Goal: Task Accomplishment & Management: Complete application form

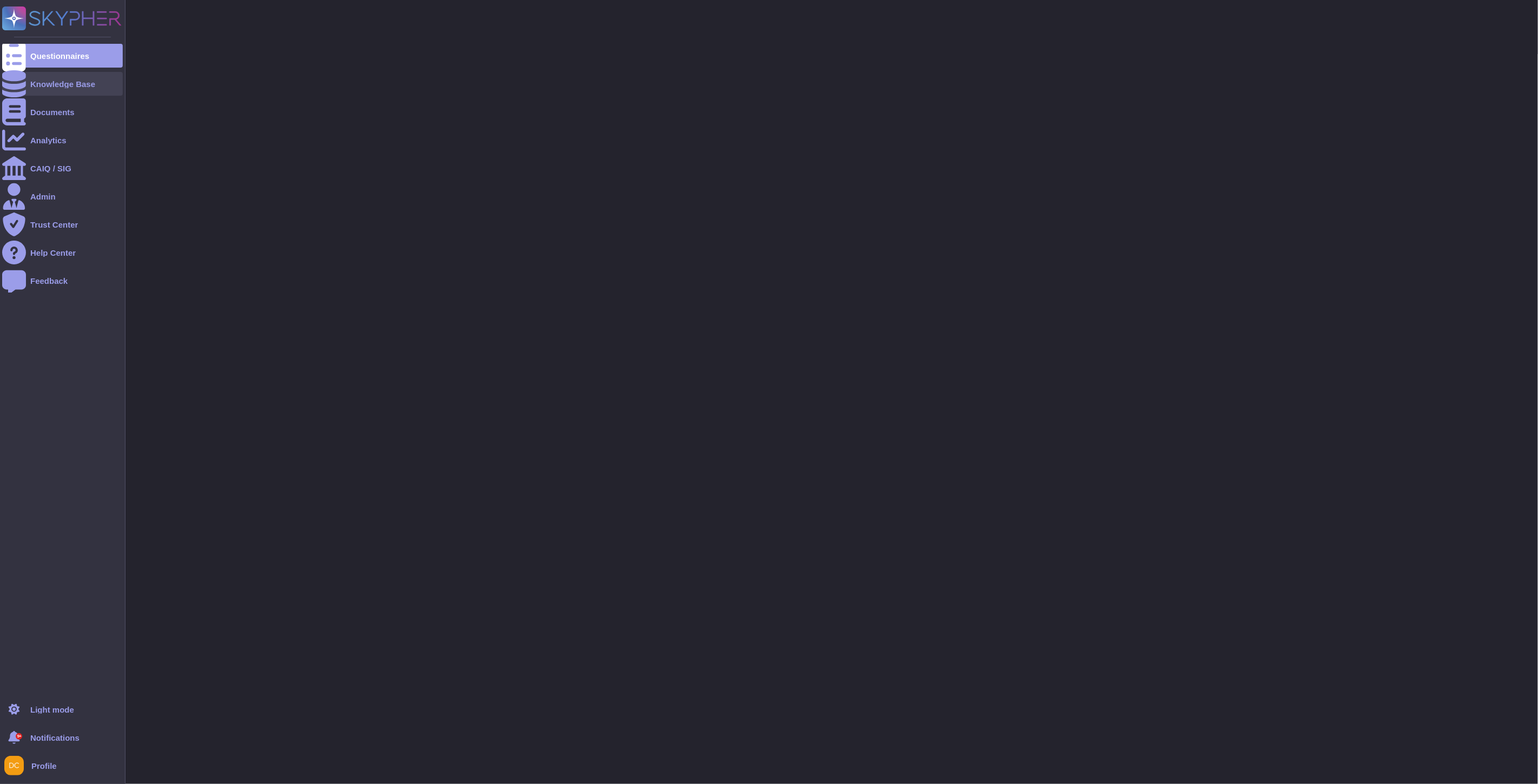
click at [18, 83] on icon at bounding box center [14, 83] width 24 height 27
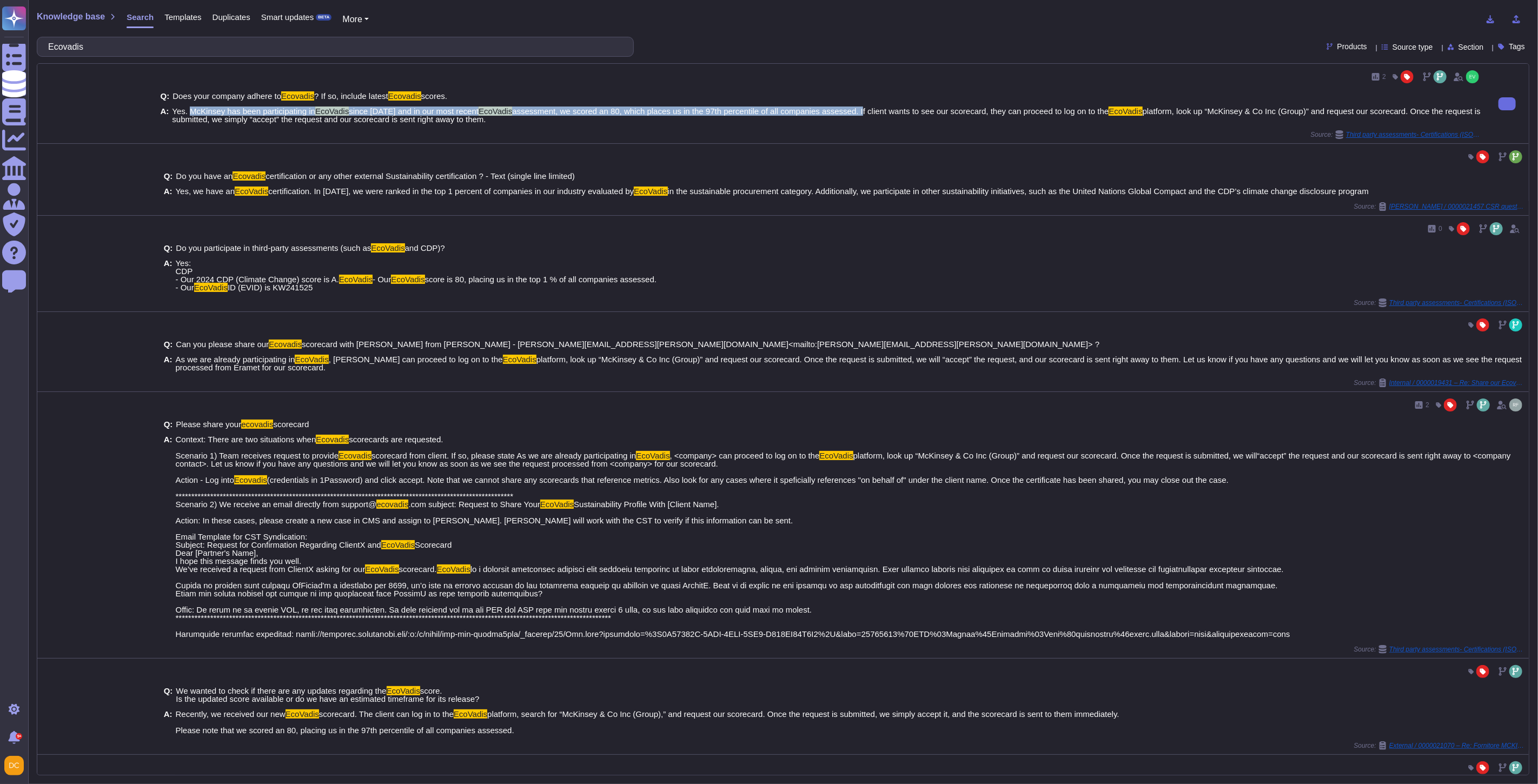
drag, startPoint x: 188, startPoint y: 109, endPoint x: 842, endPoint y: 111, distance: 654.0
click at [842, 111] on span "Yes. McKinsey has been participating in EcoVadis since [DATE] and in our most r…" at bounding box center [827, 115] width 1309 height 16
copy span "McKinsey has been participating in EcoVadis since [DATE] and in our most recent…"
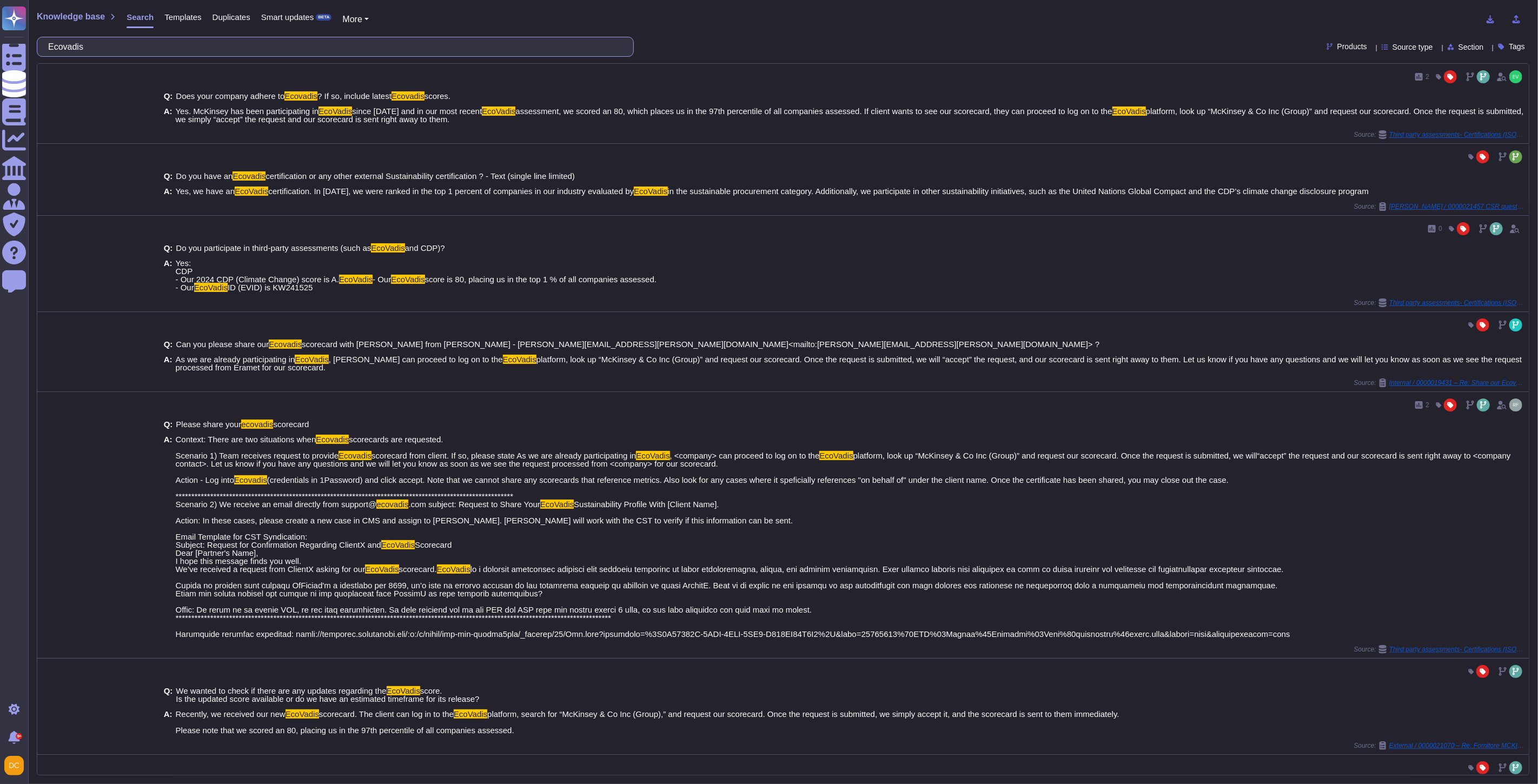
click at [79, 48] on input "Ecovadis" at bounding box center [333, 46] width 580 height 19
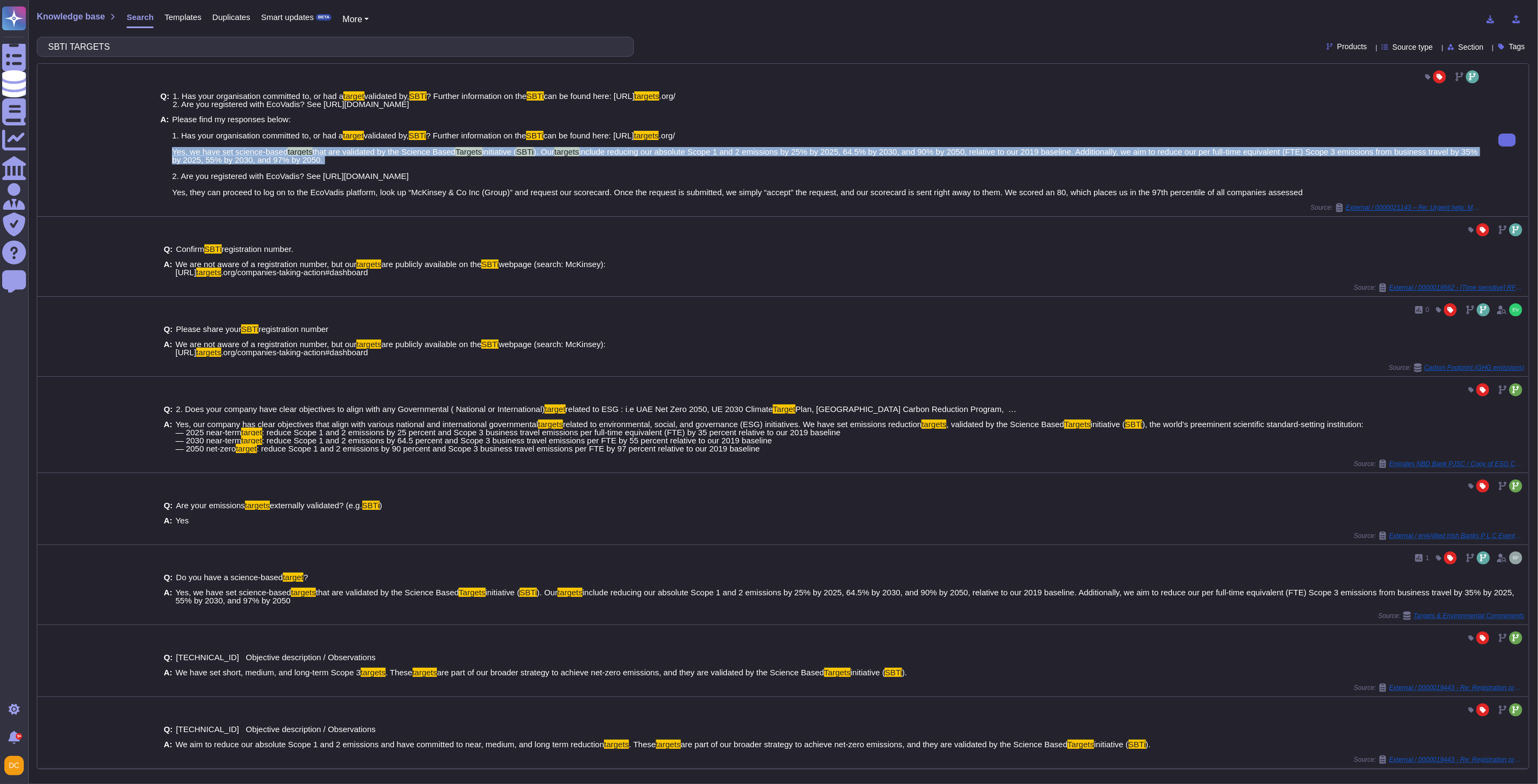
drag, startPoint x: 170, startPoint y: 151, endPoint x: 608, endPoint y: 161, distance: 438.1
click at [608, 161] on span "Please find my responses below: 1. Has your organisation committed to, or had a…" at bounding box center [827, 156] width 1309 height 81
copy span "Yes, we have set science-based targets that are validated by the Science Based …"
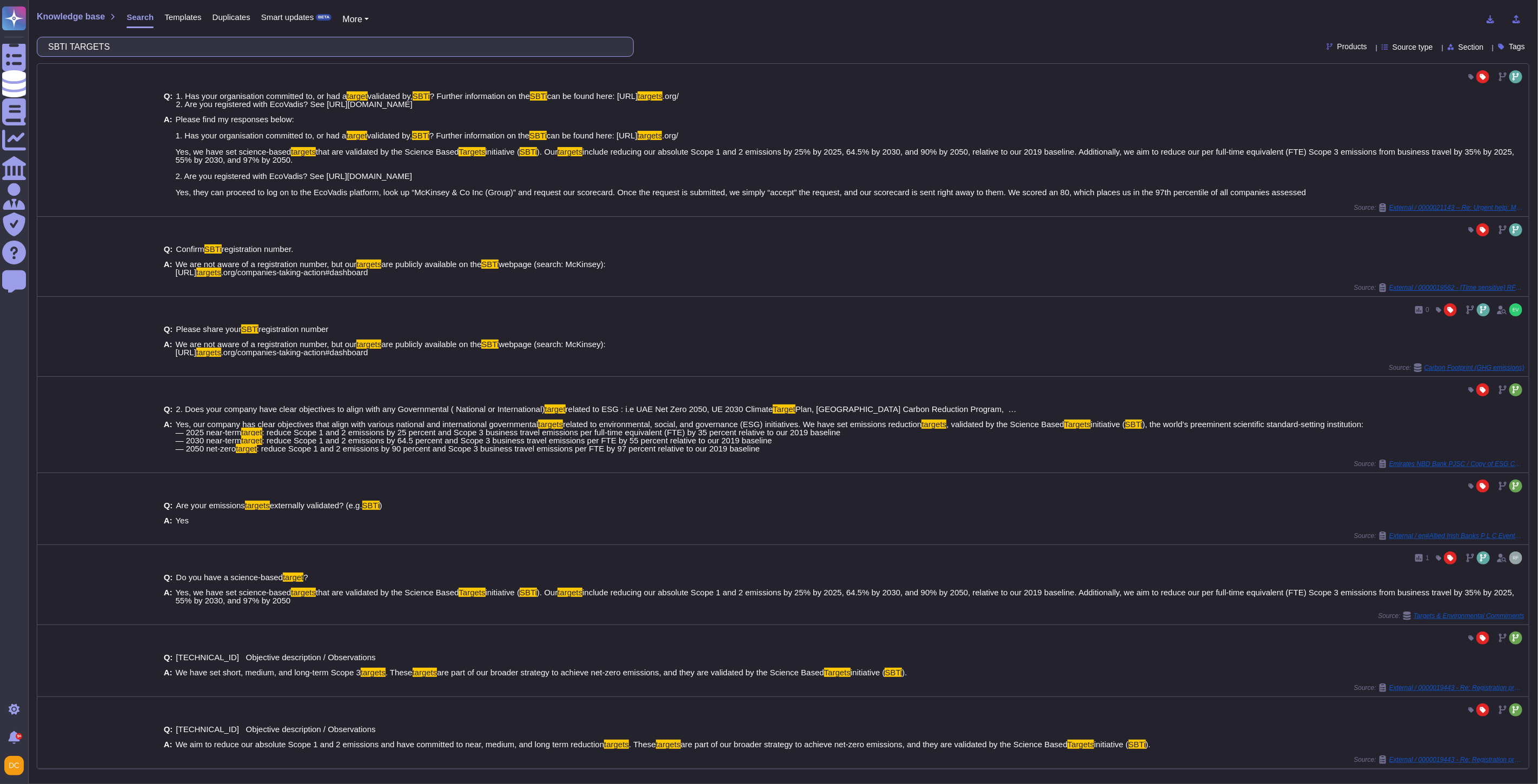
click at [109, 44] on input "SBTI TARGETS" at bounding box center [333, 46] width 580 height 19
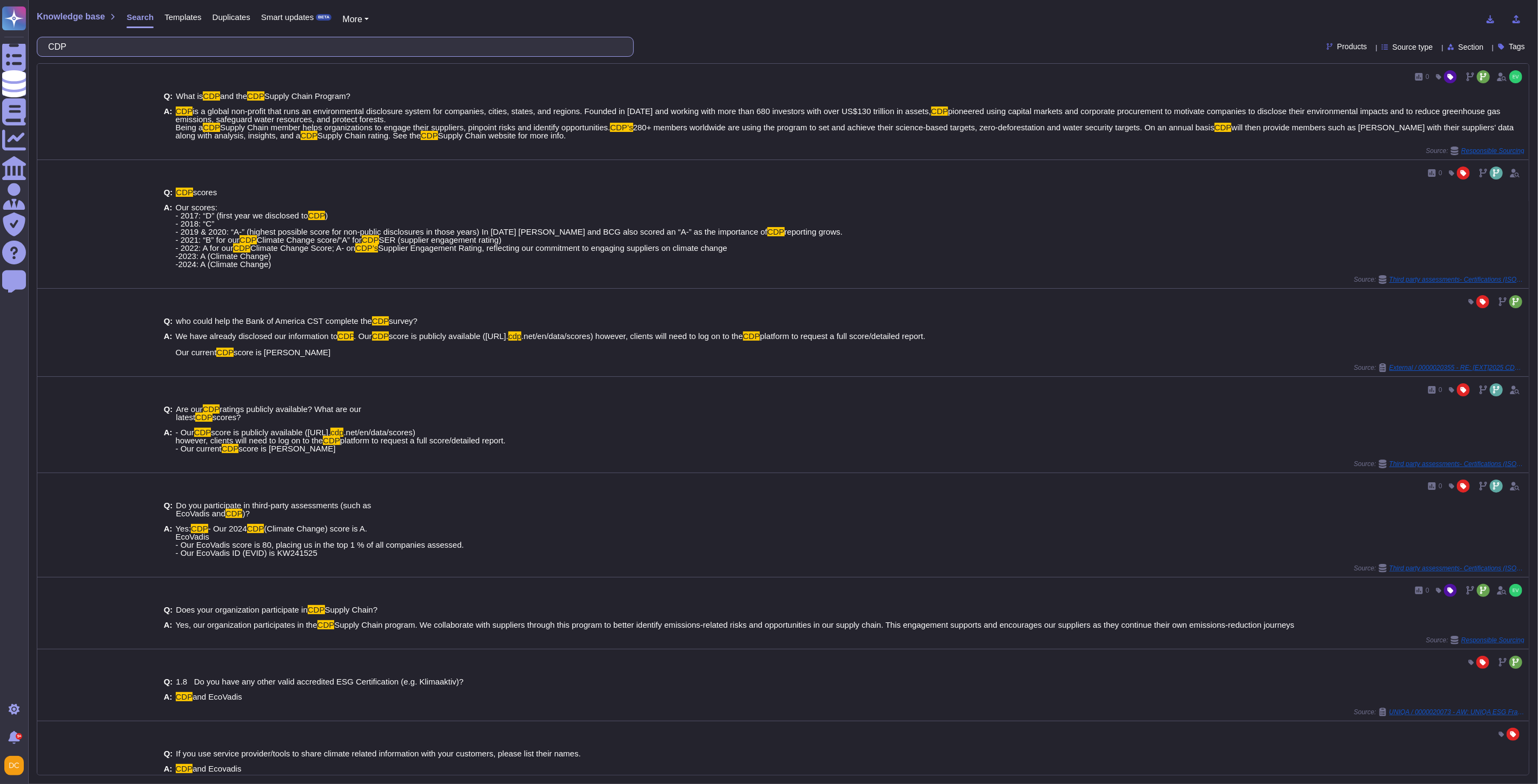
click at [101, 55] on input "CDP" at bounding box center [333, 46] width 580 height 19
click at [101, 51] on input "CDP" at bounding box center [333, 46] width 580 height 19
click at [172, 114] on span "pioneered using capital markets and corporate procurement to motivate companies…" at bounding box center [804, 119] width 1264 height 25
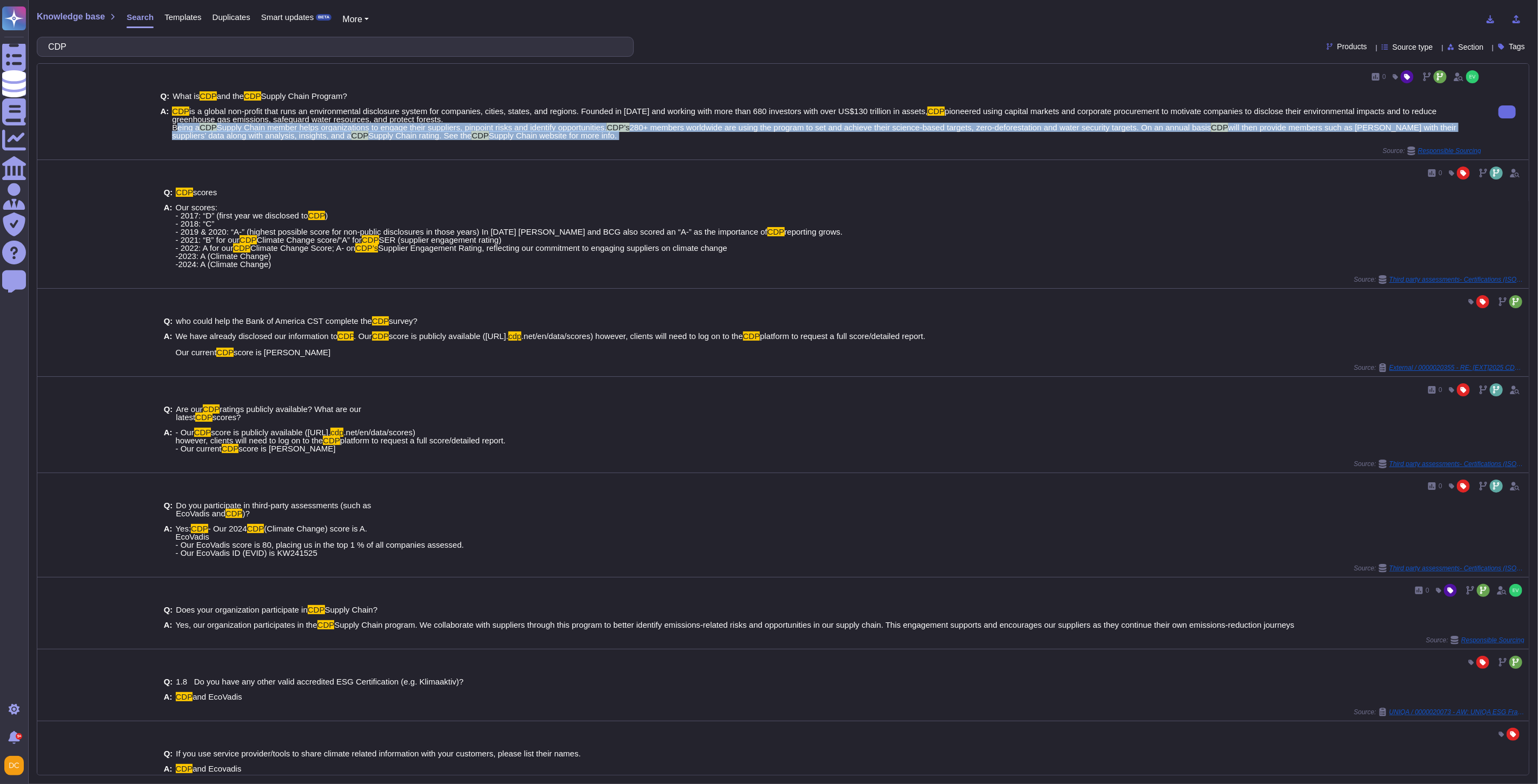
drag, startPoint x: 171, startPoint y: 128, endPoint x: 568, endPoint y: 147, distance: 397.5
click at [568, 147] on div "0 Q: What is CDP and the CDP Supply Chain Program? A: CDP is a global non-profi…" at bounding box center [821, 111] width 1321 height 87
click at [542, 149] on div "Source: Responsible Sourcing" at bounding box center [821, 151] width 1321 height 8
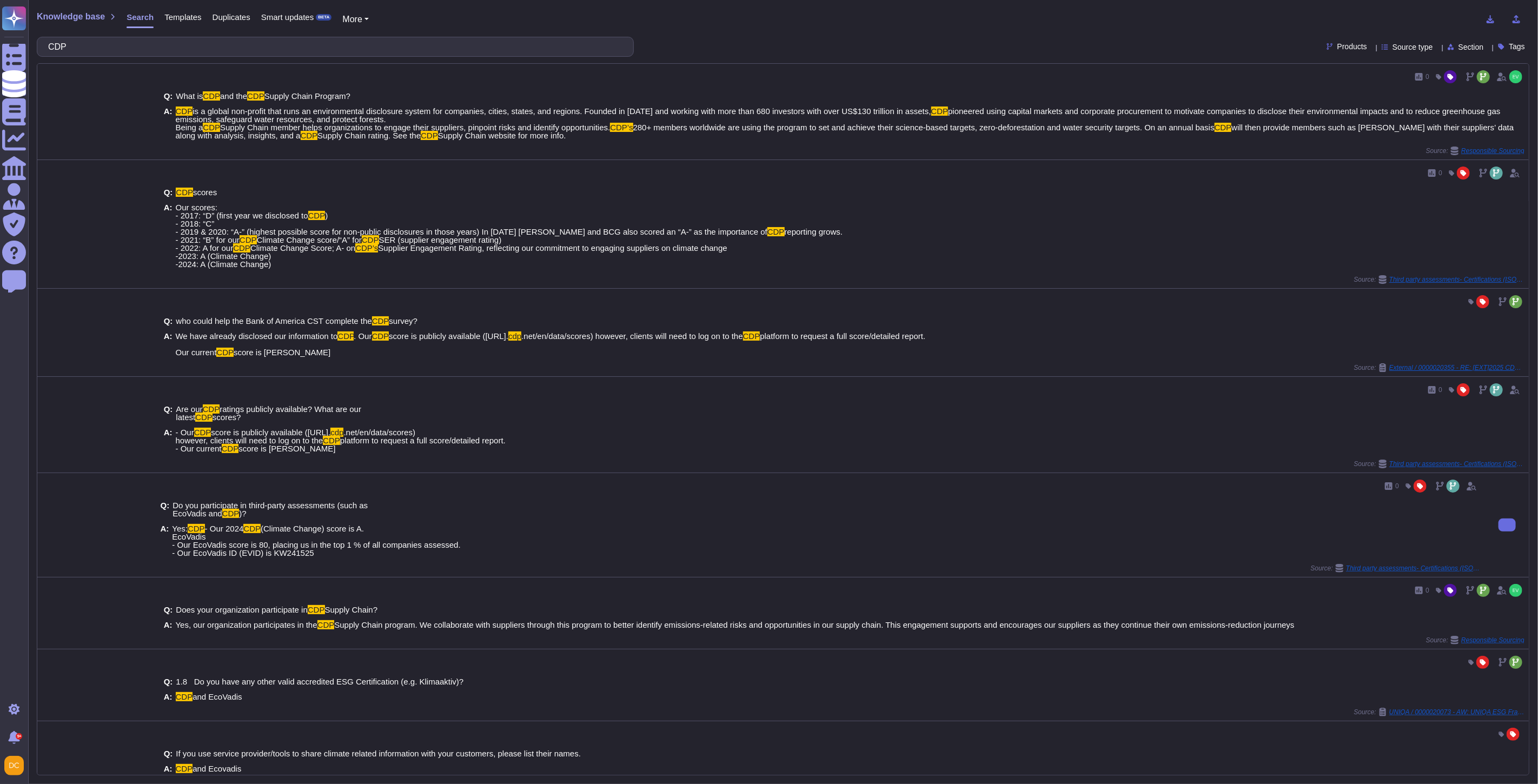
scroll to position [60, 0]
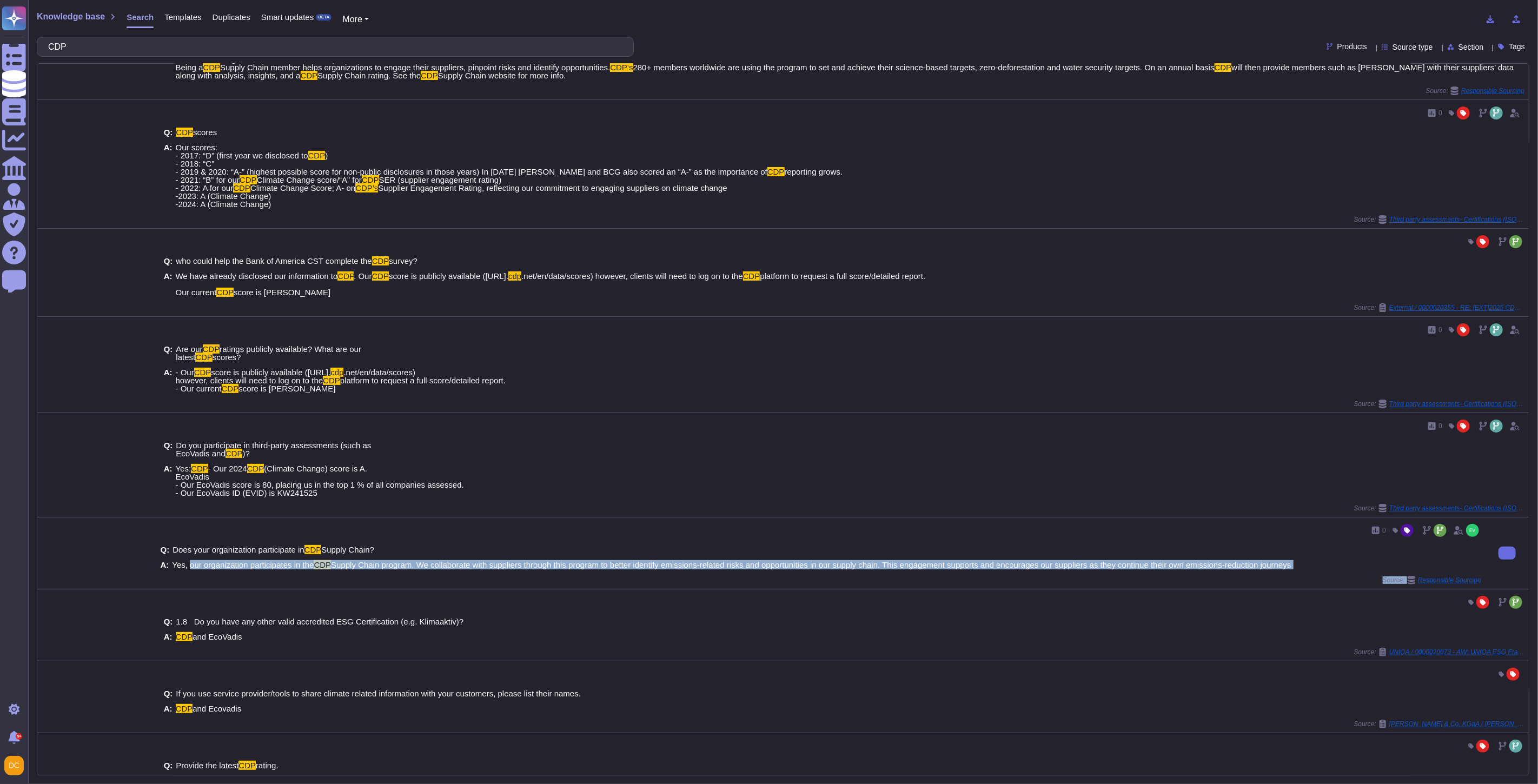
drag, startPoint x: 187, startPoint y: 585, endPoint x: 844, endPoint y: 602, distance: 657.2
click at [848, 589] on div "0 Q: Does your organization participate in CDP Supply Chain? A: Yes, our organi…" at bounding box center [821, 553] width 1330 height 72
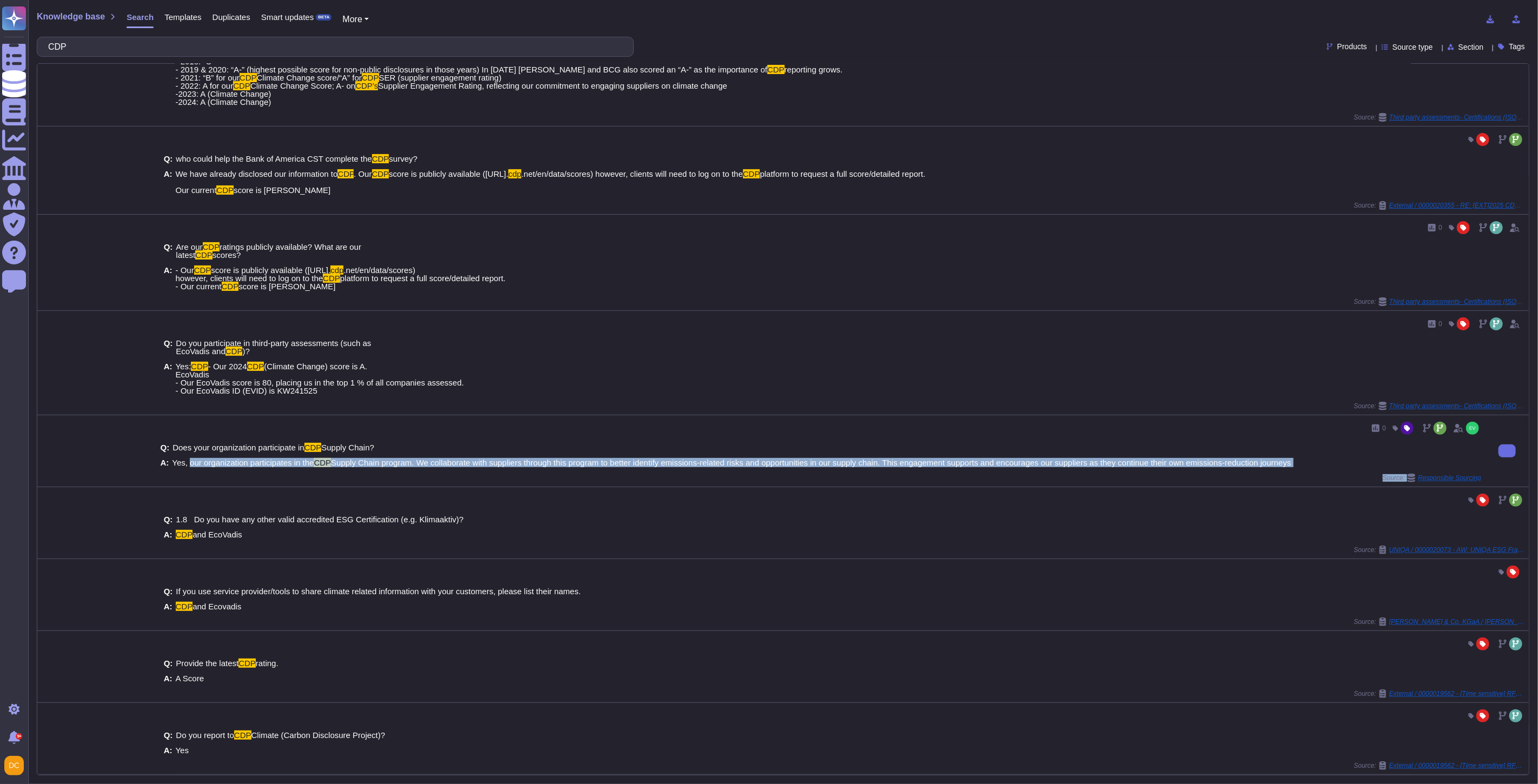
scroll to position [0, 0]
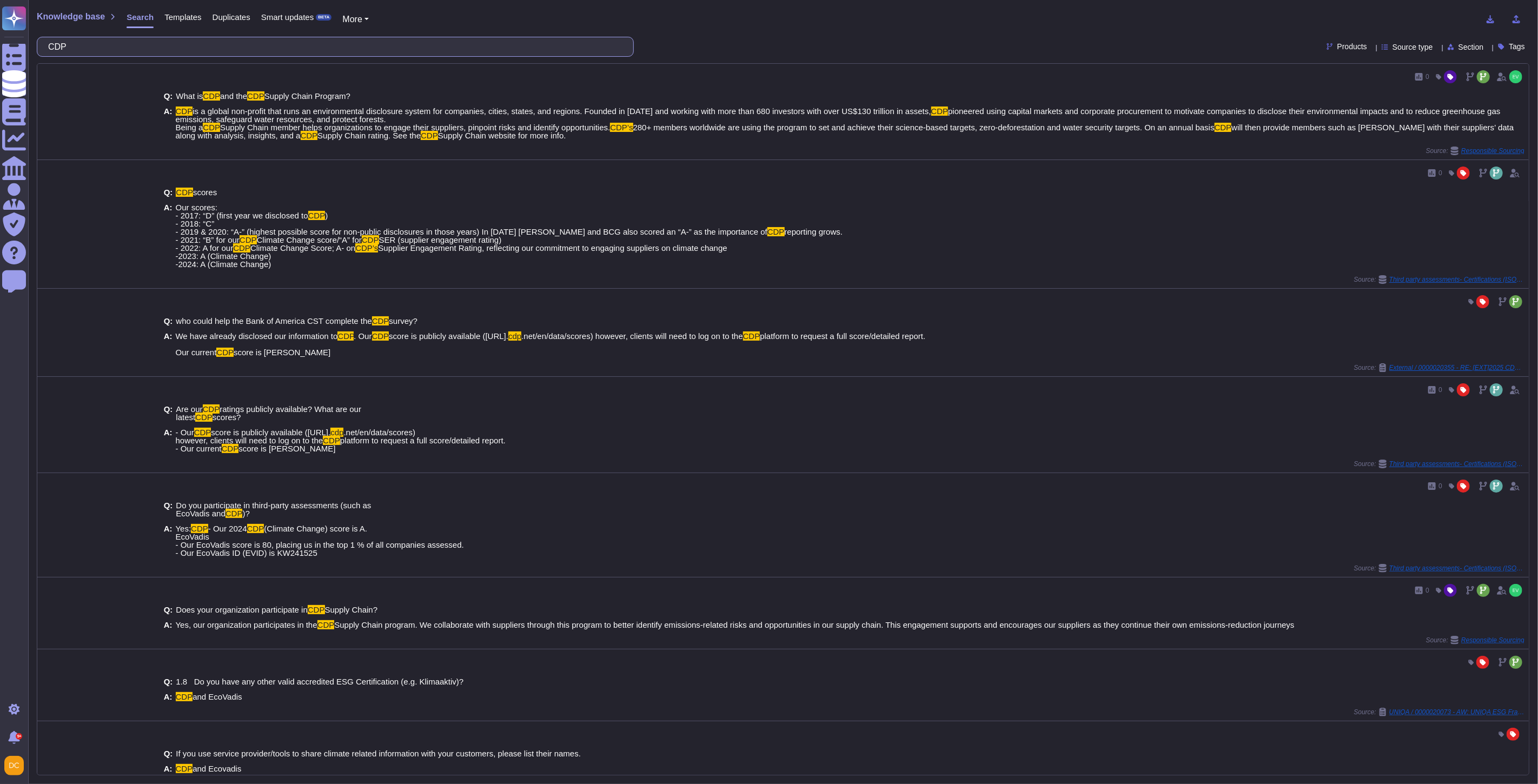
click at [123, 53] on input "CDP" at bounding box center [333, 46] width 580 height 19
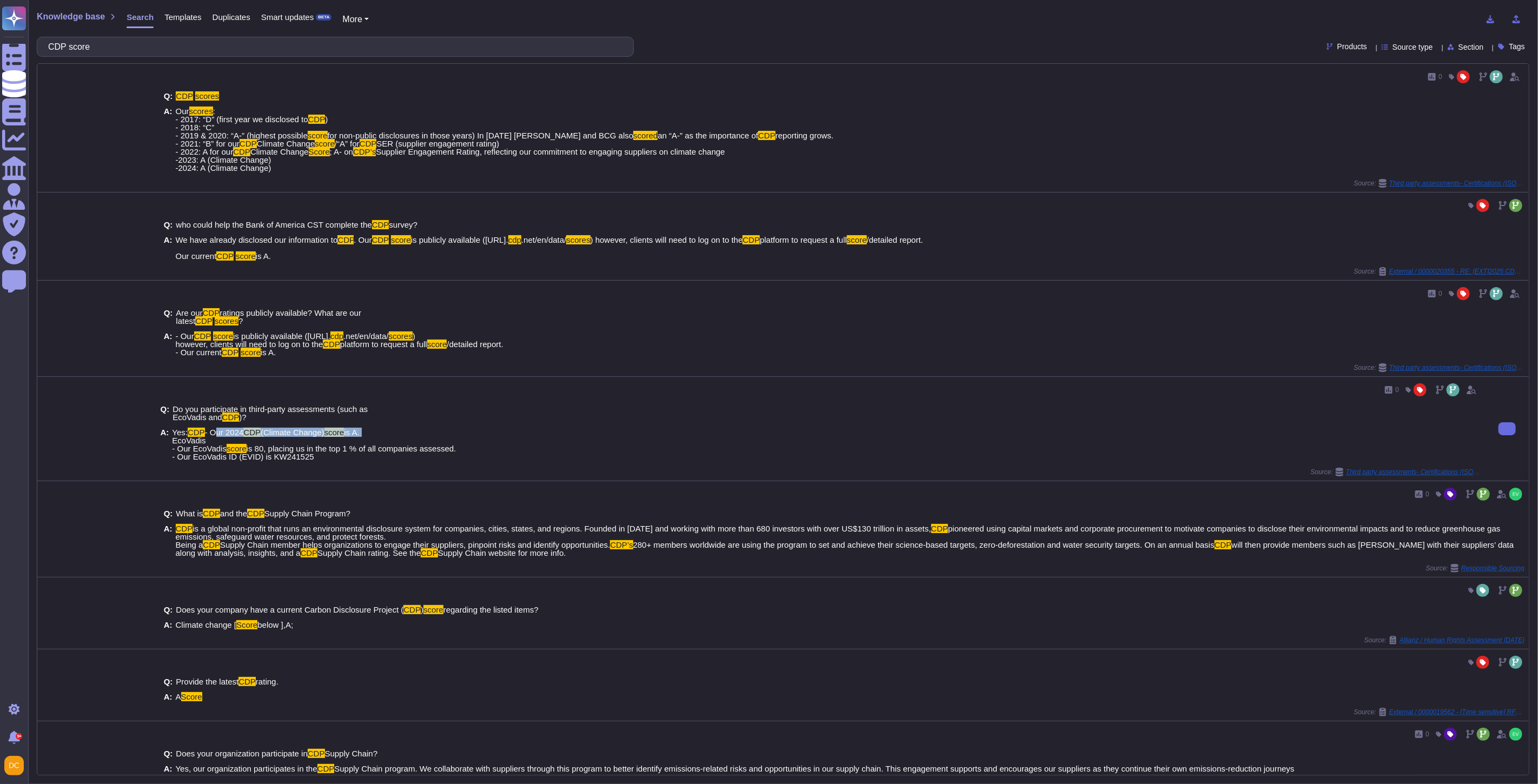
drag, startPoint x: 334, startPoint y: 447, endPoint x: 179, endPoint y: 450, distance: 155.0
click at [179, 450] on span "Yes: CDP - Our 2024 CDP (Climate Change) score is A. EcoVadis - Our EcoVadis sc…" at bounding box center [314, 445] width 284 height 32
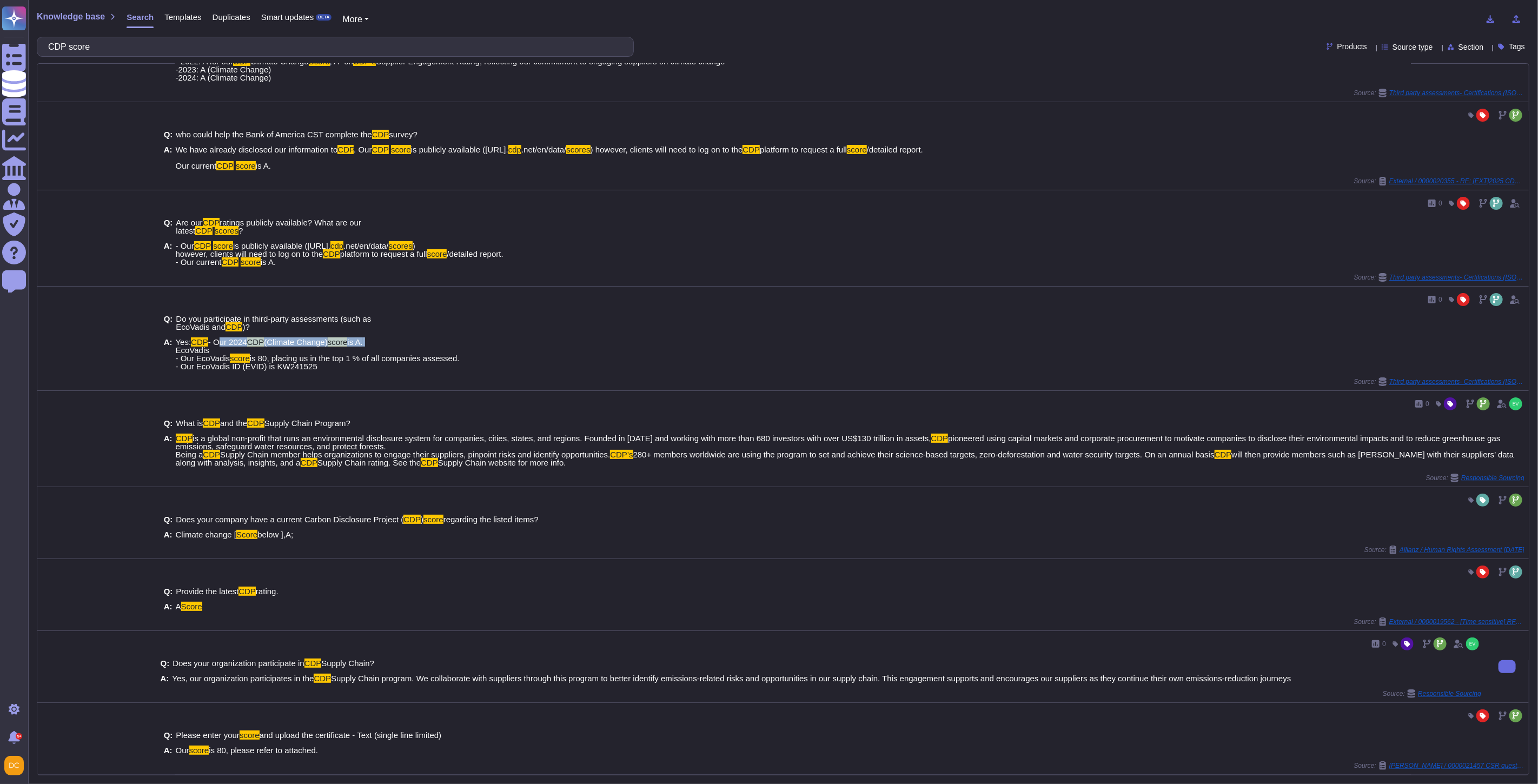
copy span "Our 2024 CDP (Climate Change) score is A."
click at [142, 47] on input "CDP score" at bounding box center [333, 46] width 580 height 19
paste input "What opportunities have you offered historically to improve Pfizer's environmen…"
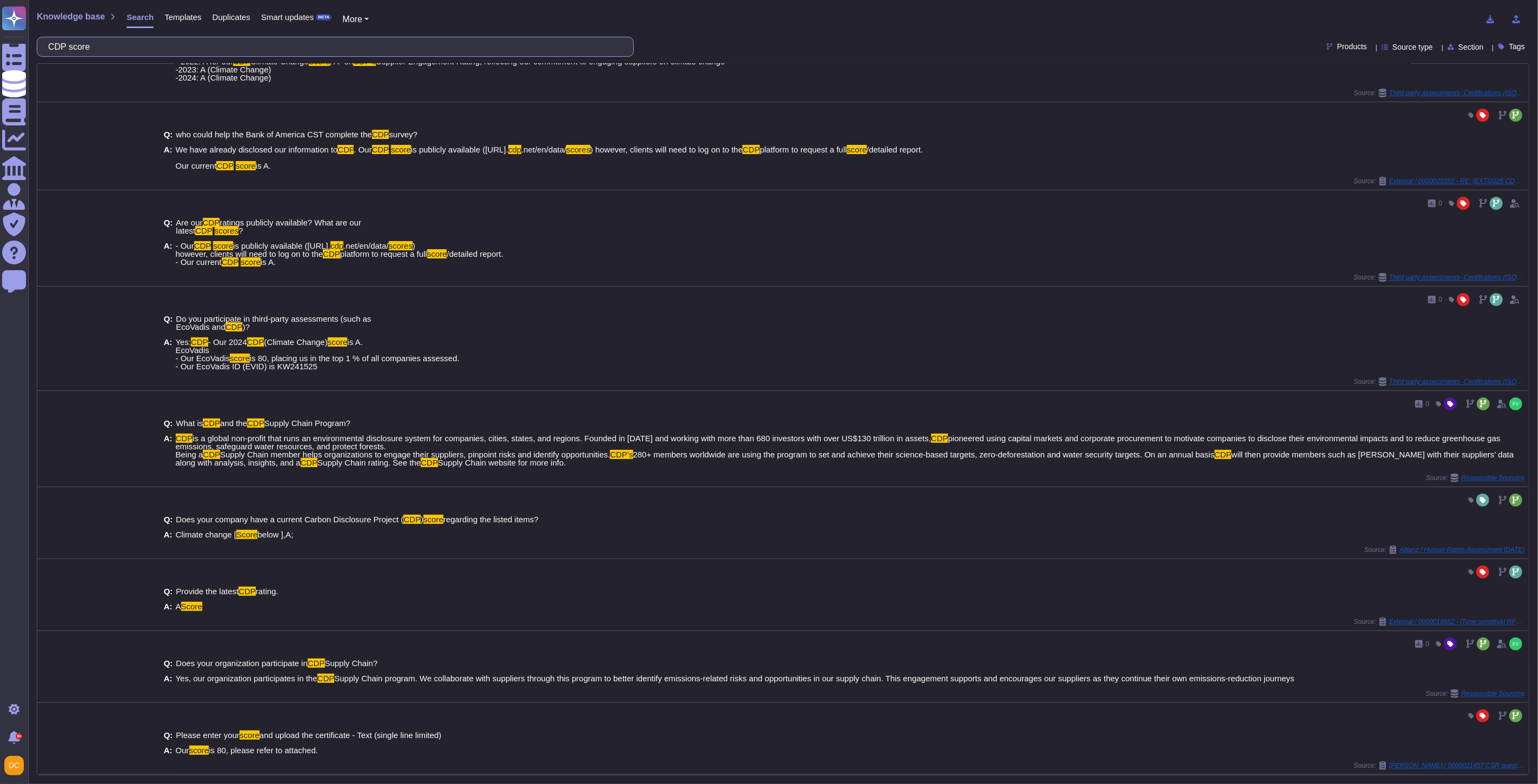
scroll to position [0, 0]
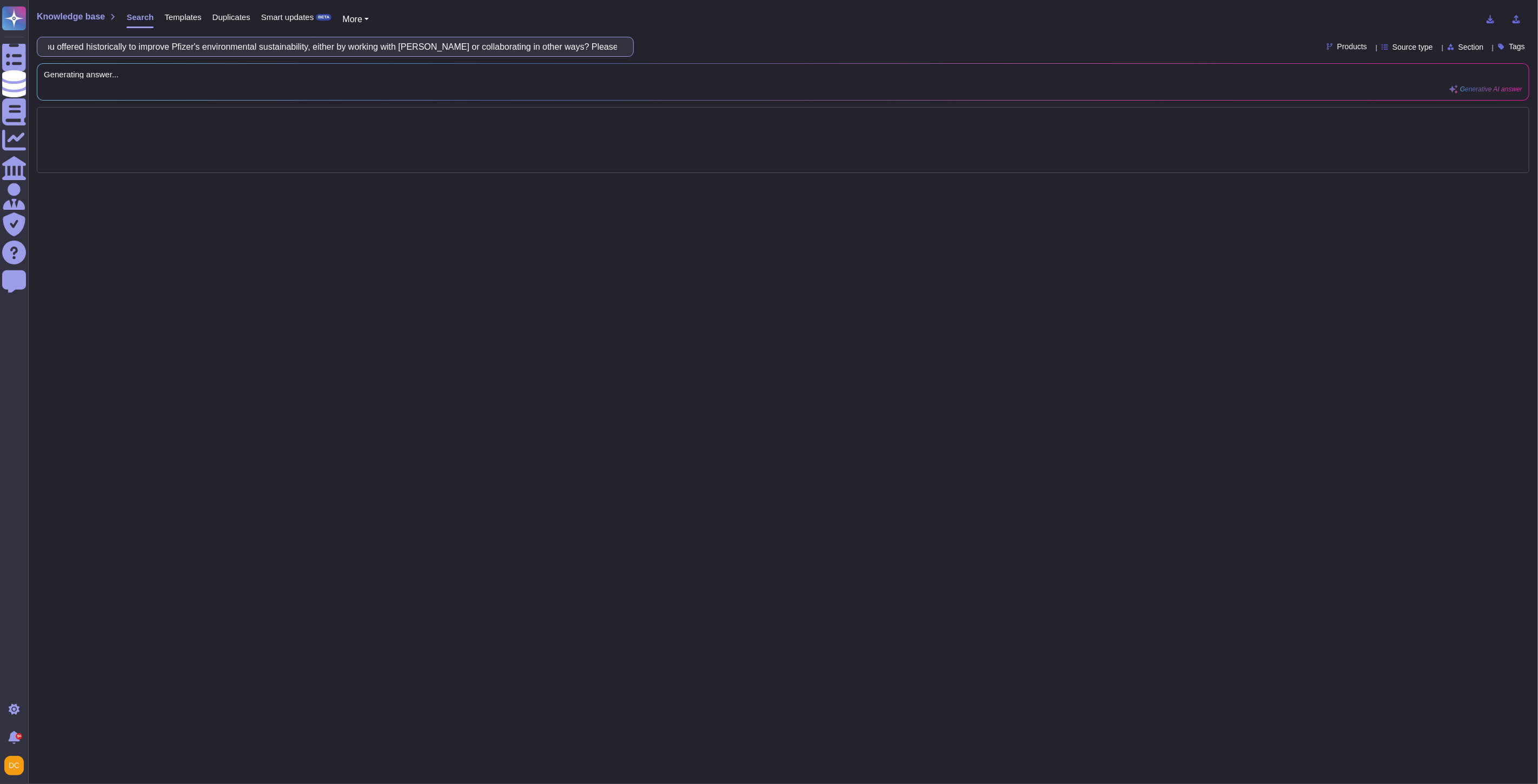
drag, startPoint x: 185, startPoint y: 46, endPoint x: 145, endPoint y: 43, distance: 40.1
click at [145, 43] on input "What opportunities have you offered historically to improve Pfizer's environmen…" at bounding box center [333, 46] width 580 height 19
click at [204, 54] on input "What opportunities have you offered historically to improve Pfizer's environmen…" at bounding box center [333, 46] width 580 height 19
click at [195, 46] on input "What opportunities have you offered historically to improve Pfizer's environmen…" at bounding box center [333, 46] width 580 height 19
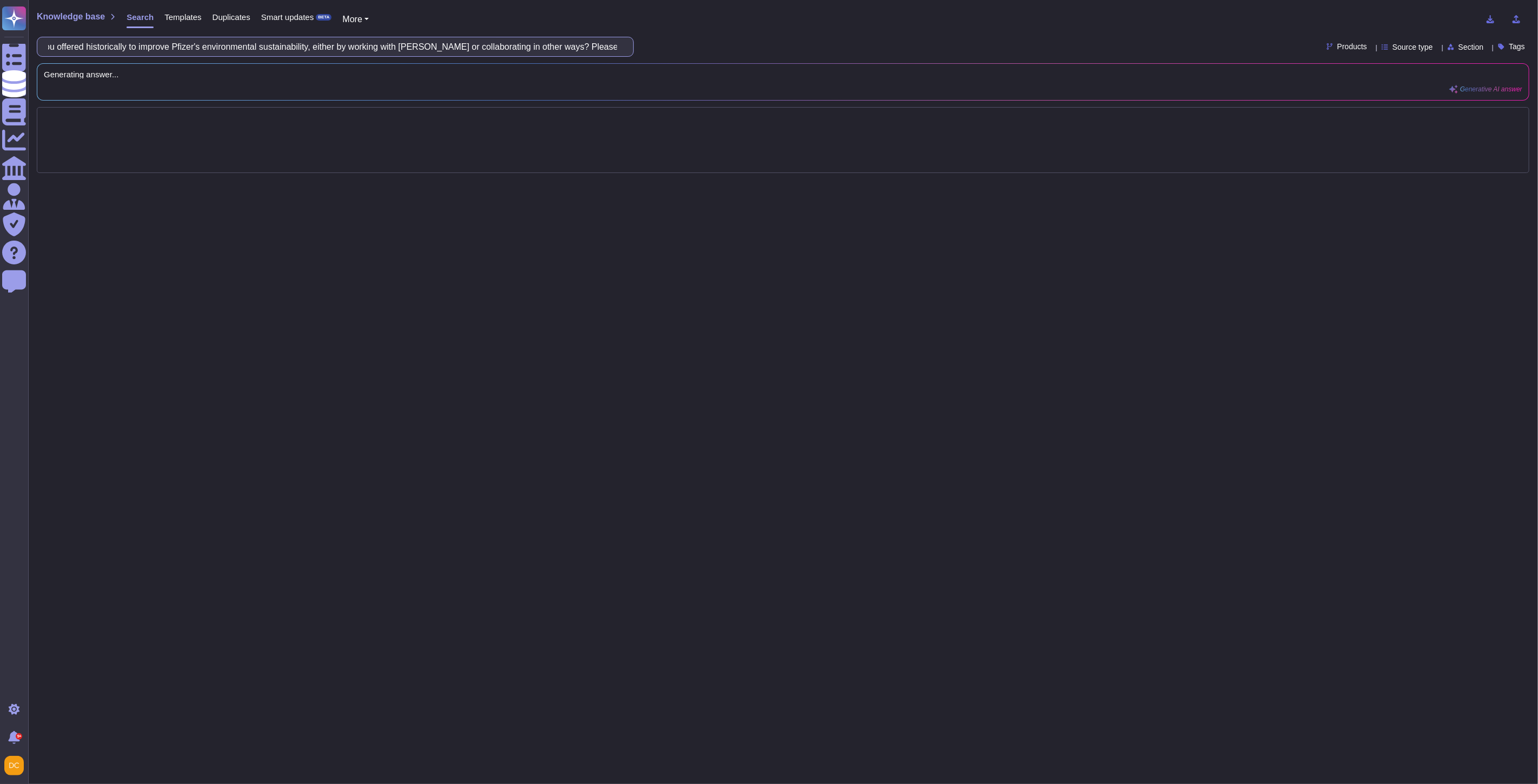
drag, startPoint x: 190, startPoint y: 50, endPoint x: 79, endPoint y: 46, distance: 111.1
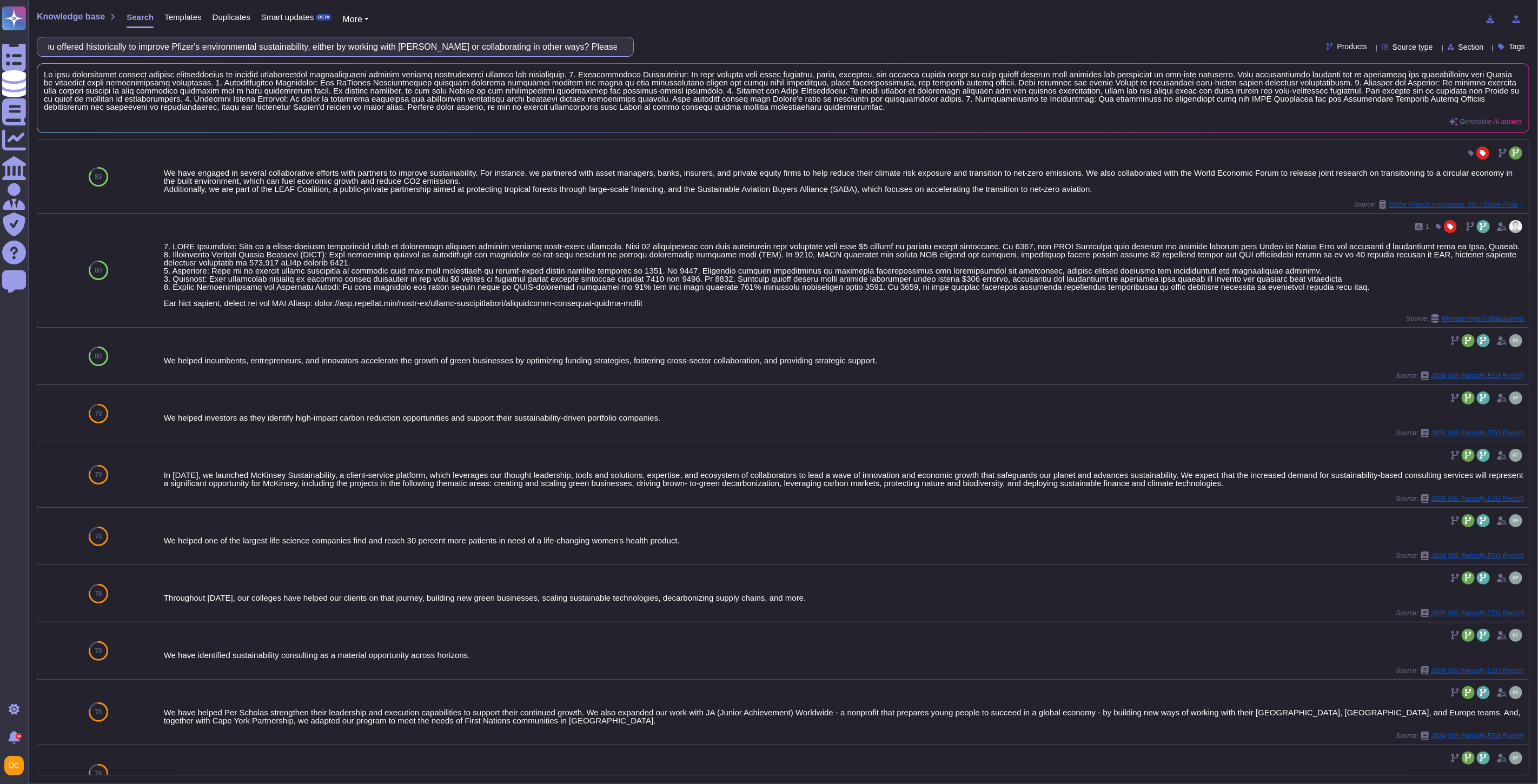
drag, startPoint x: 79, startPoint y: 48, endPoint x: 161, endPoint y: 50, distance: 82.0
click at [161, 50] on input "What opportunities have you offered historically to improve Pfizer's environmen…" at bounding box center [333, 46] width 580 height 19
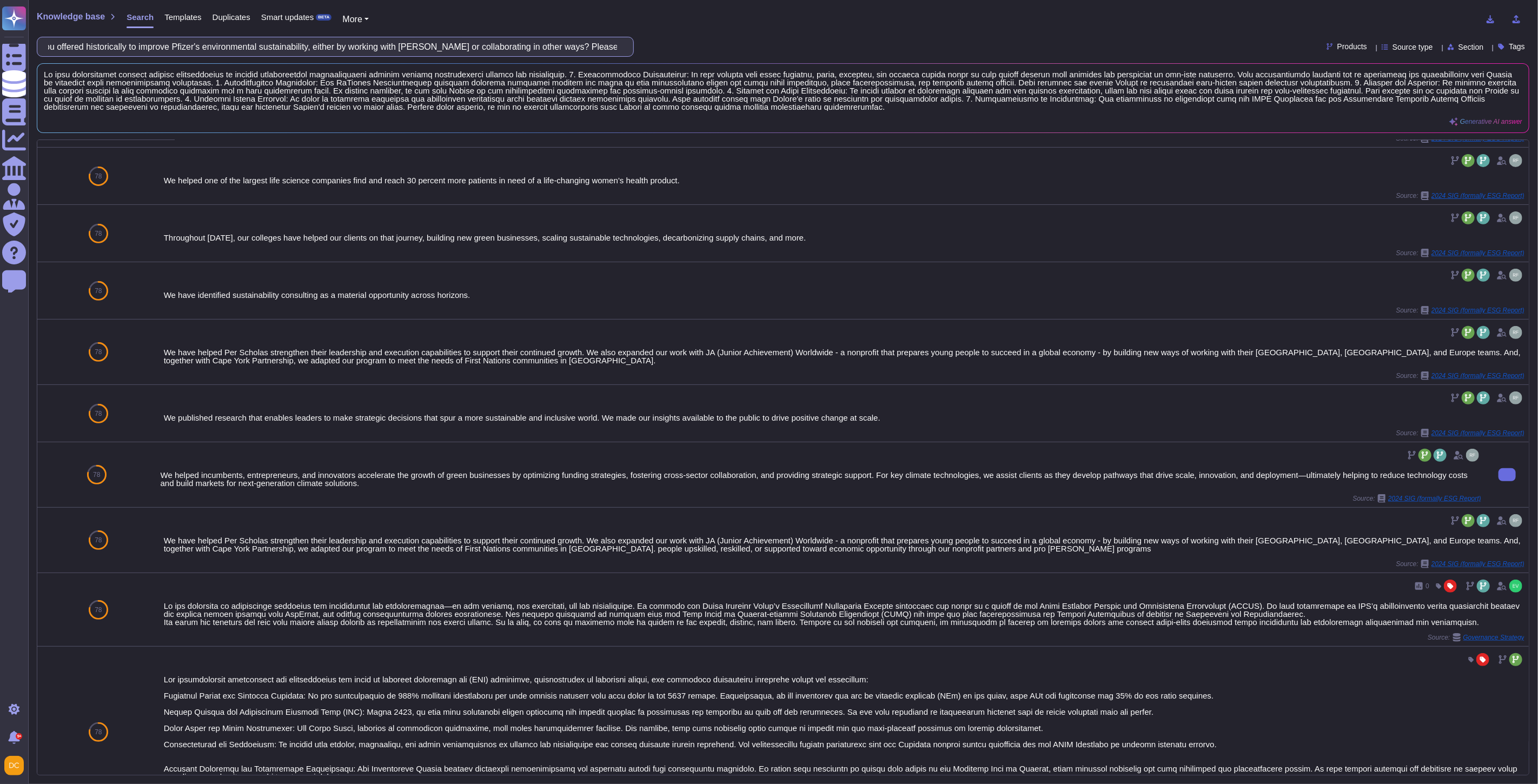
scroll to position [480, 0]
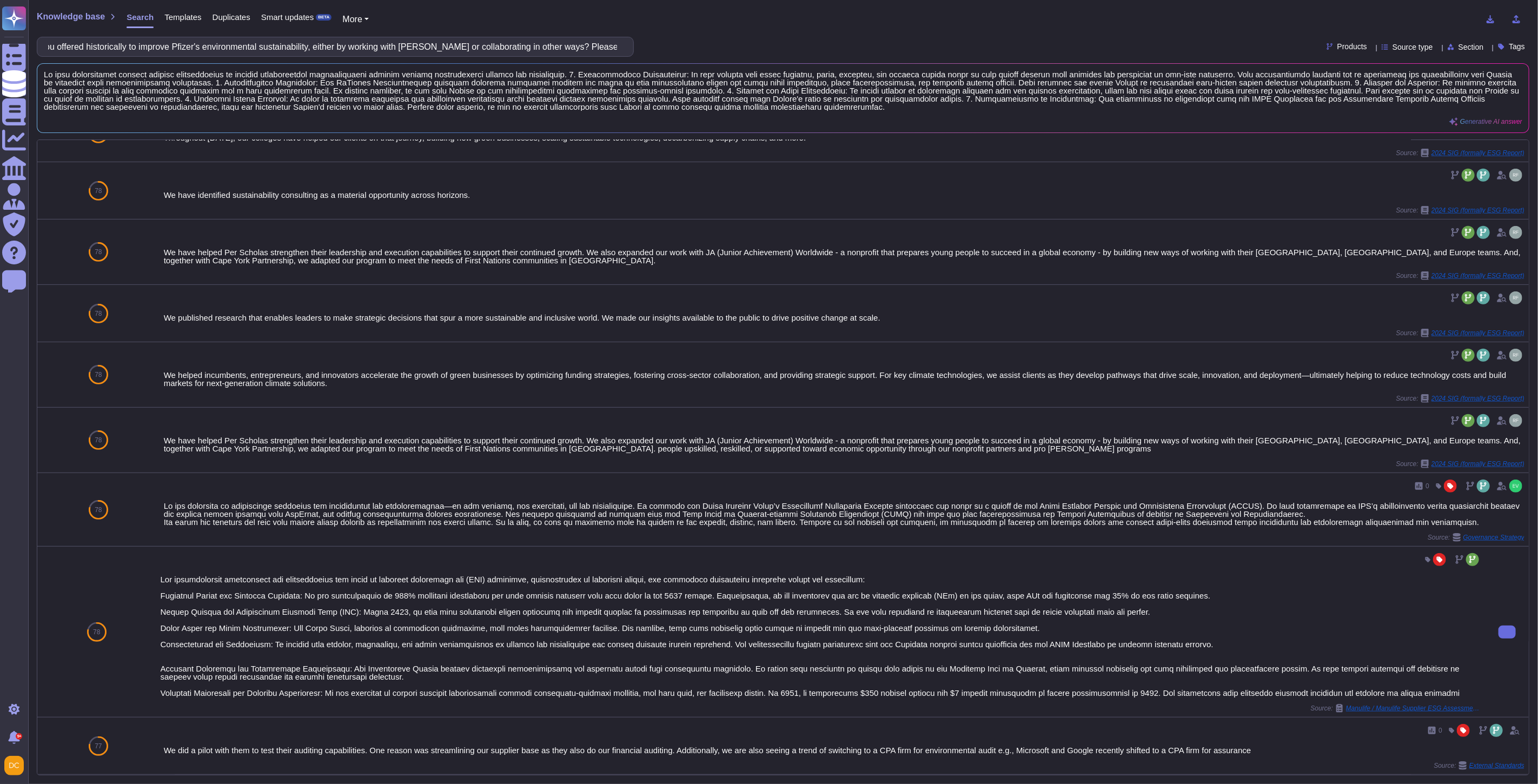
type input "What opportunities have you offered historically to improve Pfizer's environmen…"
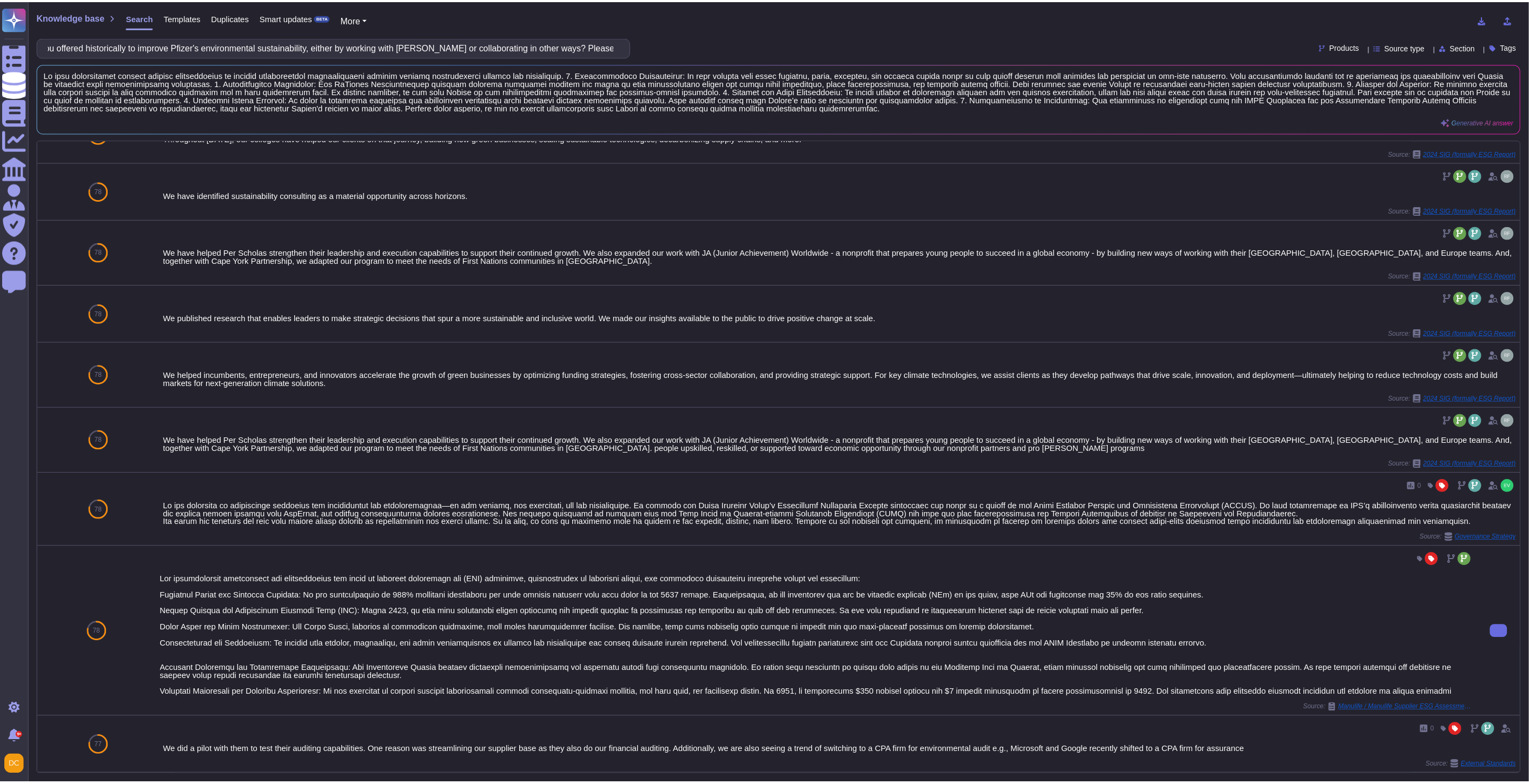
scroll to position [0, 0]
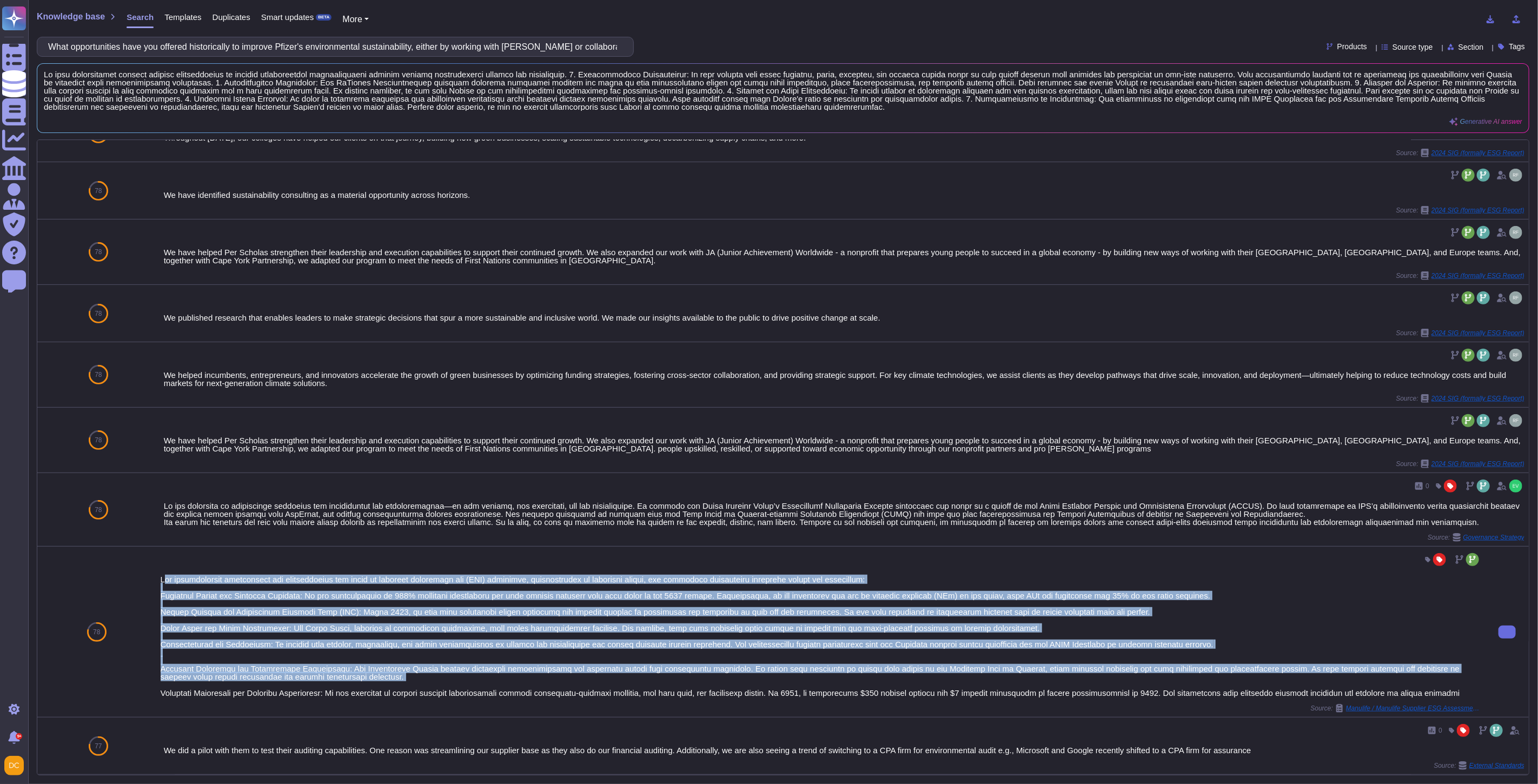
drag, startPoint x: 157, startPoint y: 572, endPoint x: 1093, endPoint y: 674, distance: 941.5
click at [1093, 674] on div "Source: Manulife / Manulife Supplier ESG Assessment Questionnaire Supplier Vers…" at bounding box center [821, 631] width 1330 height 170
click at [359, 595] on div at bounding box center [821, 635] width 1321 height 121
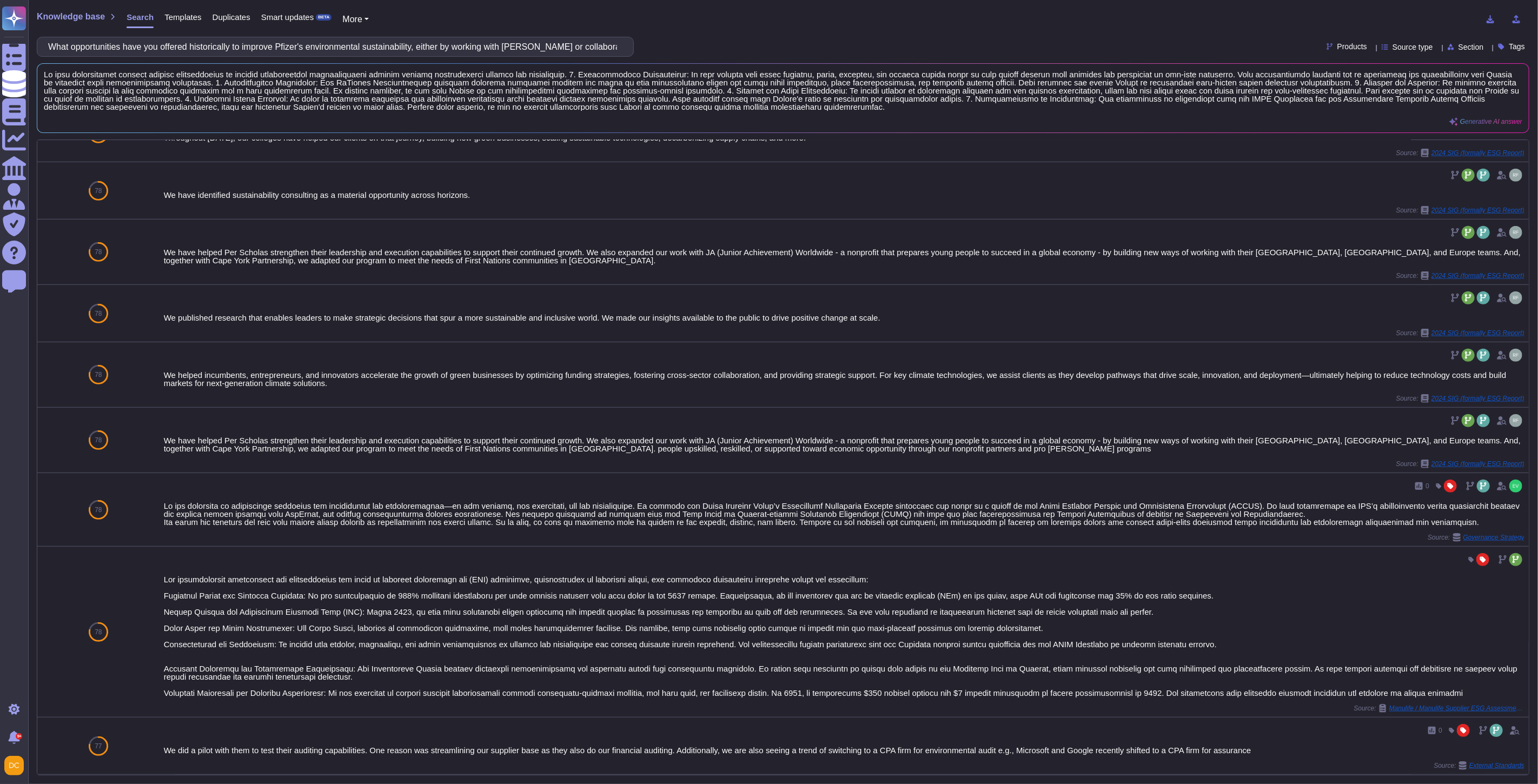
click at [178, 13] on span "Templates" at bounding box center [182, 18] width 36 height 8
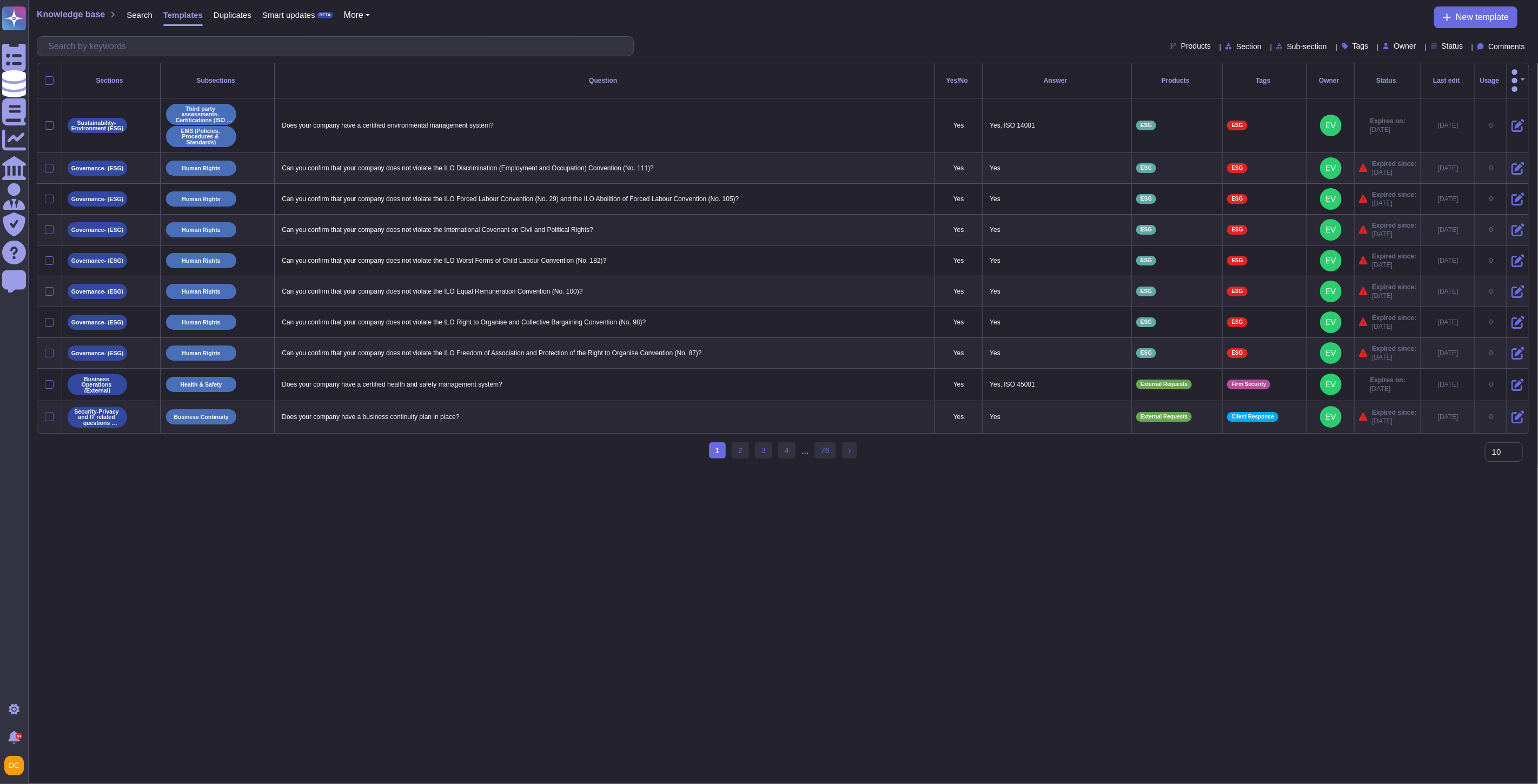
click at [1236, 48] on span "Section" at bounding box center [1249, 46] width 25 height 8
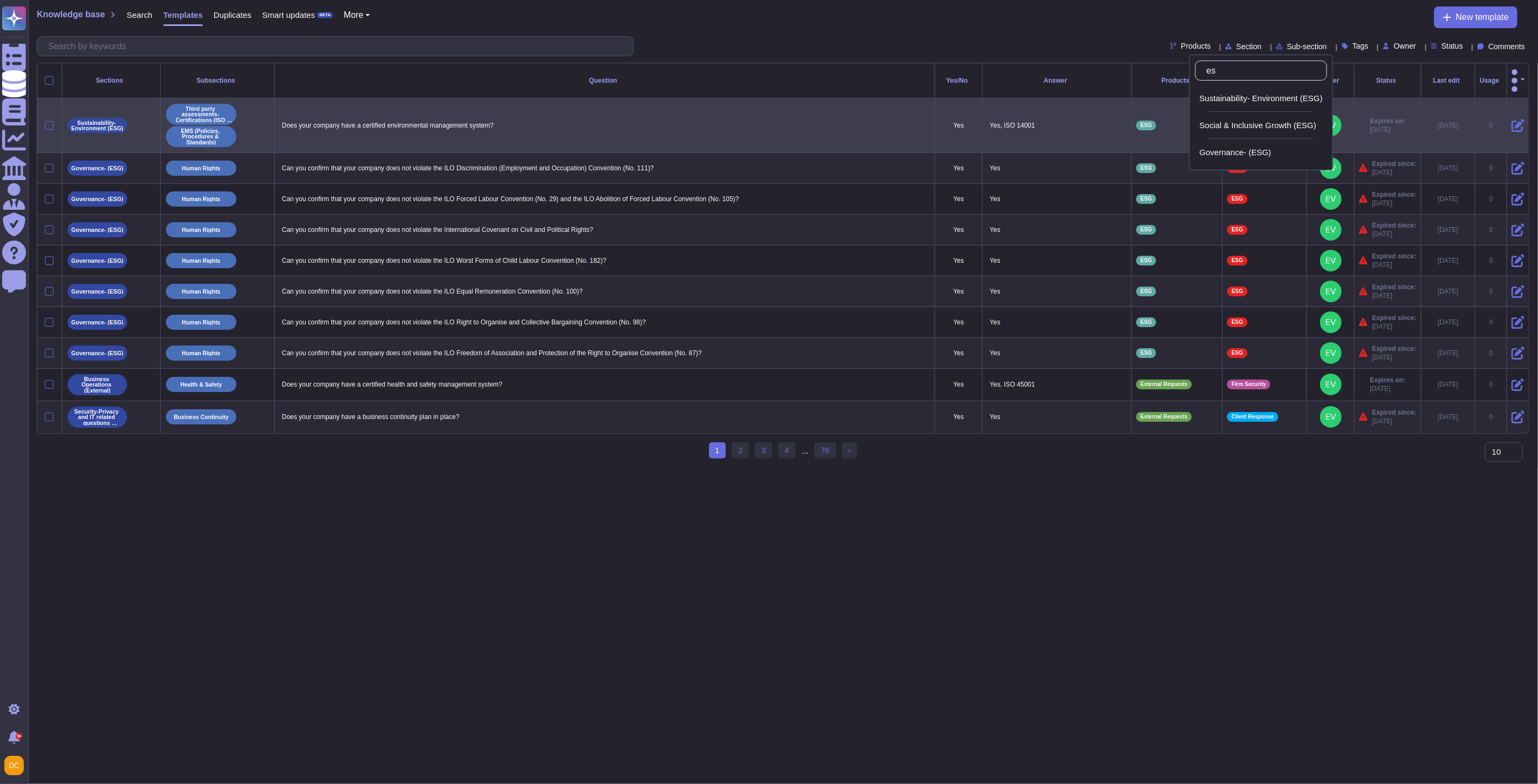
type input "esg"
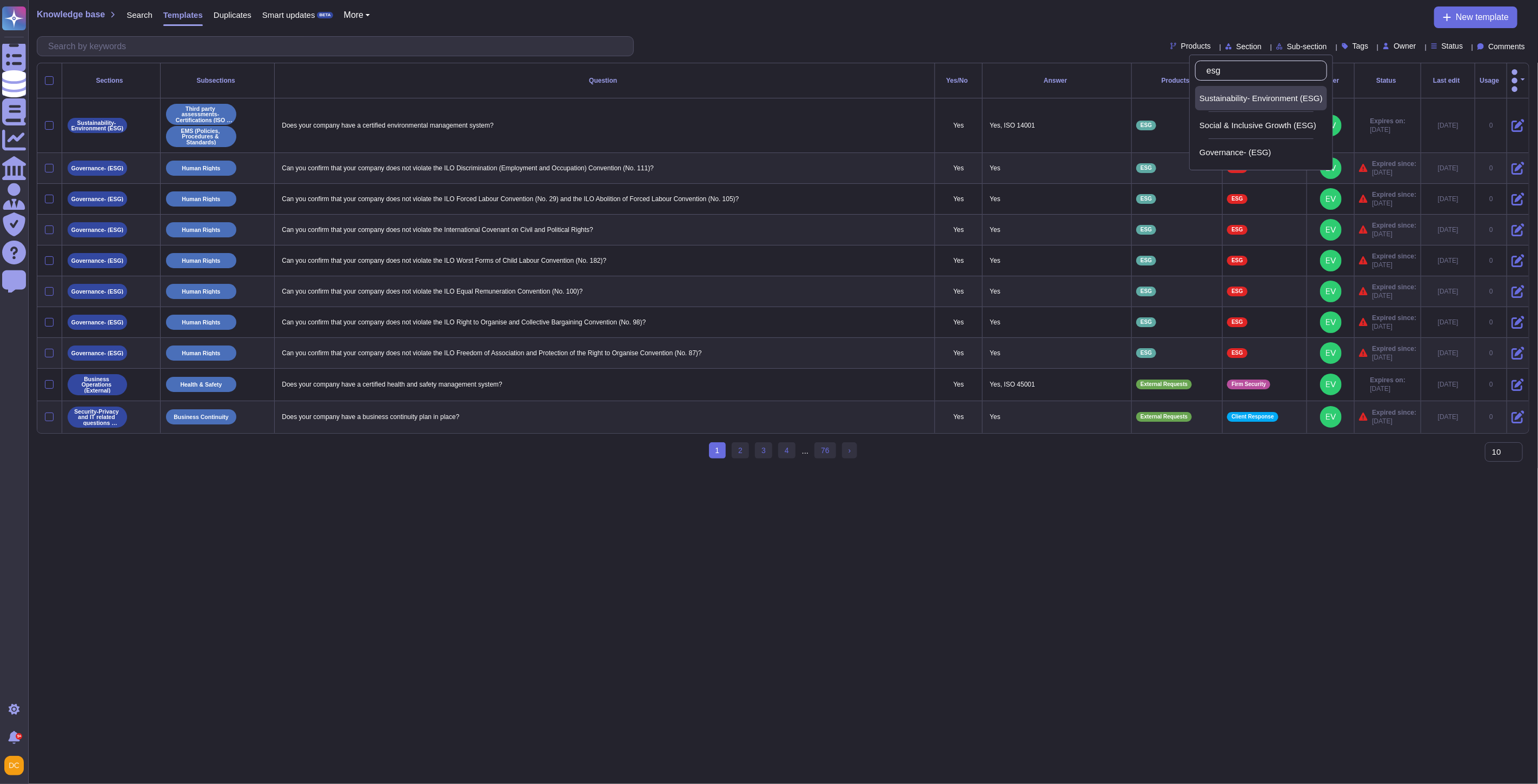
click at [1254, 96] on span "Sustainability- Environment (ESG)" at bounding box center [1262, 98] width 123 height 10
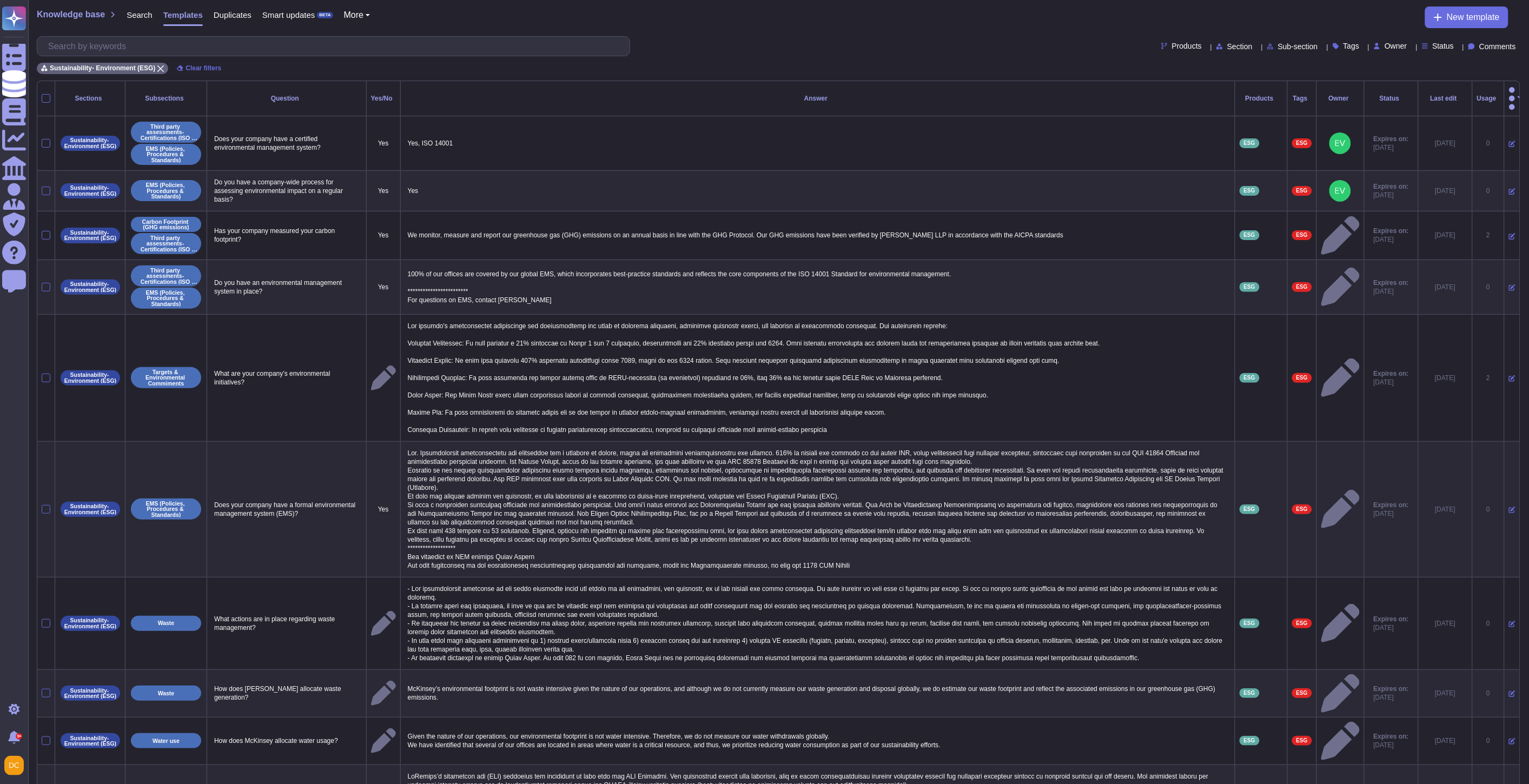
click at [1173, 49] on span "Products" at bounding box center [1187, 46] width 29 height 8
click at [1168, 147] on span "ESG" at bounding box center [1159, 152] width 18 height 10
click at [1222, 41] on div "Products Section Sub-section Tags Owner Status Comments" at bounding box center [778, 46] width 1484 height 20
click at [1257, 47] on icon at bounding box center [1257, 47] width 0 height 0
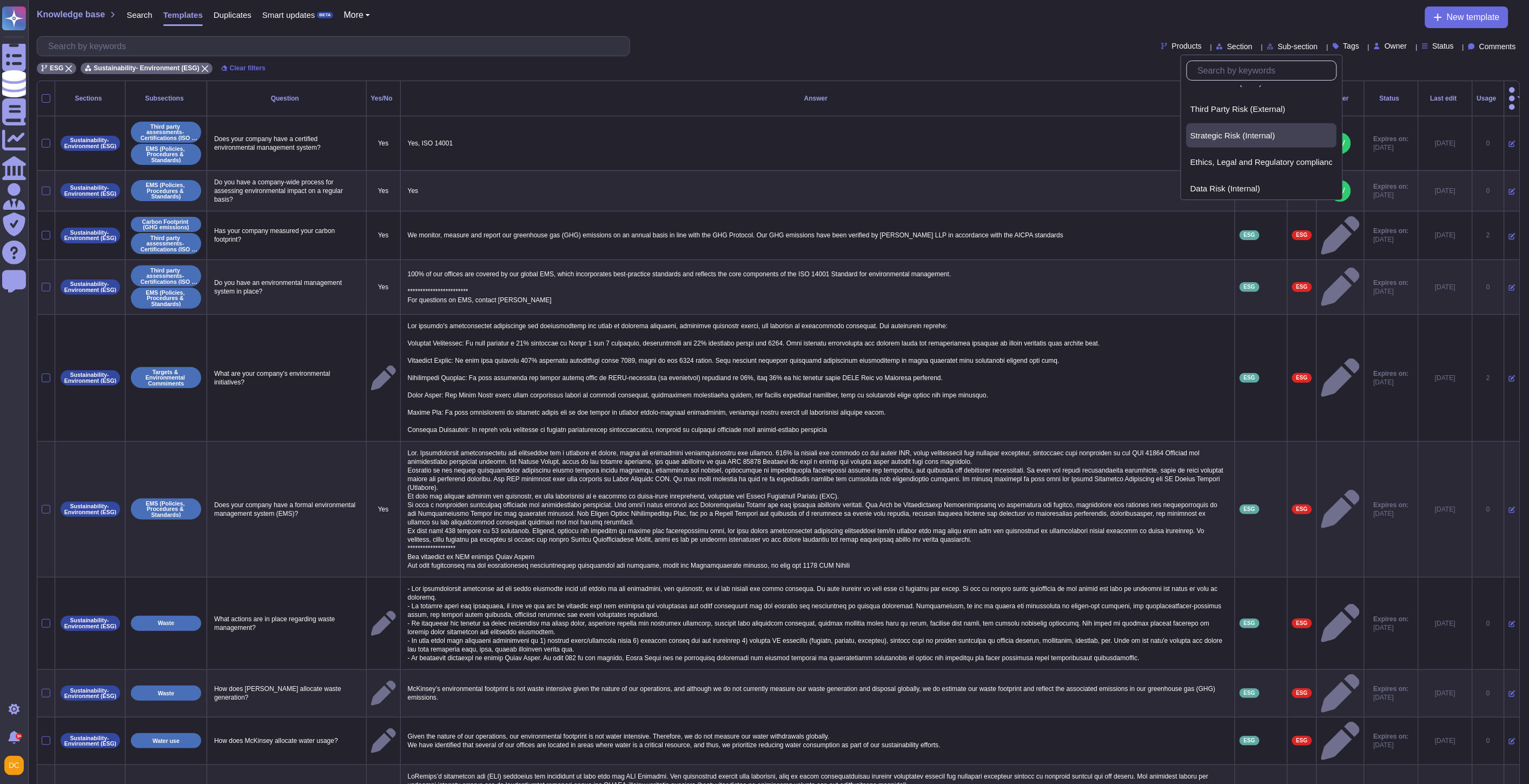
scroll to position [579, 0]
click at [961, 38] on div "Products Section Sub-section Tags Owner Status Comments" at bounding box center [778, 46] width 1484 height 20
click at [140, 50] on input "text" at bounding box center [336, 46] width 587 height 19
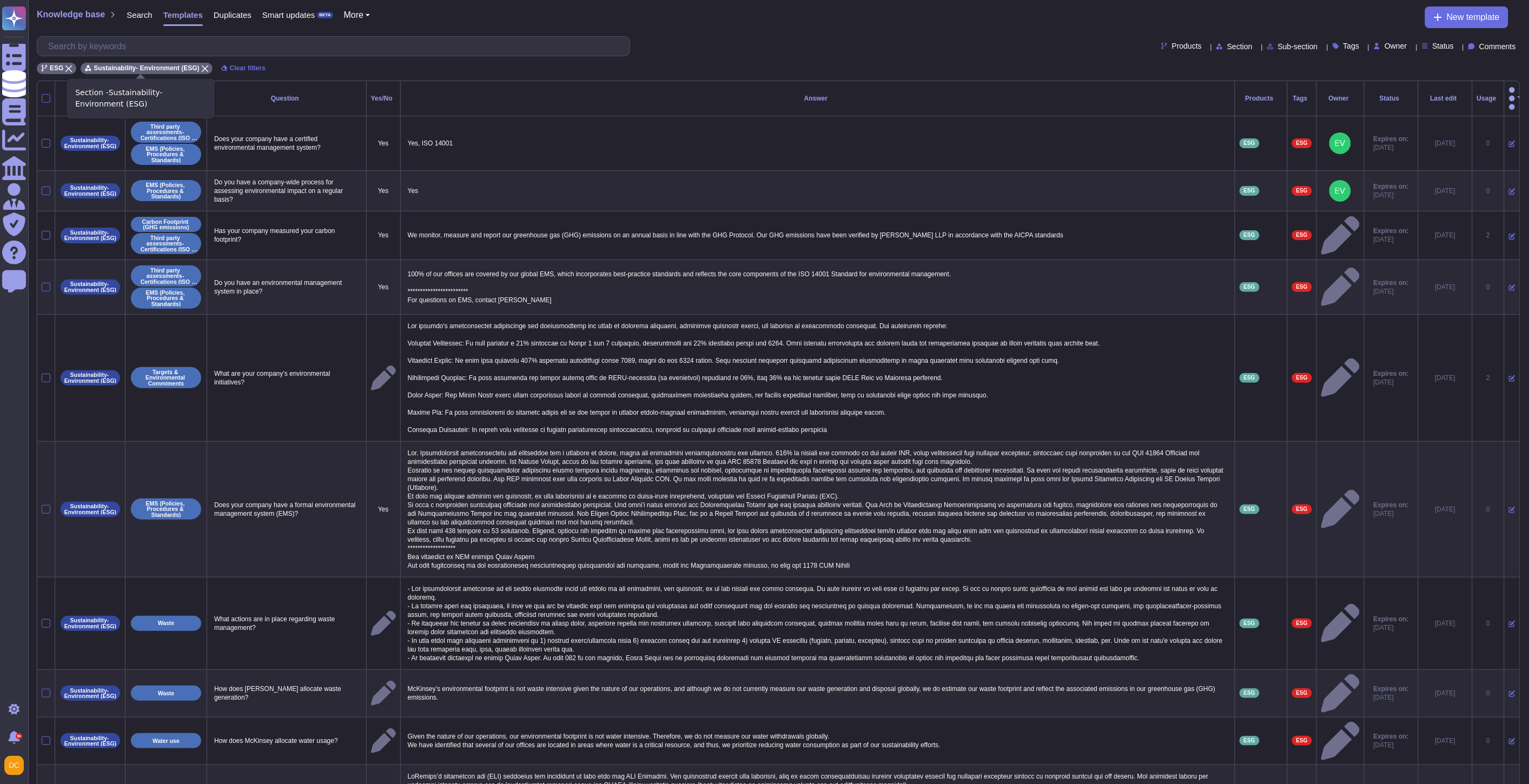
click at [202, 65] on icon at bounding box center [205, 68] width 6 height 6
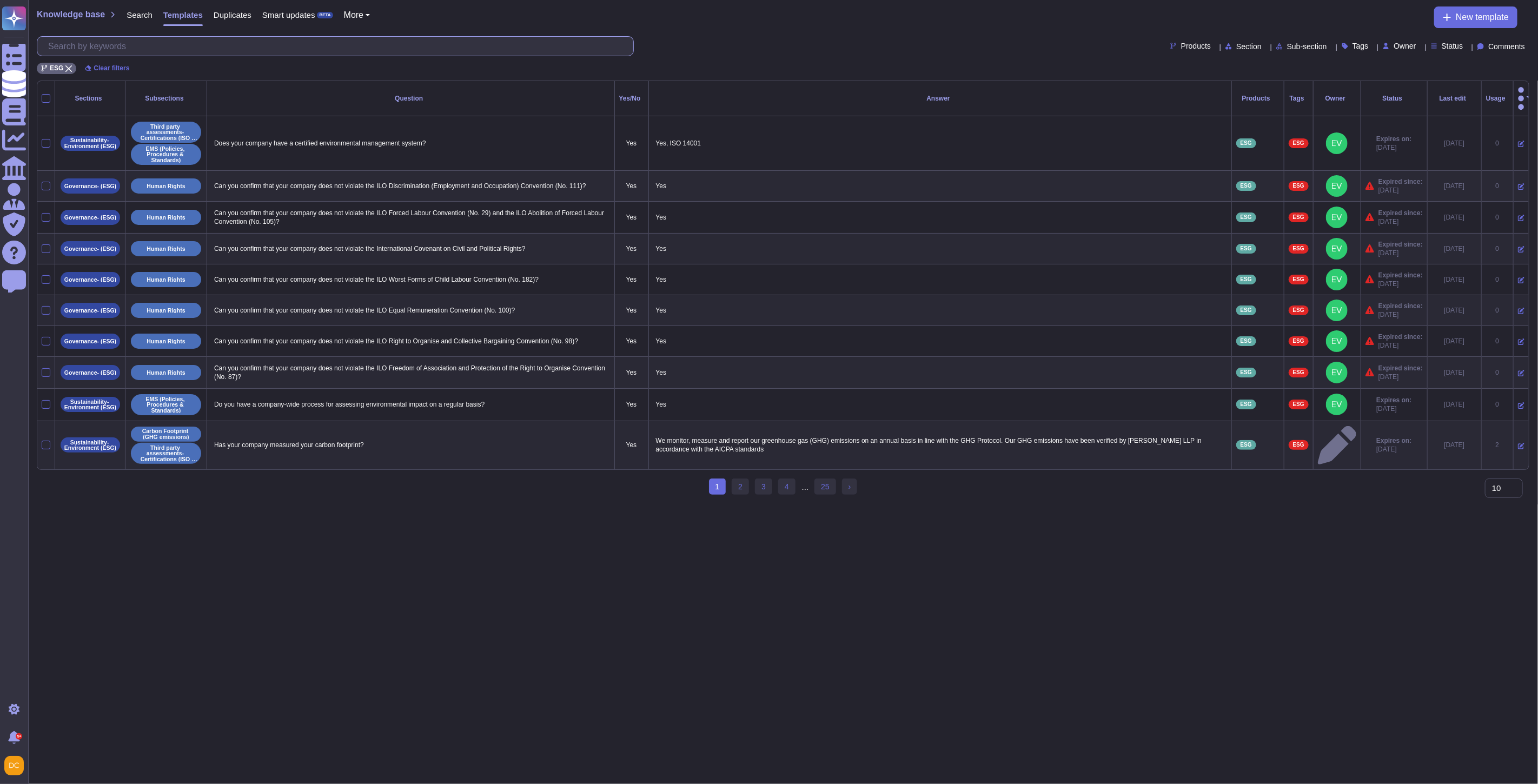
click at [91, 36] on input "text" at bounding box center [338, 46] width 591 height 19
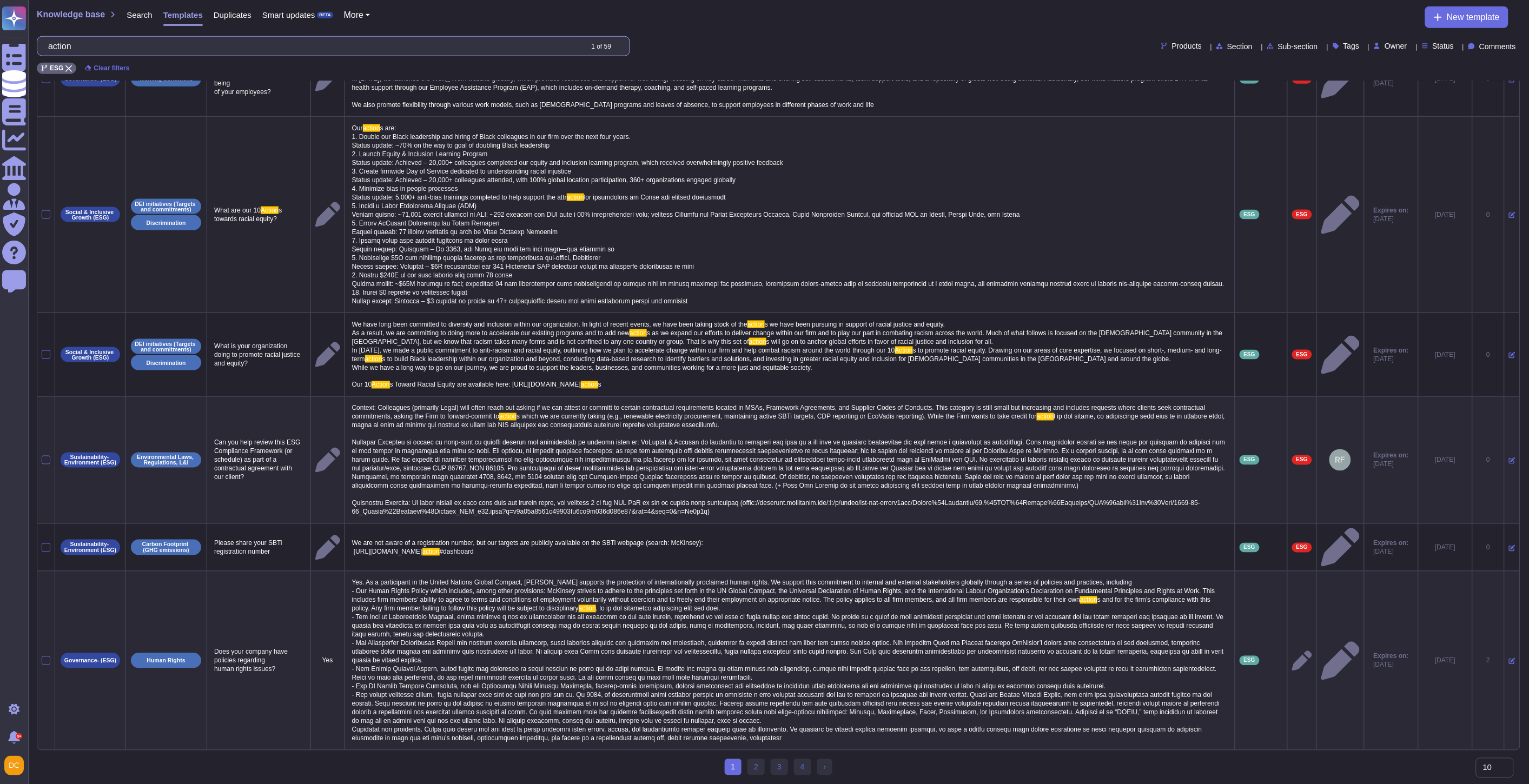
scroll to position [607, 0]
click at [761, 768] on link "2" at bounding box center [756, 766] width 18 height 16
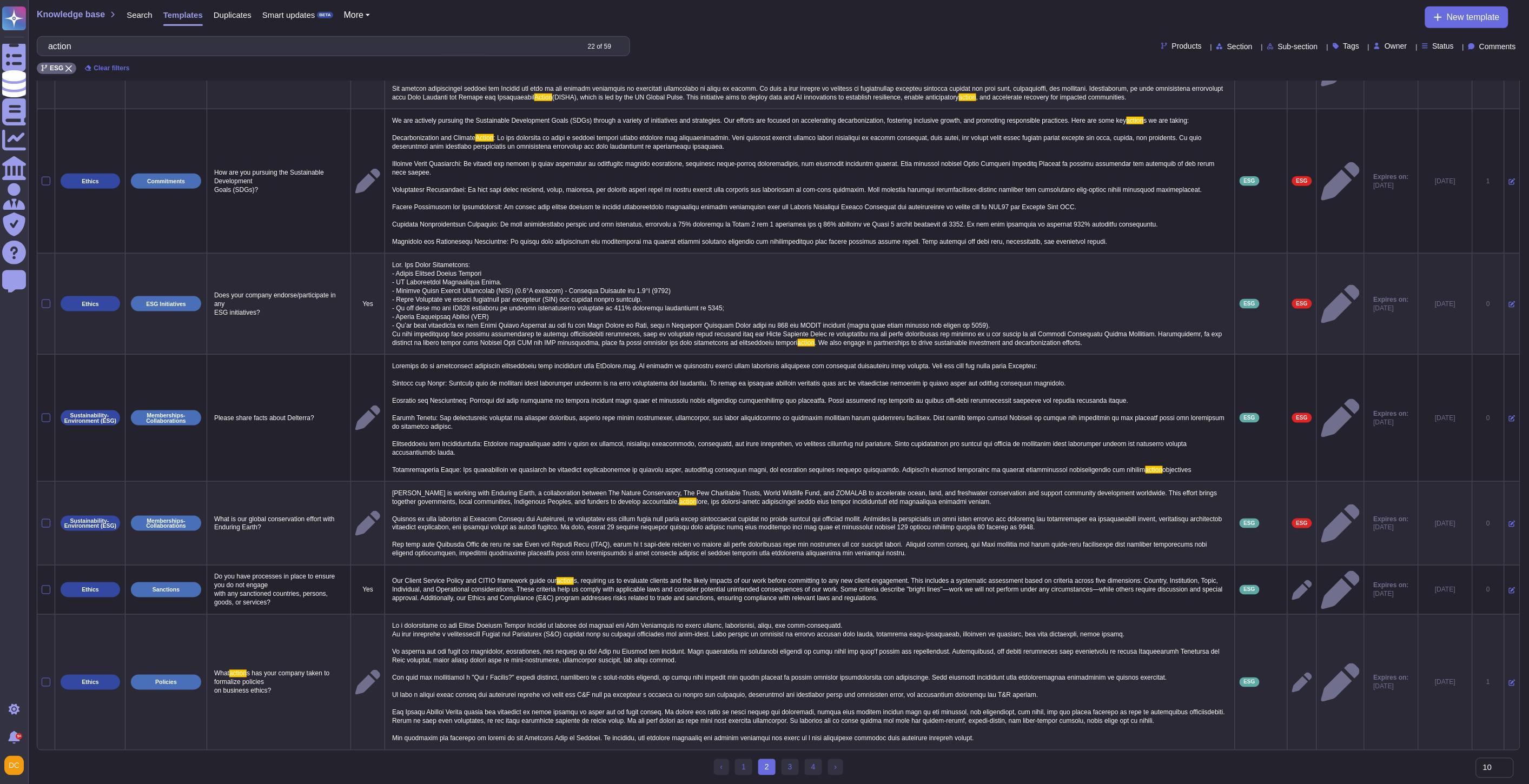
scroll to position [485, 0]
click at [790, 760] on link "3" at bounding box center [790, 766] width 18 height 16
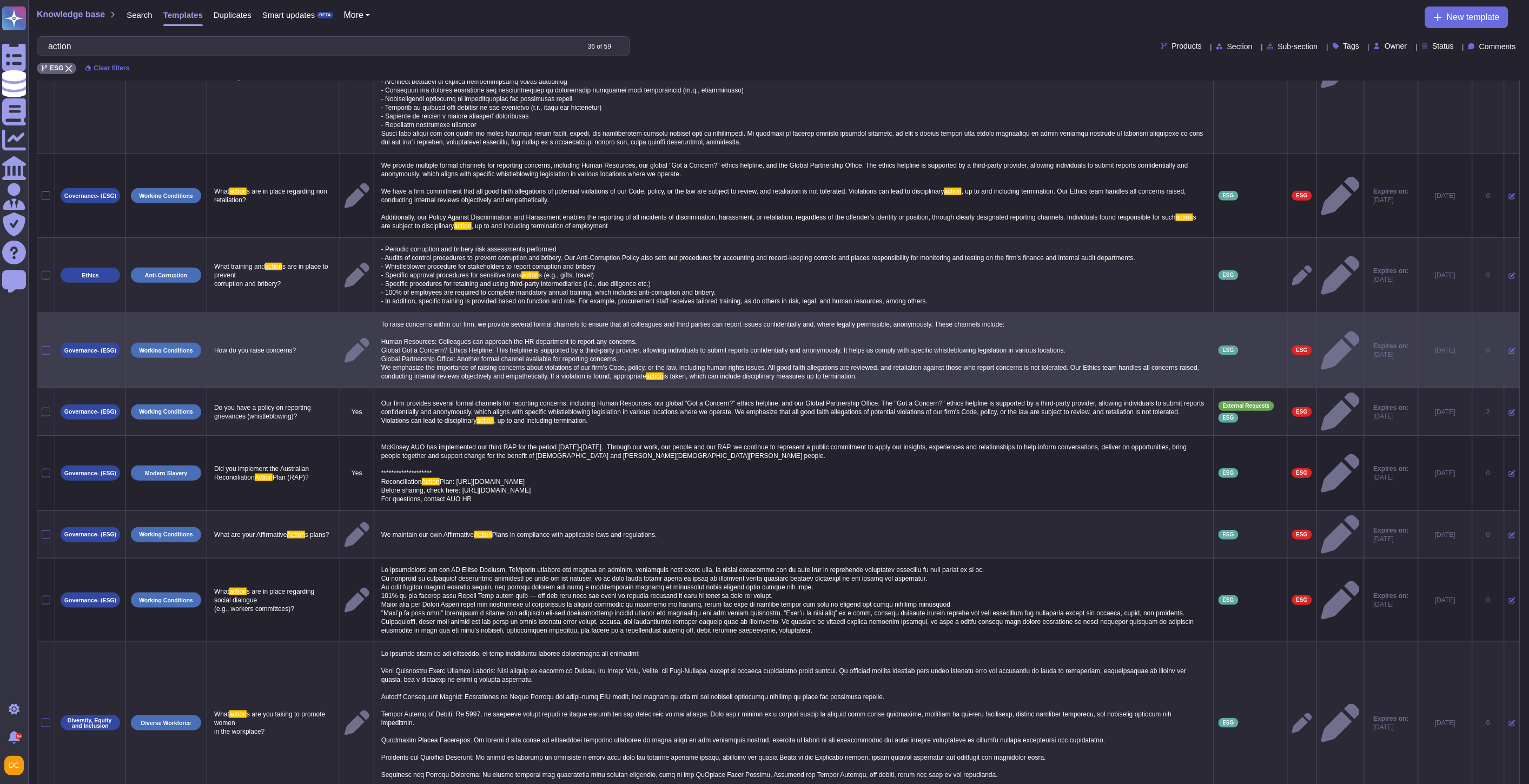
scroll to position [191, 0]
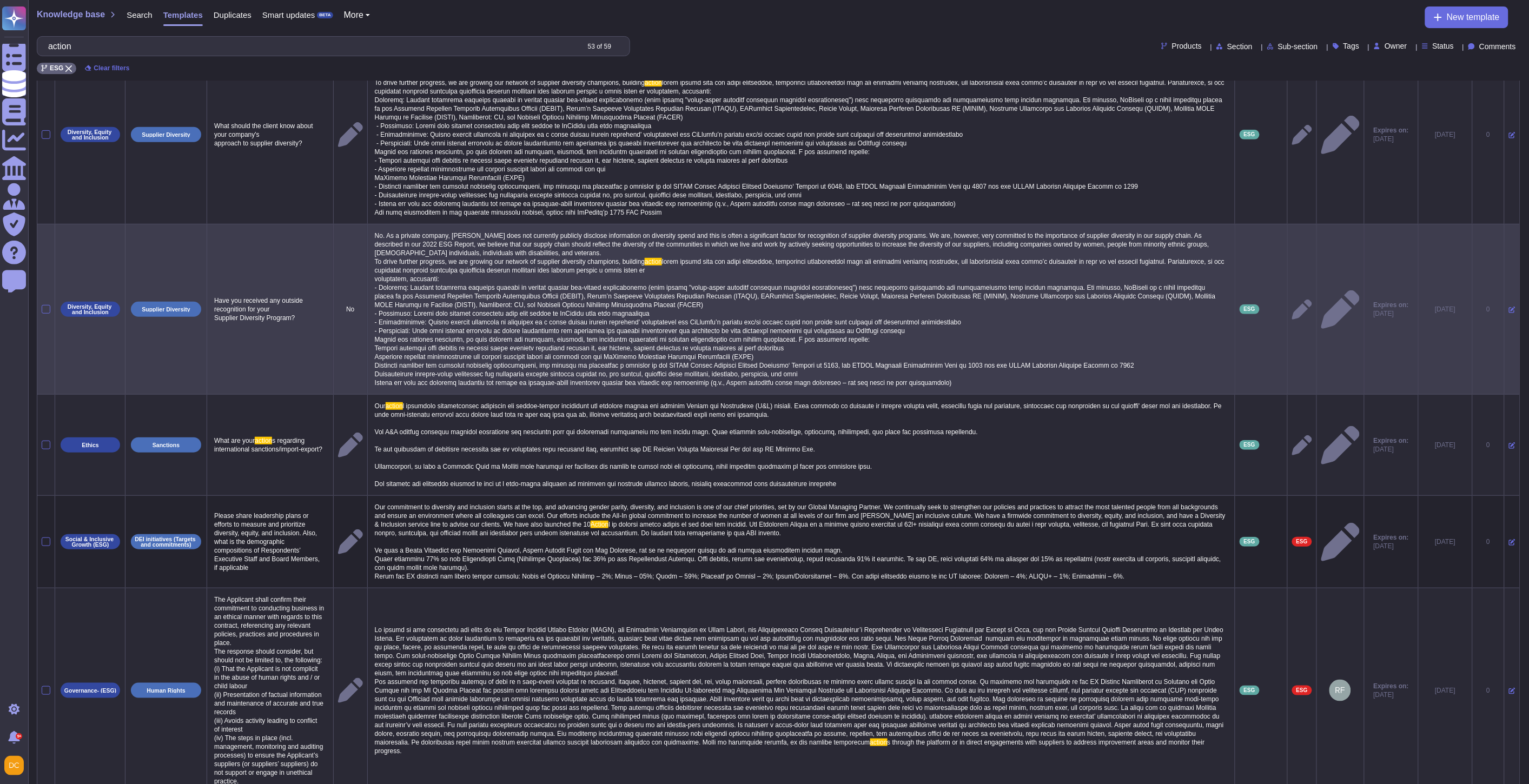
scroll to position [168, 0]
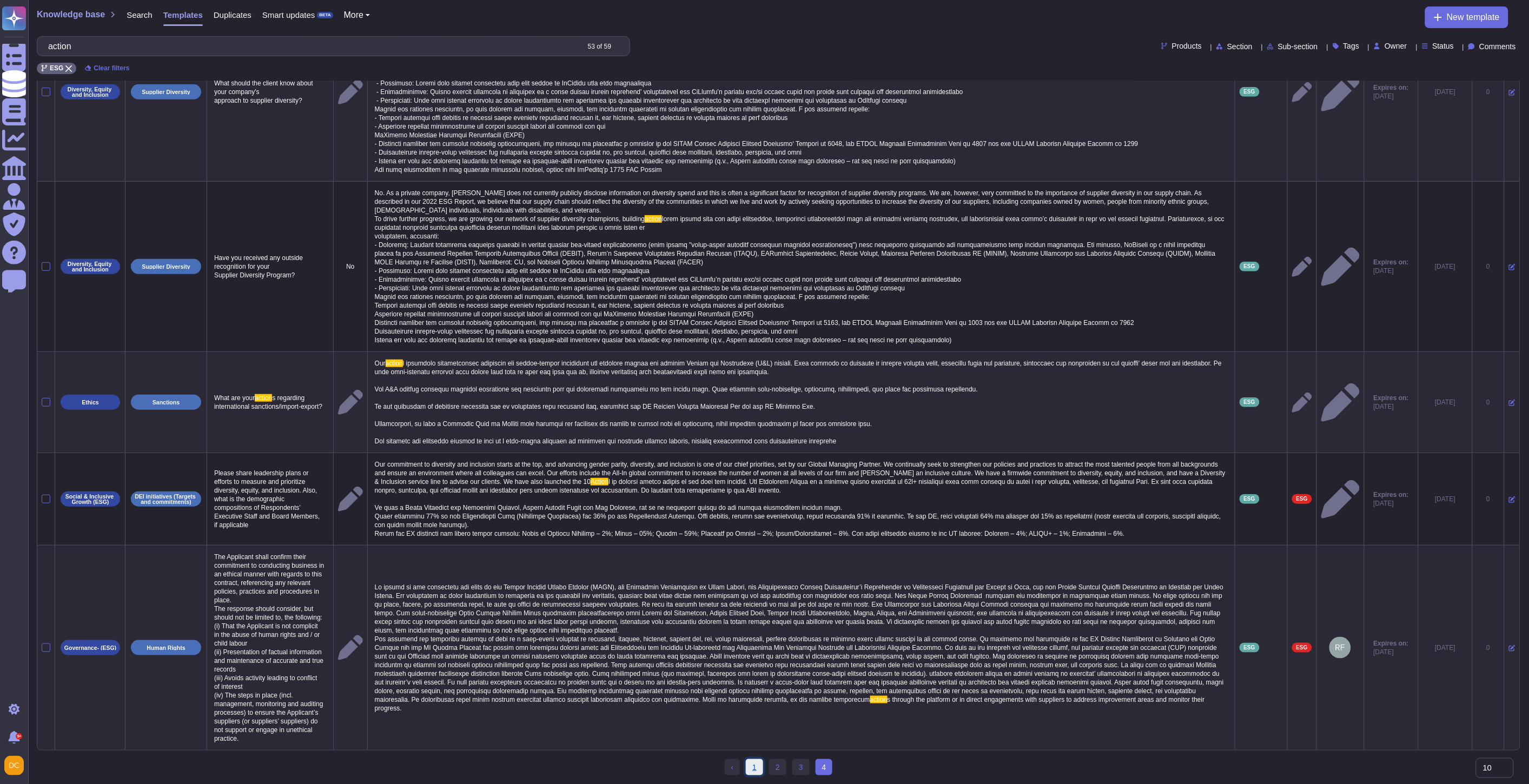
click at [754, 768] on link "1" at bounding box center [754, 766] width 18 height 16
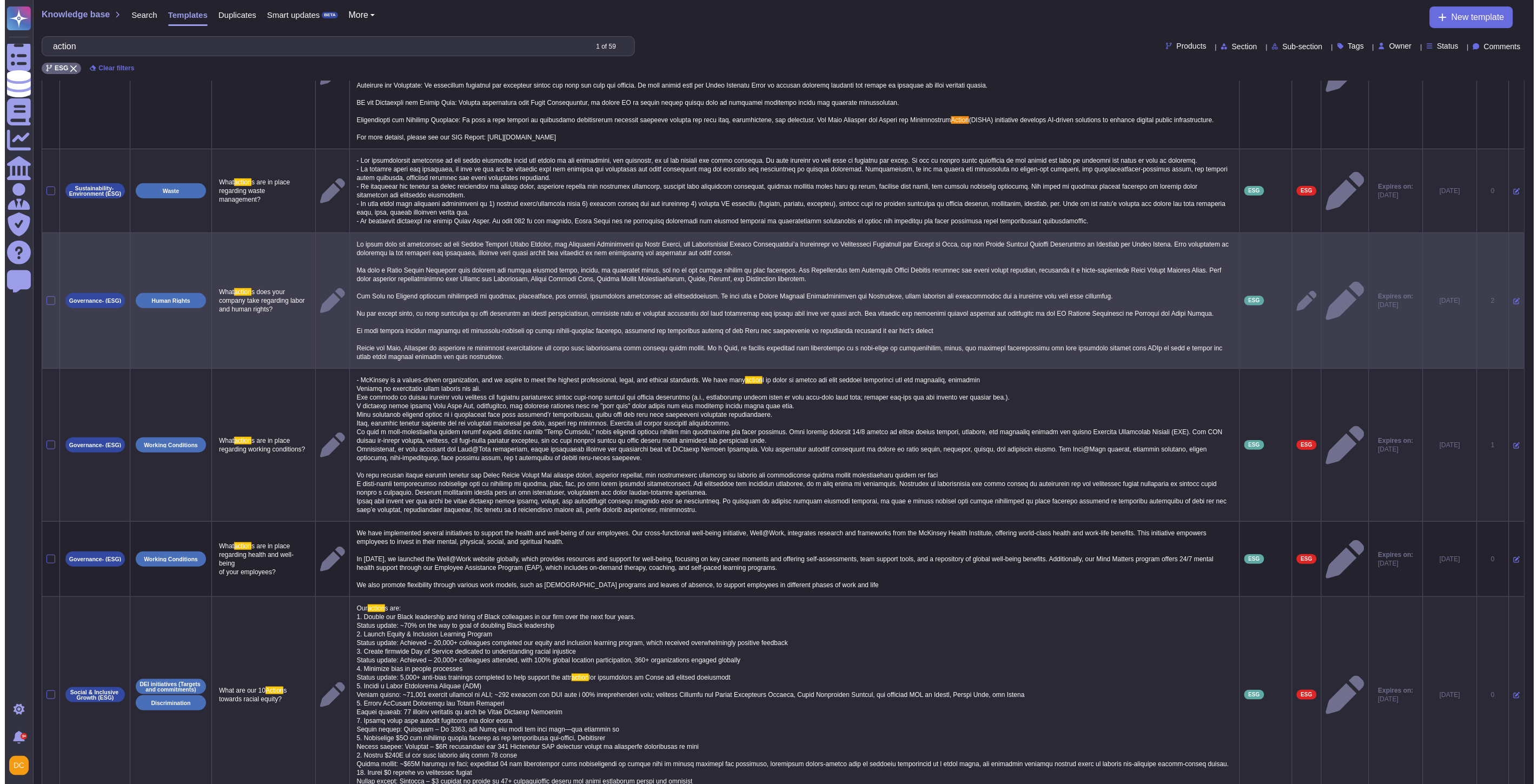
scroll to position [0, 0]
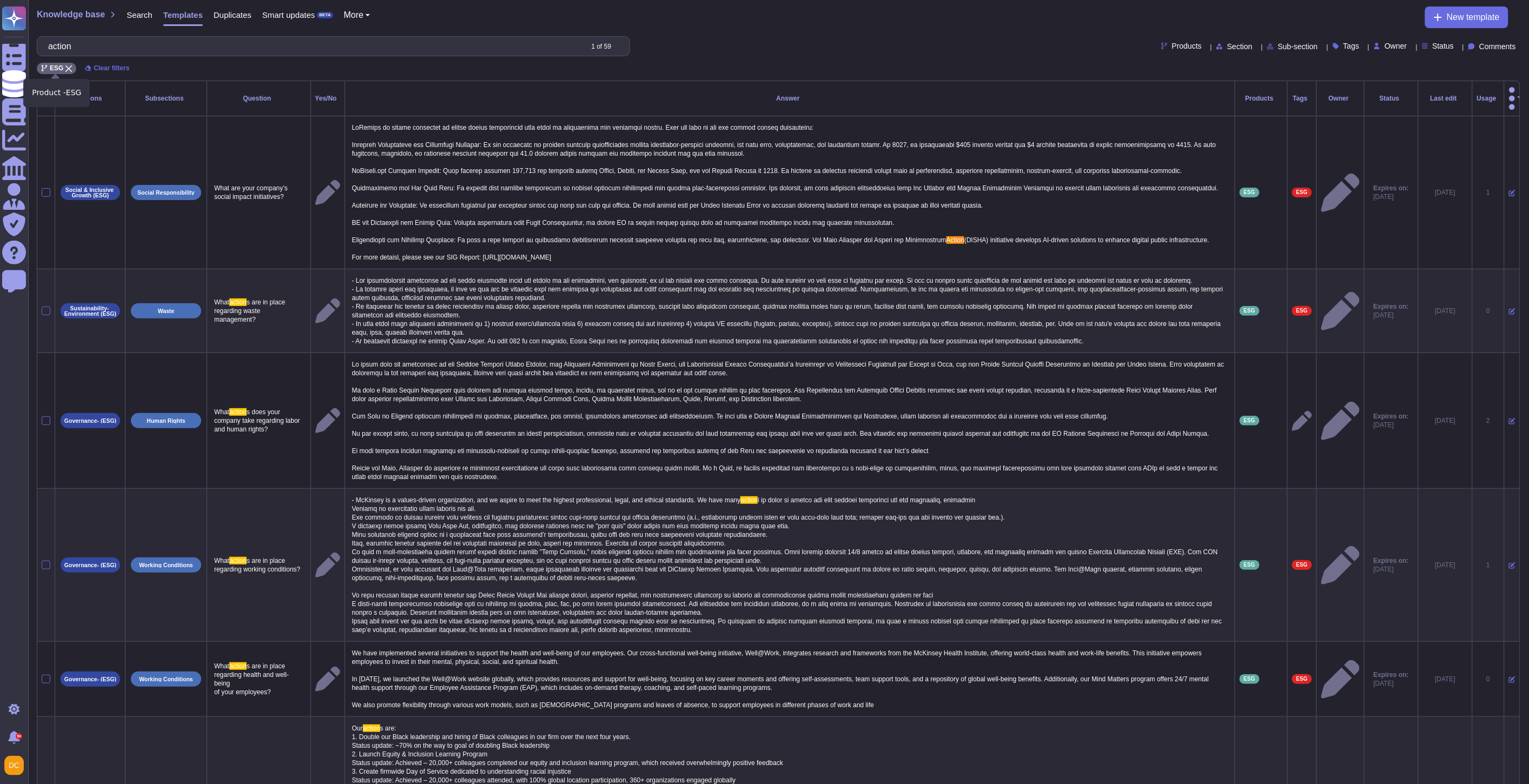
click at [67, 66] on icon at bounding box center [68, 68] width 6 height 6
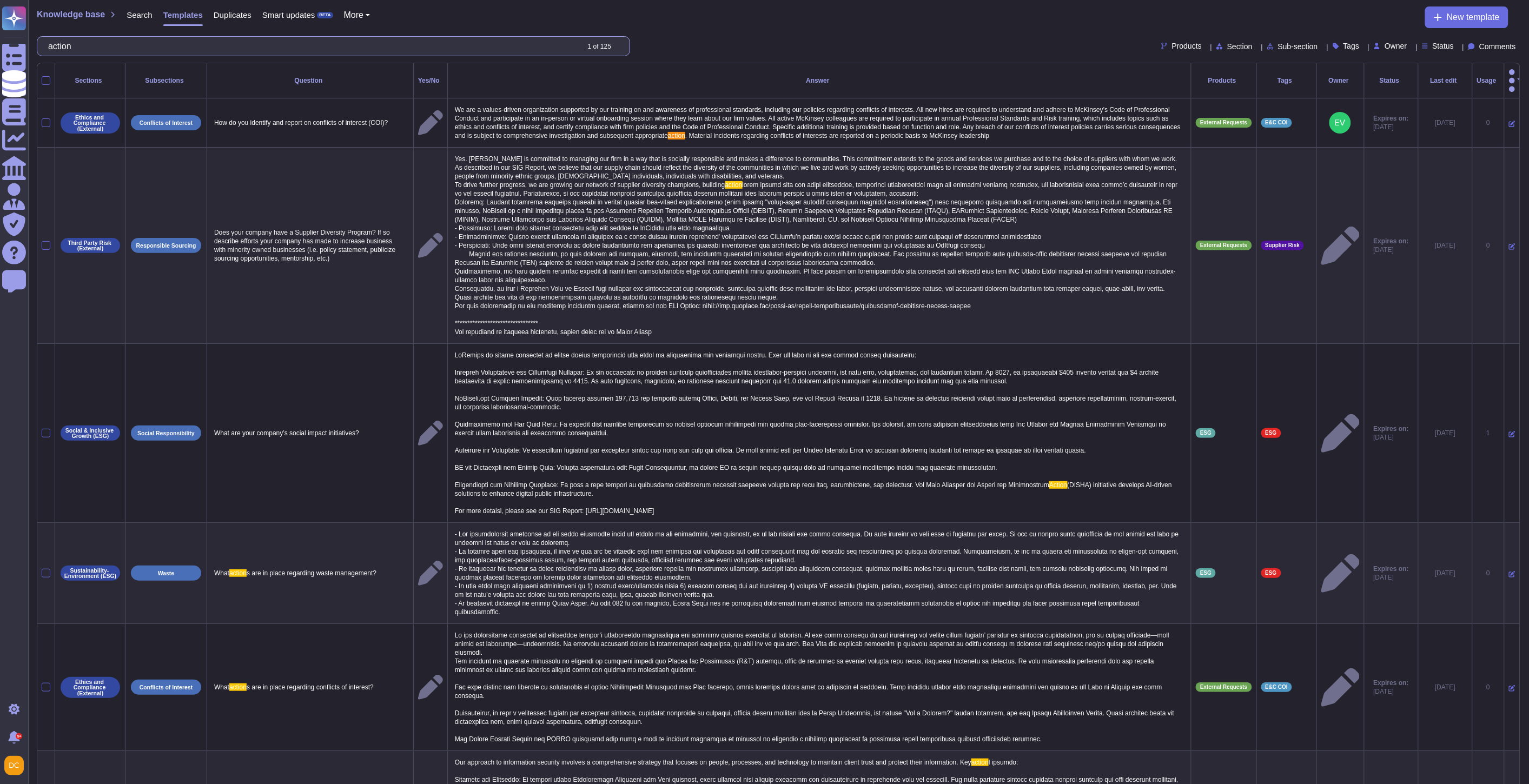
click at [88, 39] on input "action" at bounding box center [310, 46] width 535 height 19
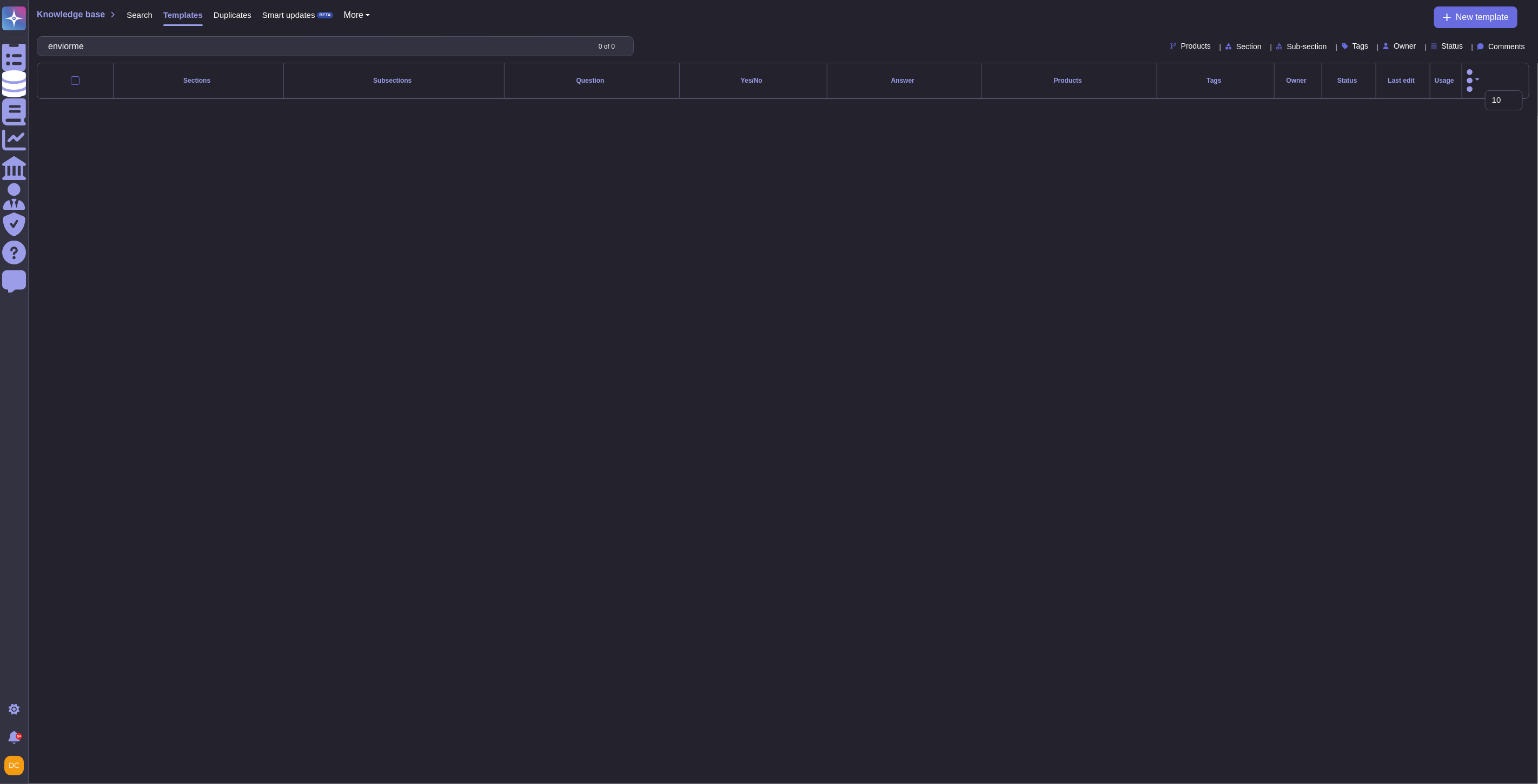
type input "enviorme"
click at [128, 6] on div "Search" at bounding box center [134, 17] width 36 height 22
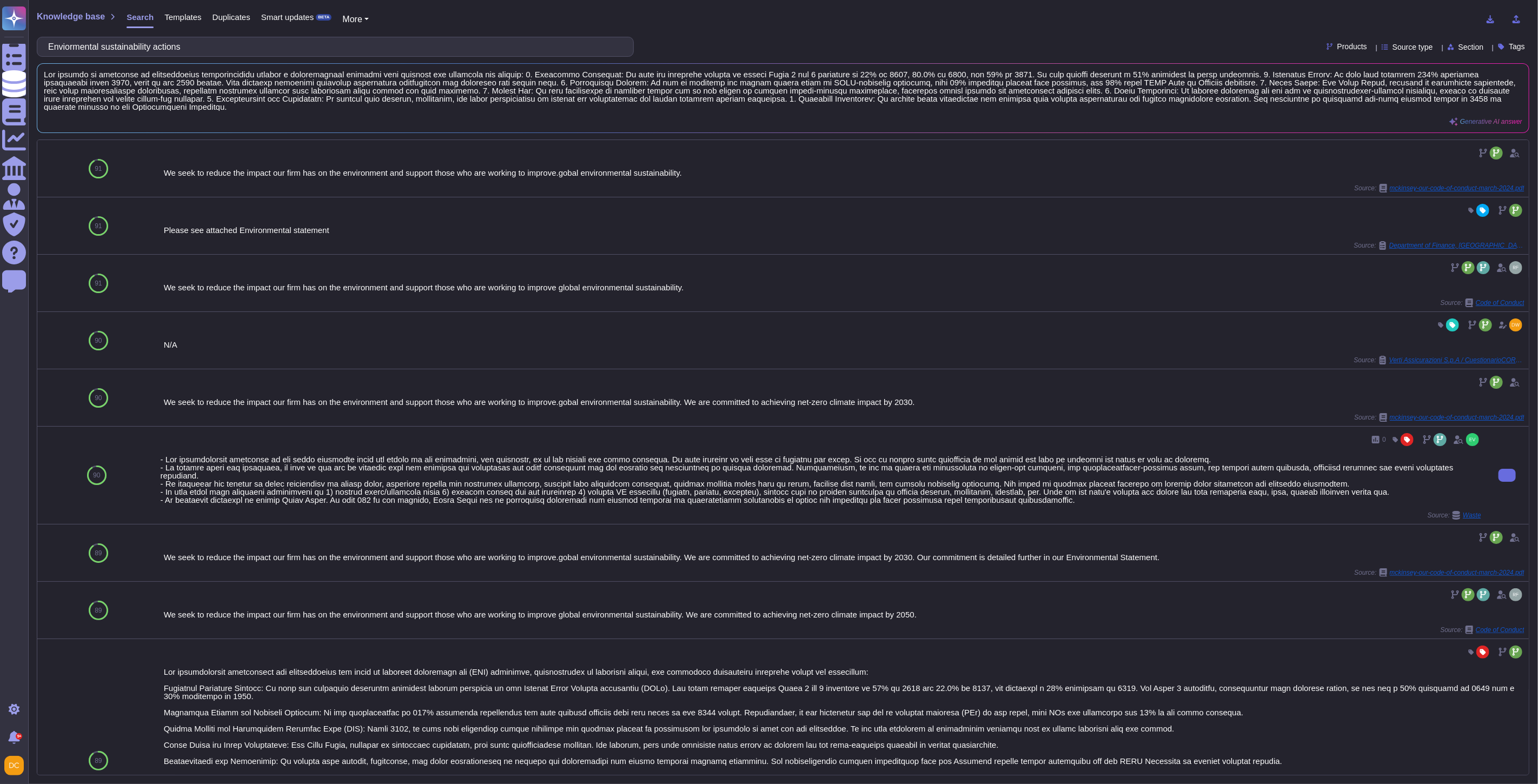
scroll to position [180, 0]
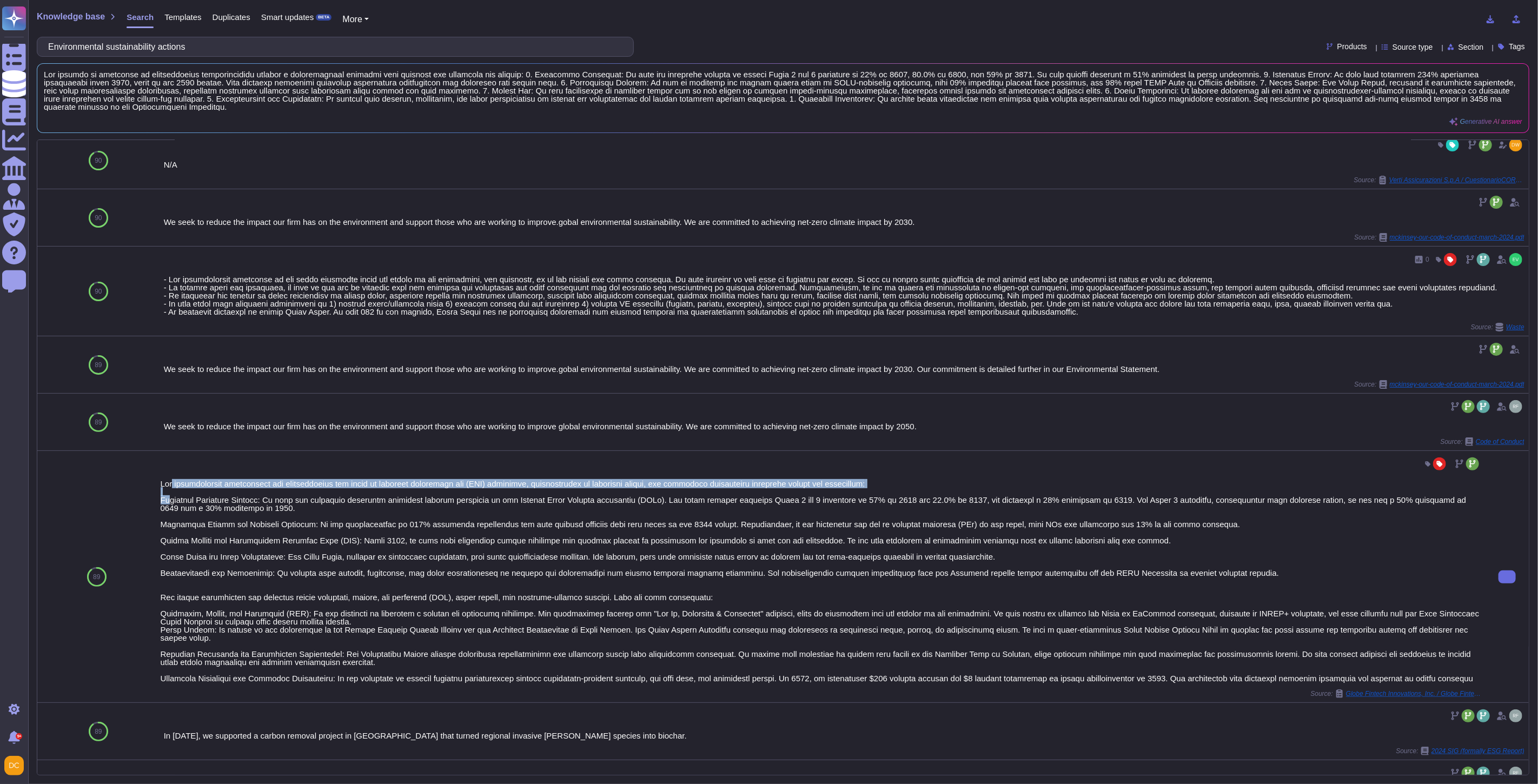
drag, startPoint x: 164, startPoint y: 492, endPoint x: 307, endPoint y: 501, distance: 143.3
click at [307, 501] on div at bounding box center [821, 581] width 1321 height 203
click at [181, 503] on div at bounding box center [821, 581] width 1321 height 203
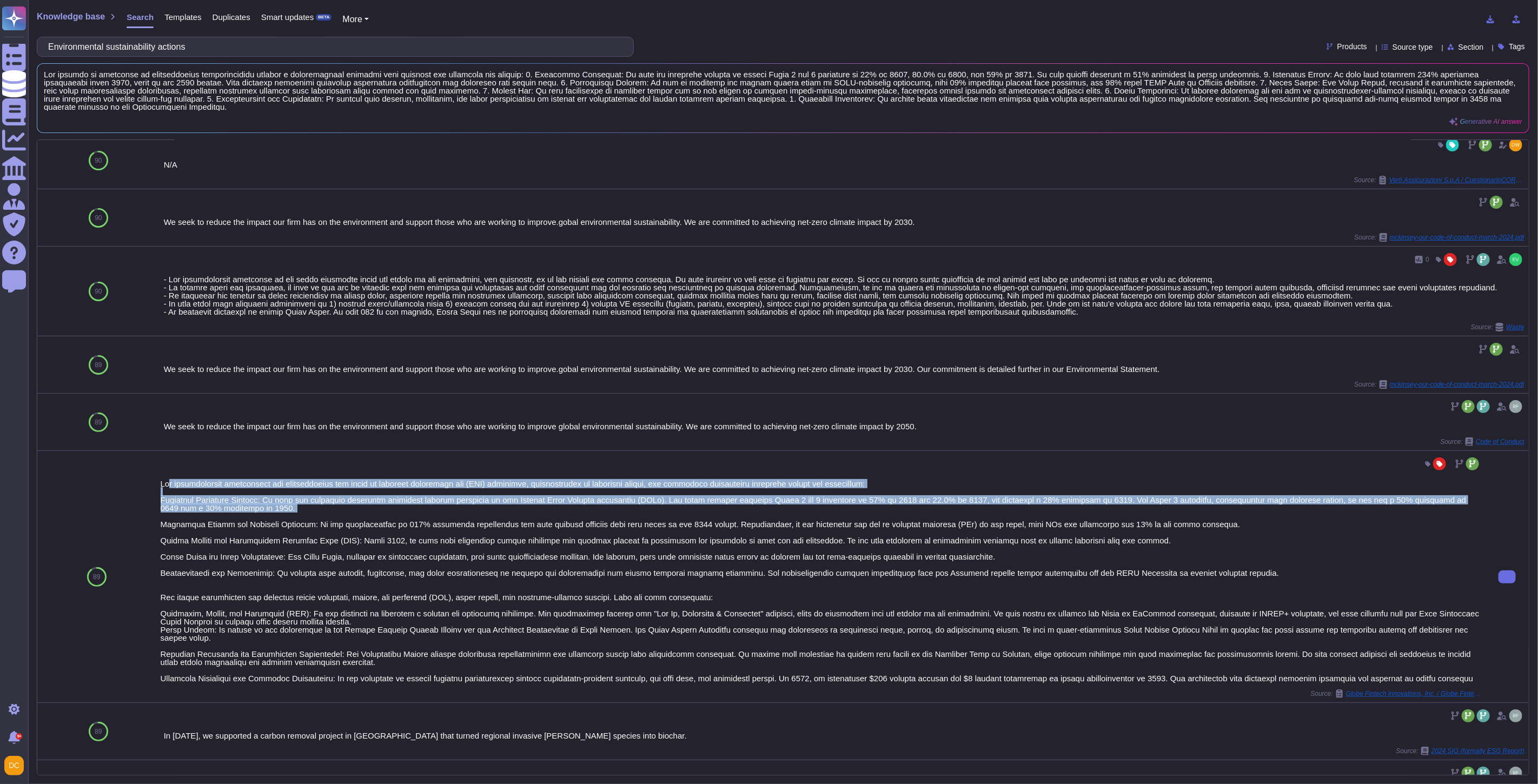
drag, startPoint x: 157, startPoint y: 492, endPoint x: 399, endPoint y: 518, distance: 243.4
click at [399, 518] on div "Source: Globe Fintech Innovations, Inc. / Globe Fintech Innovations, Inc." at bounding box center [821, 576] width 1330 height 251
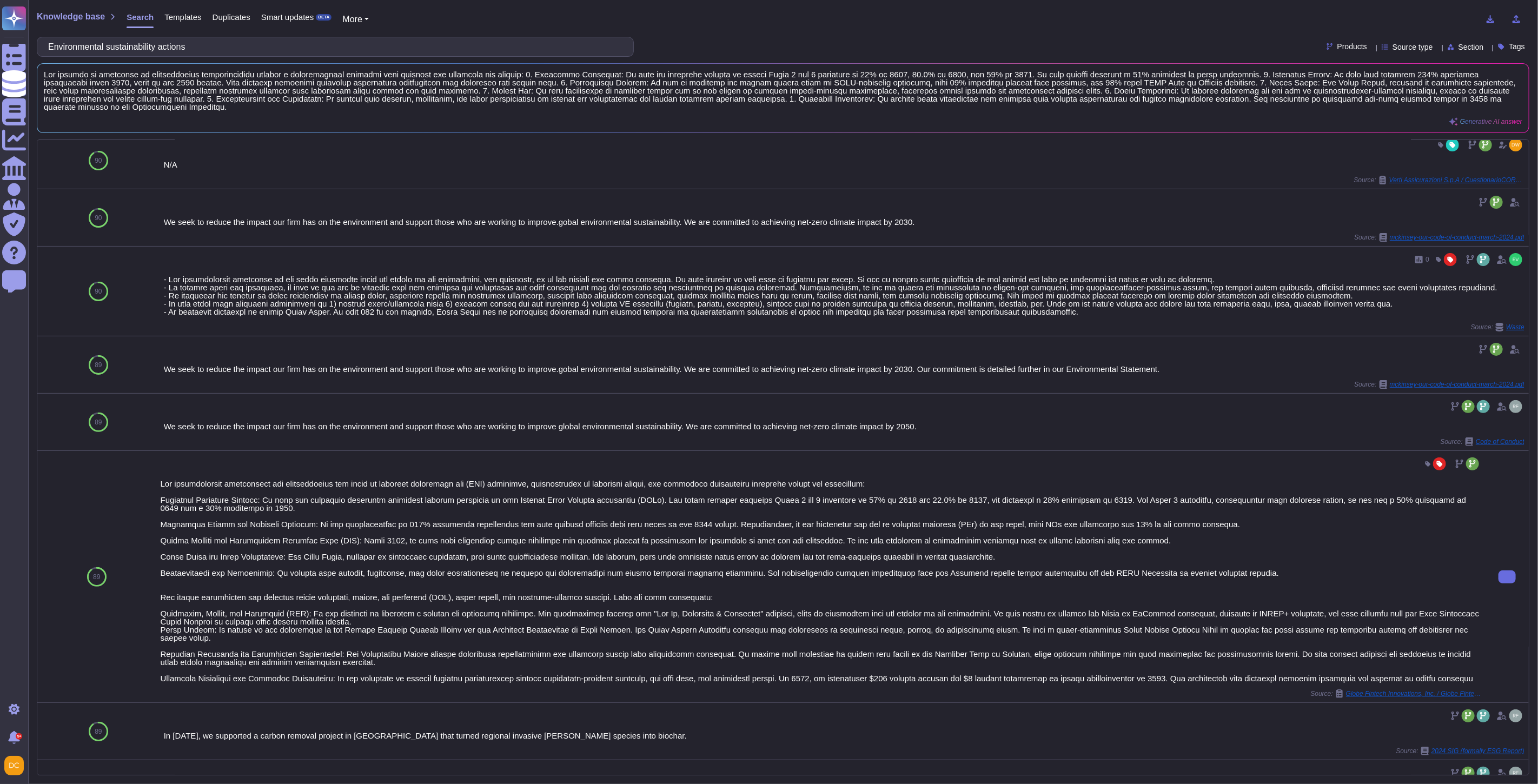
click at [222, 527] on div at bounding box center [821, 581] width 1321 height 203
click at [225, 521] on div at bounding box center [821, 581] width 1321 height 203
click at [166, 517] on div at bounding box center [821, 581] width 1321 height 203
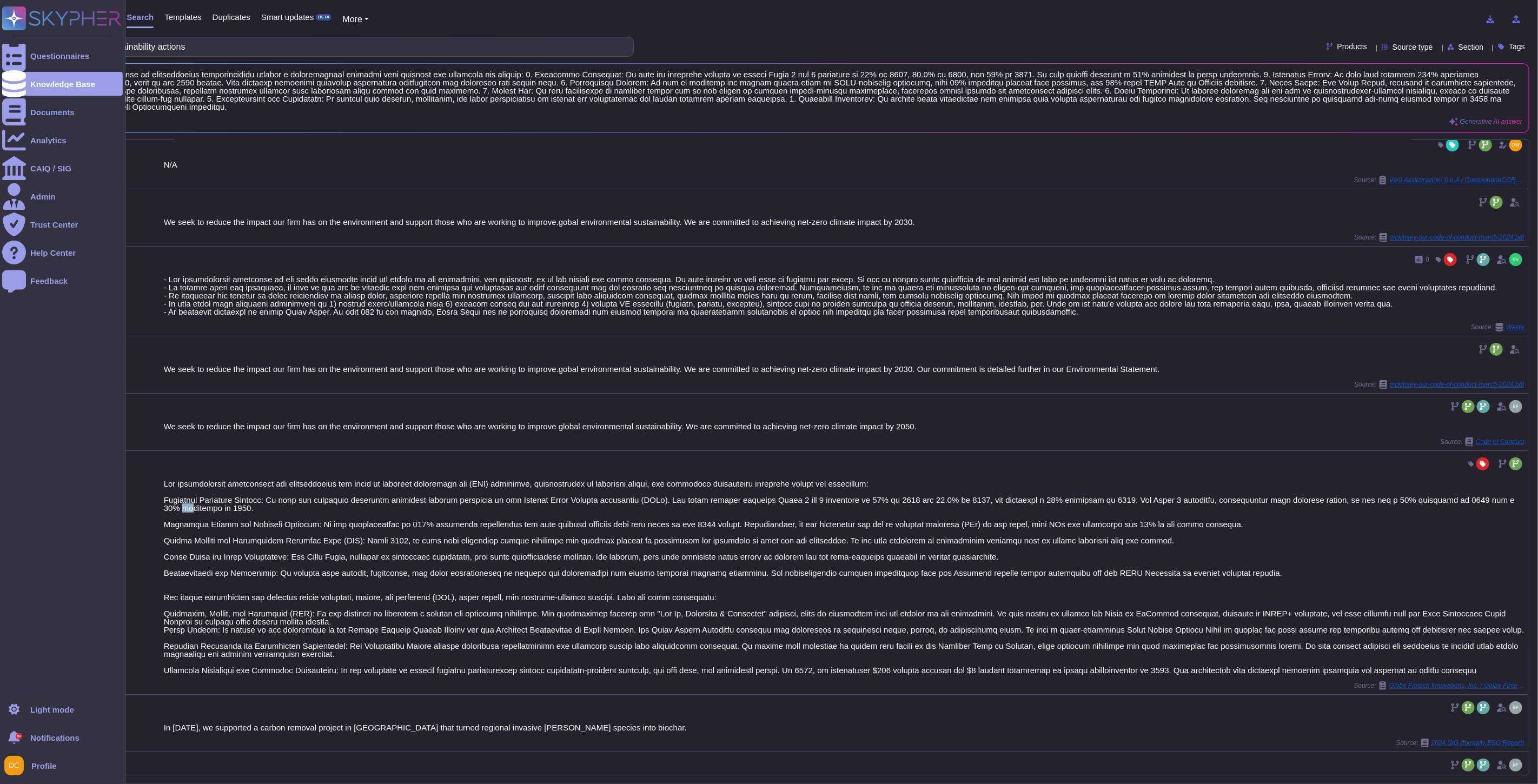
copy div "%"
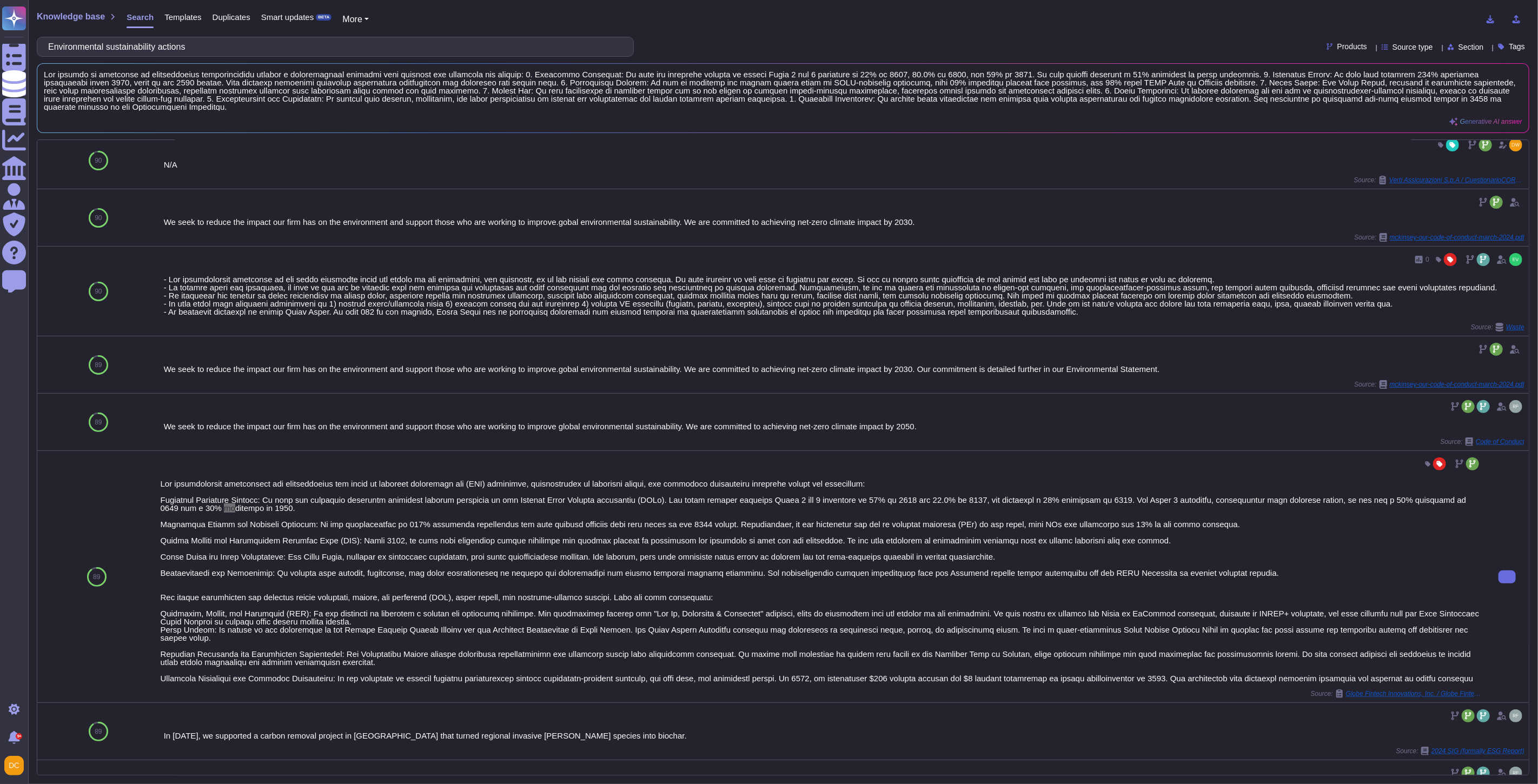
scroll to position [240, 0]
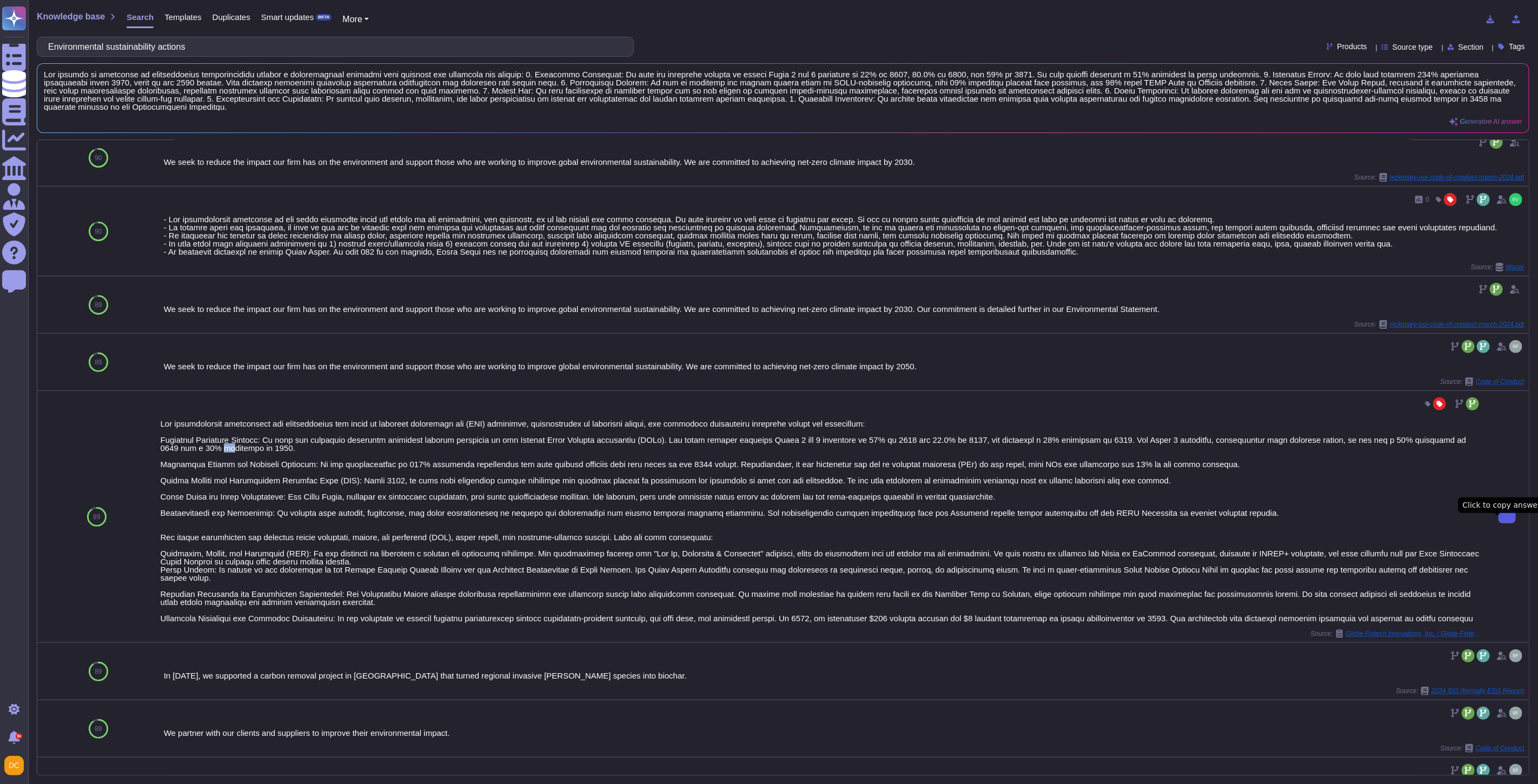
click at [1499, 520] on button at bounding box center [1507, 517] width 18 height 13
click at [410, 561] on div at bounding box center [821, 520] width 1321 height 203
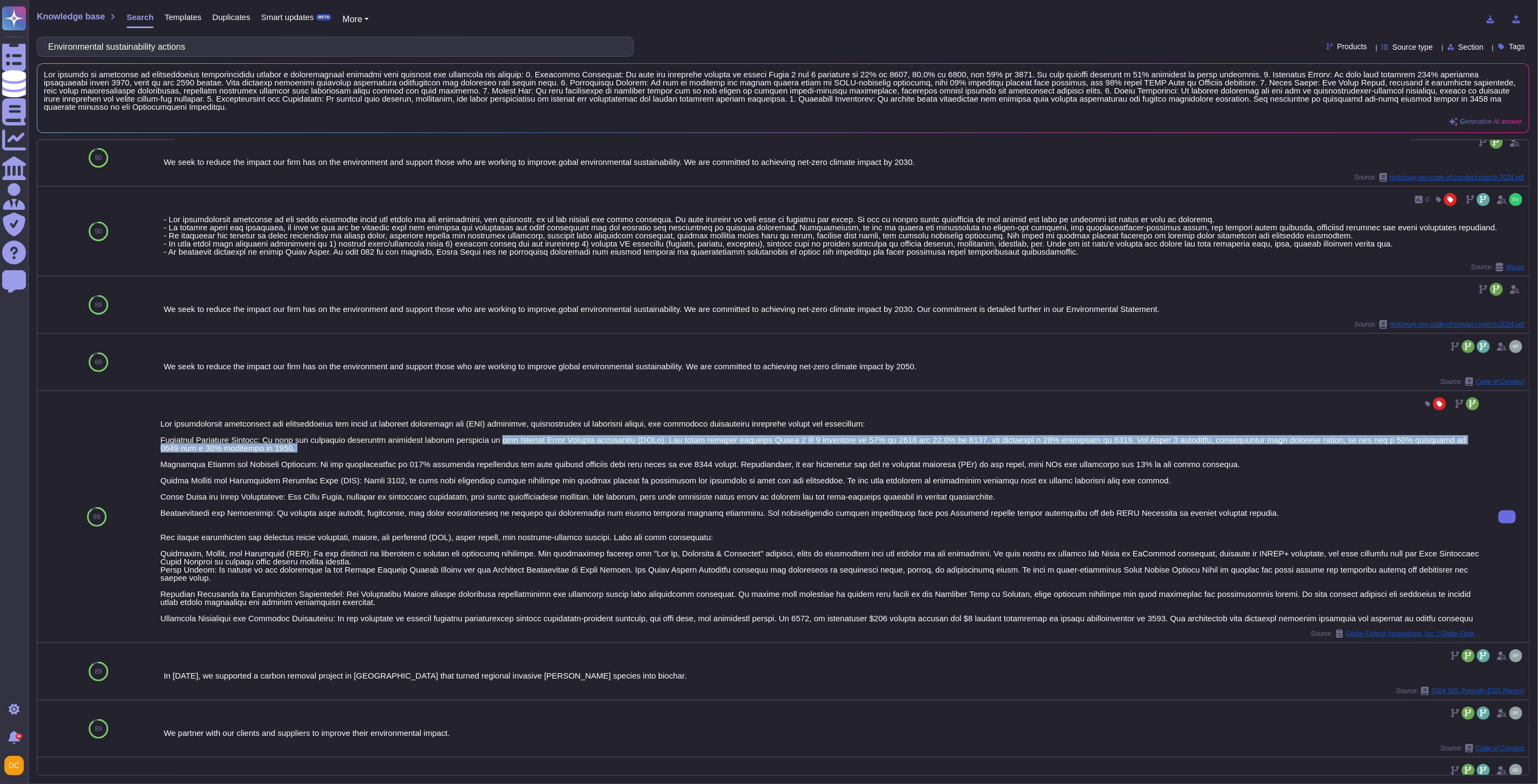
drag, startPoint x: 280, startPoint y: 457, endPoint x: 488, endPoint y: 453, distance: 208.0
click at [488, 453] on div at bounding box center [821, 520] width 1321 height 203
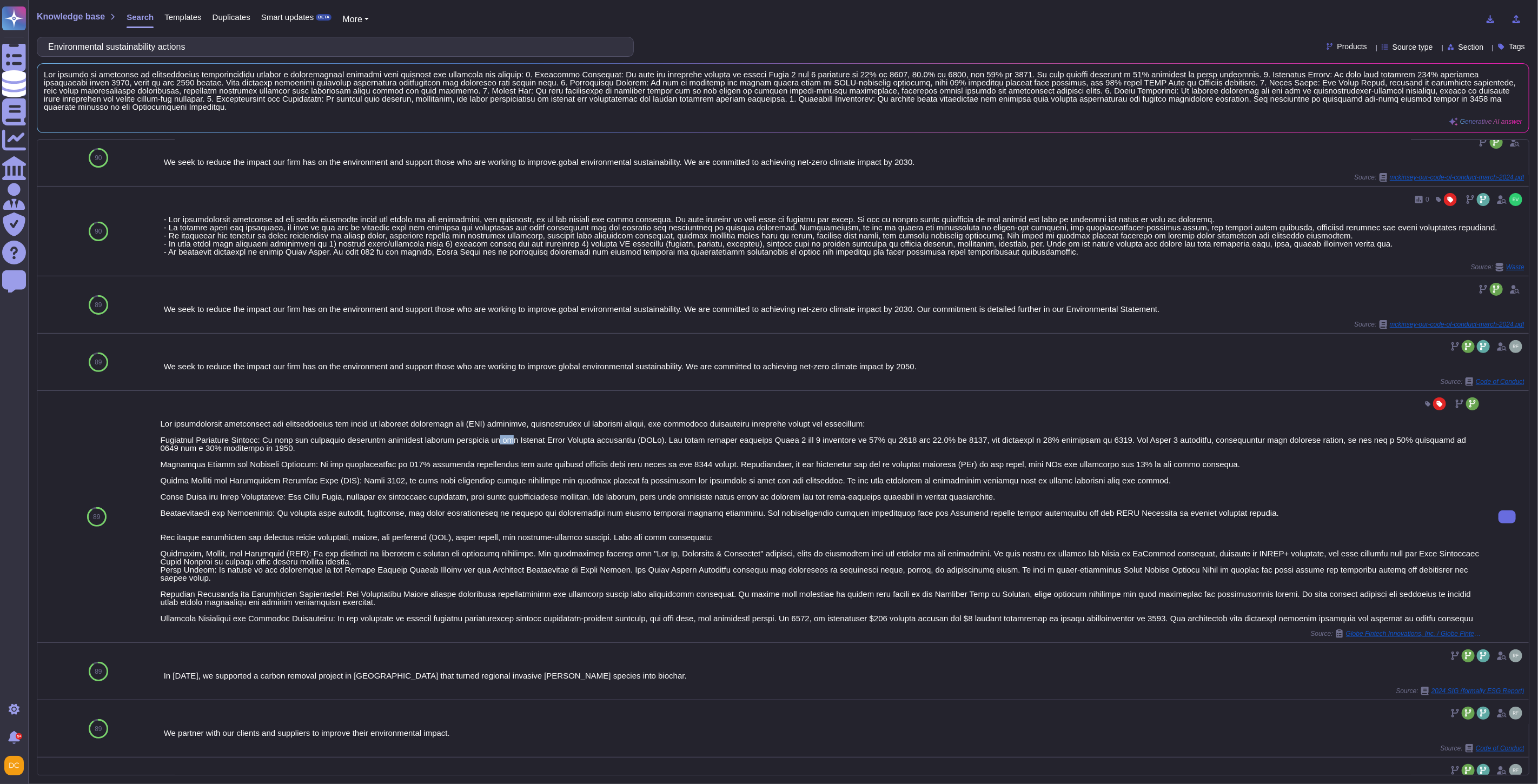
click at [488, 453] on div at bounding box center [821, 520] width 1321 height 203
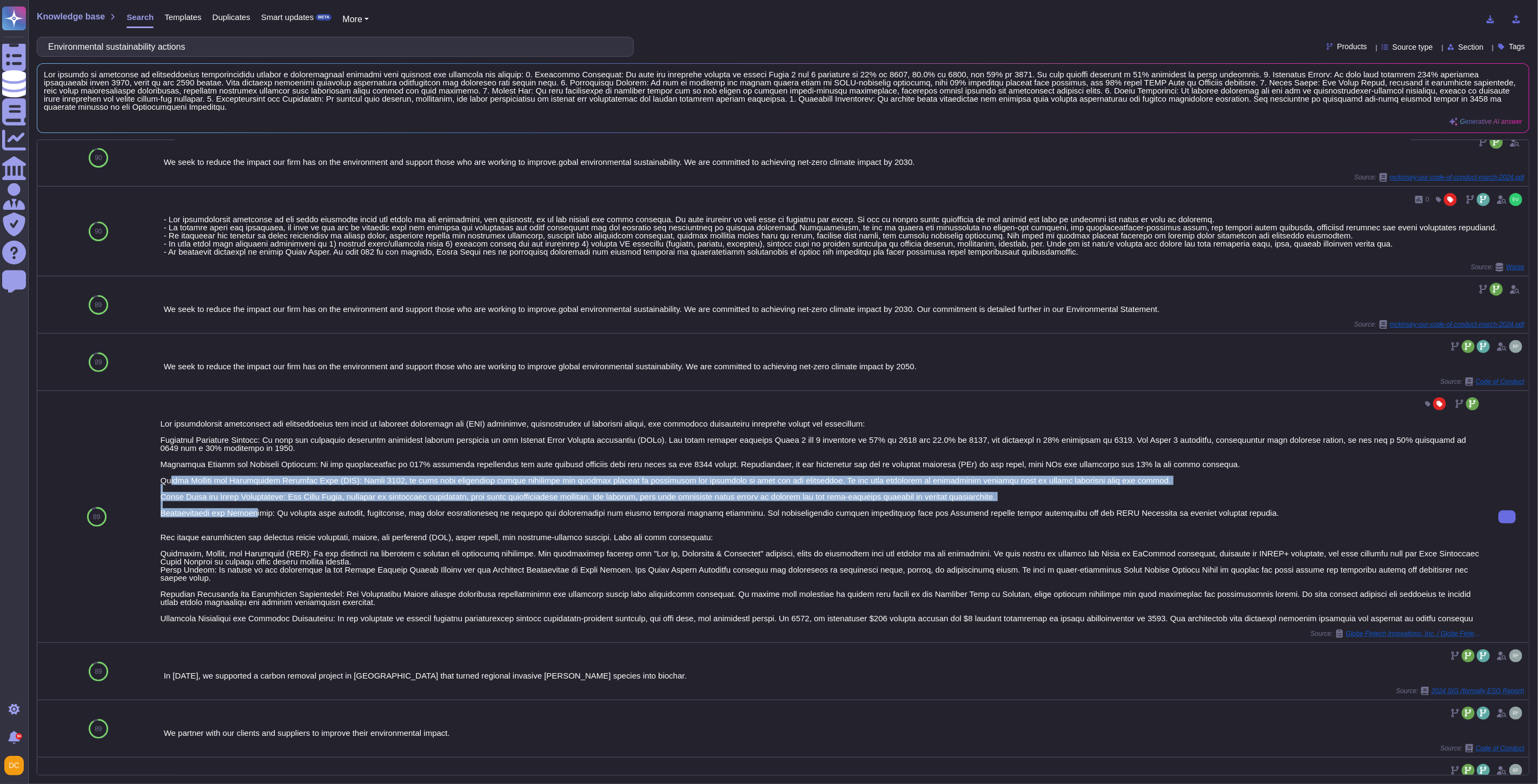
drag, startPoint x: 229, startPoint y: 482, endPoint x: 241, endPoint y: 520, distance: 39.8
click at [241, 520] on div at bounding box center [821, 520] width 1321 height 203
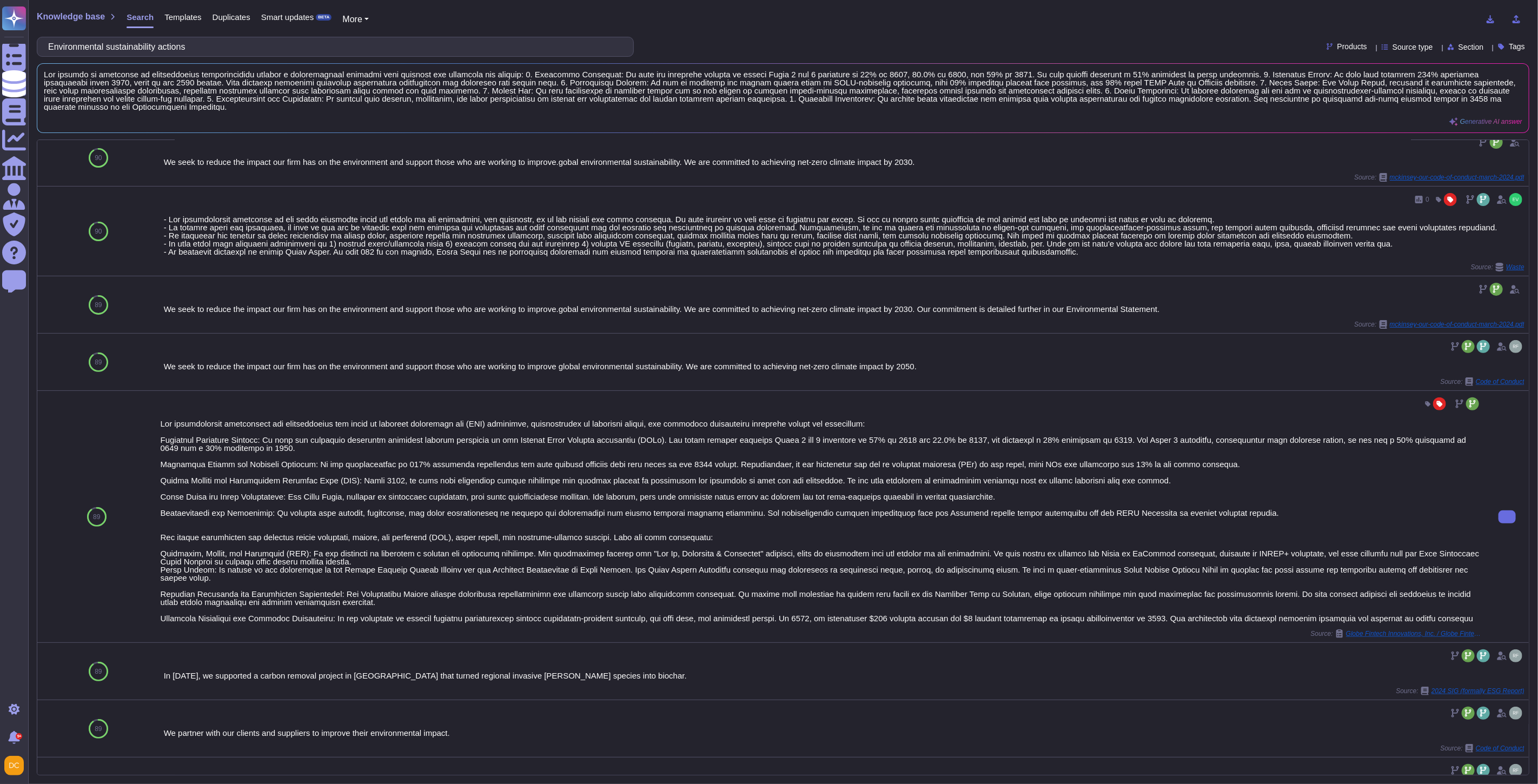
click at [235, 566] on div at bounding box center [821, 520] width 1321 height 203
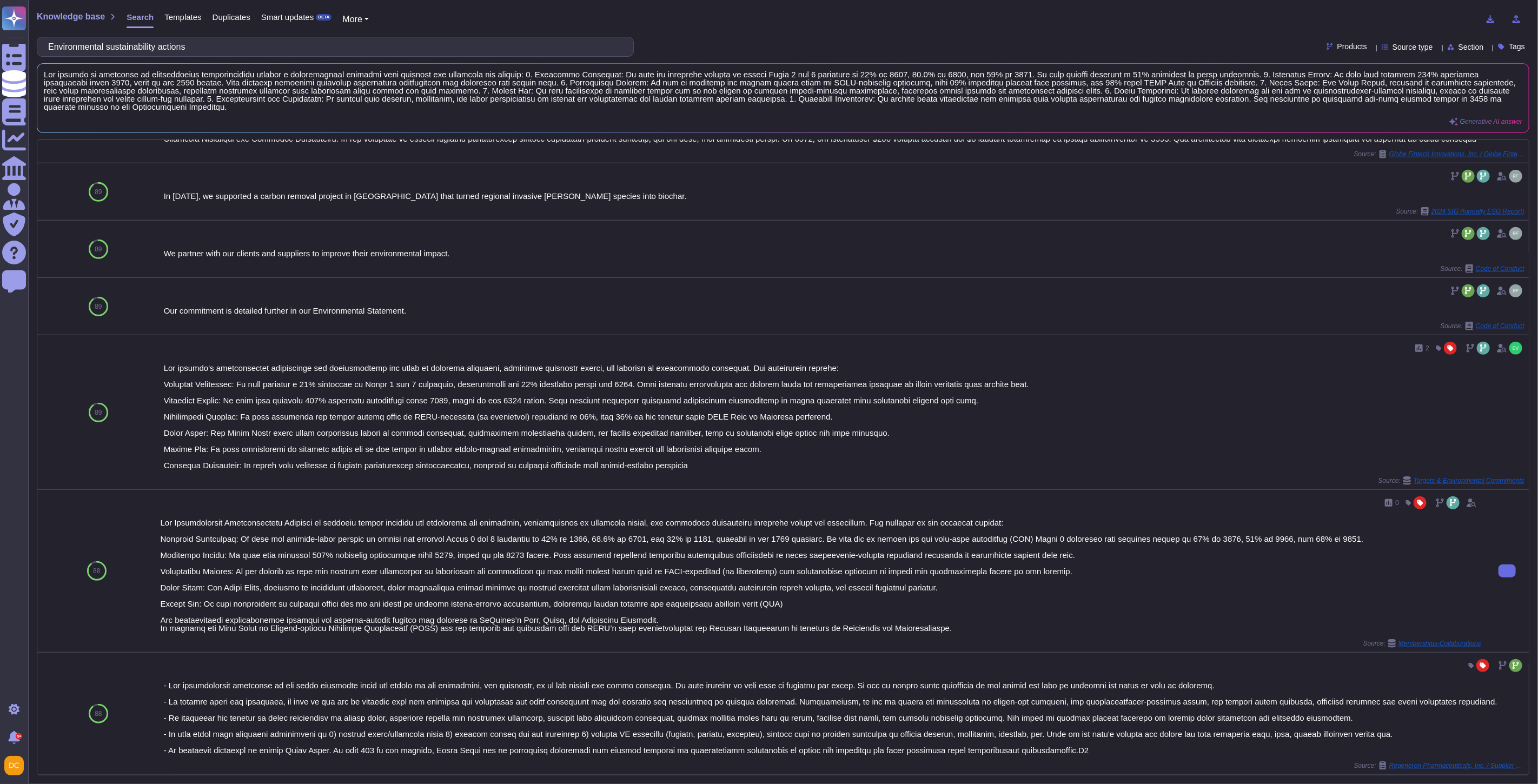
scroll to position [723, 0]
click at [1508, 571] on icon at bounding box center [1508, 571] width 0 height 0
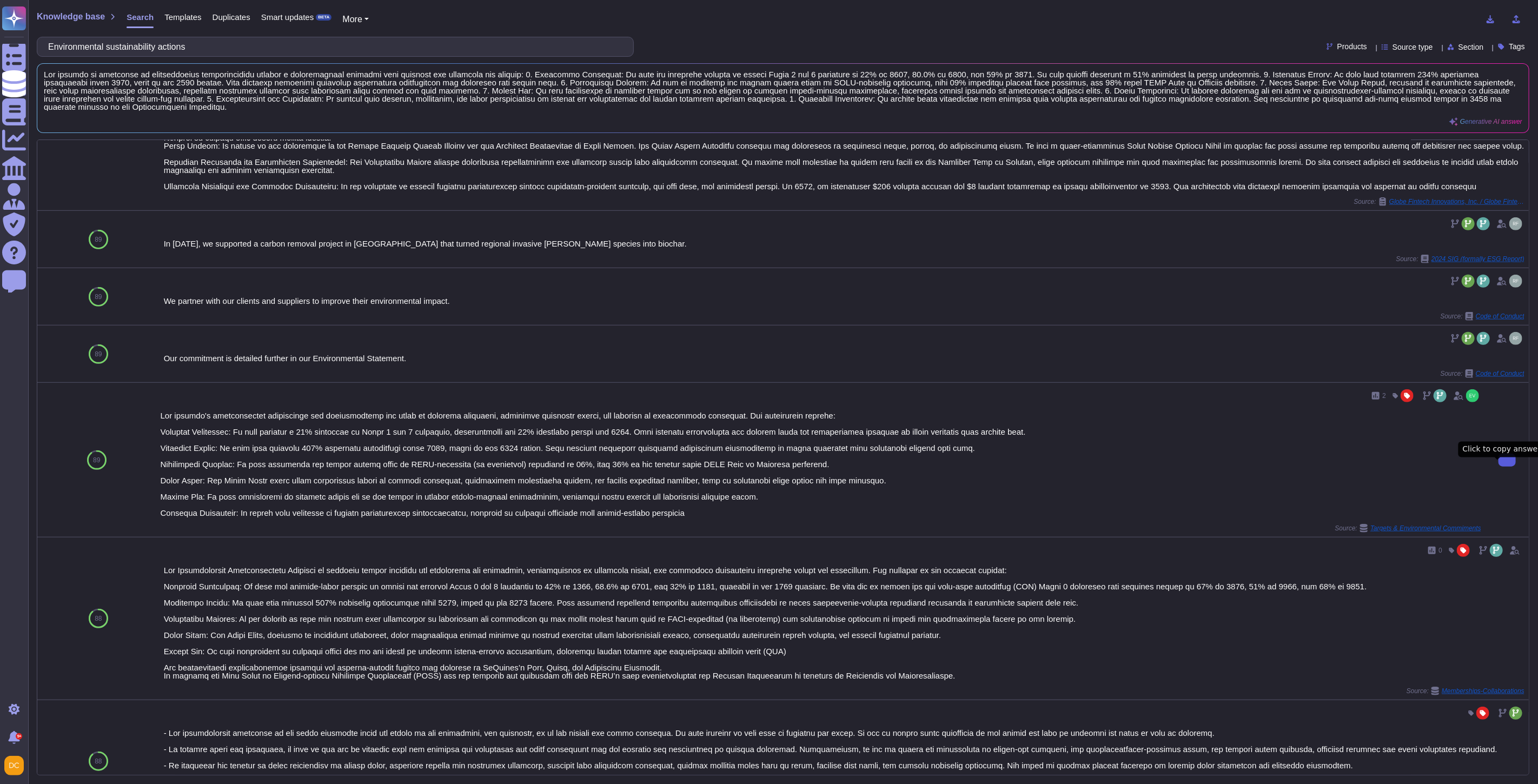
click at [1499, 466] on button at bounding box center [1507, 460] width 18 height 13
click at [106, 58] on div "Knowledge base Search Templates Duplicates Smart updates BETA More Environmenta…" at bounding box center [783, 392] width 1510 height 784
click at [109, 50] on input "Environmental sustainability actions" at bounding box center [333, 46] width 580 height 19
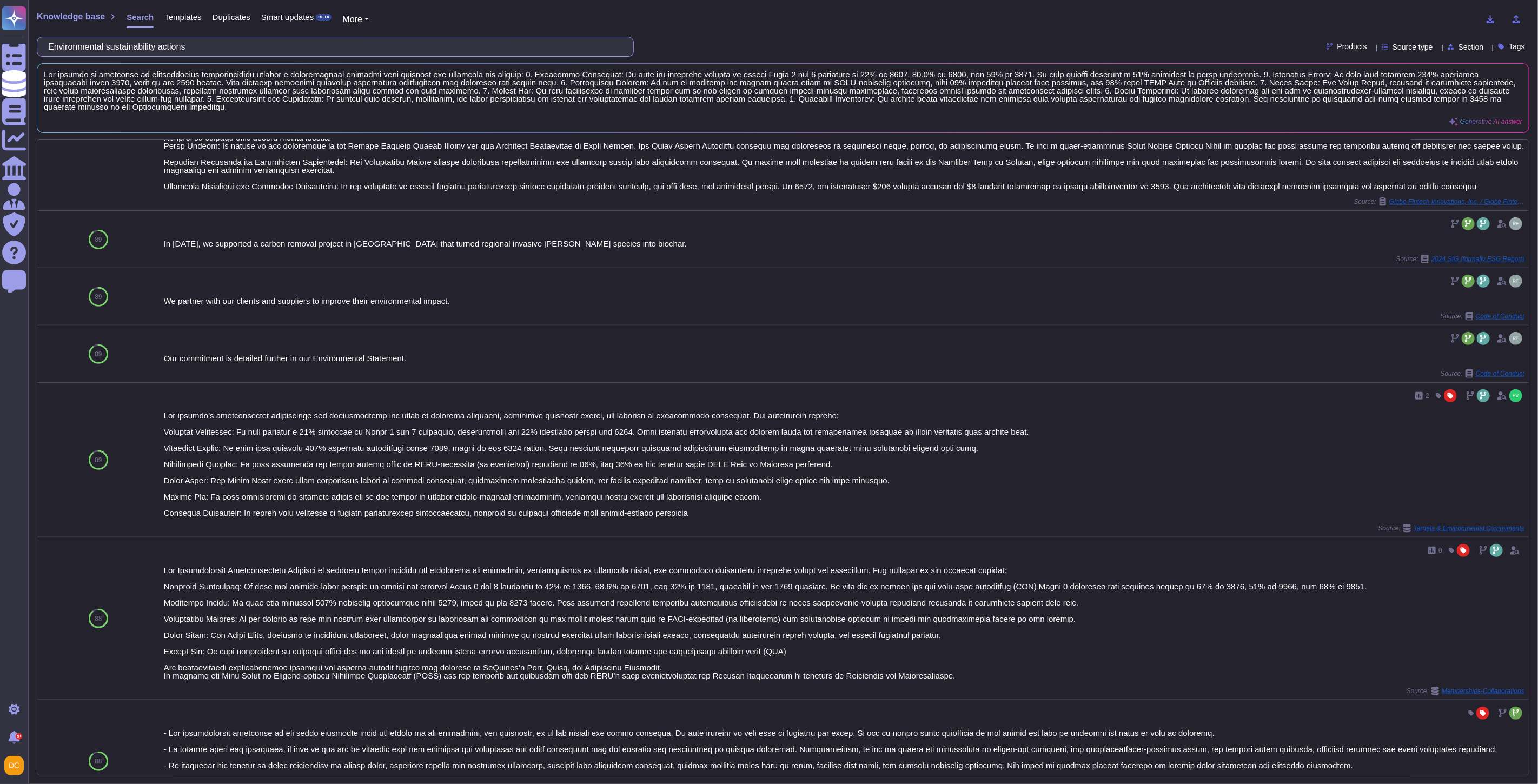
paste input "Please propose environmental sustainabillity goals"
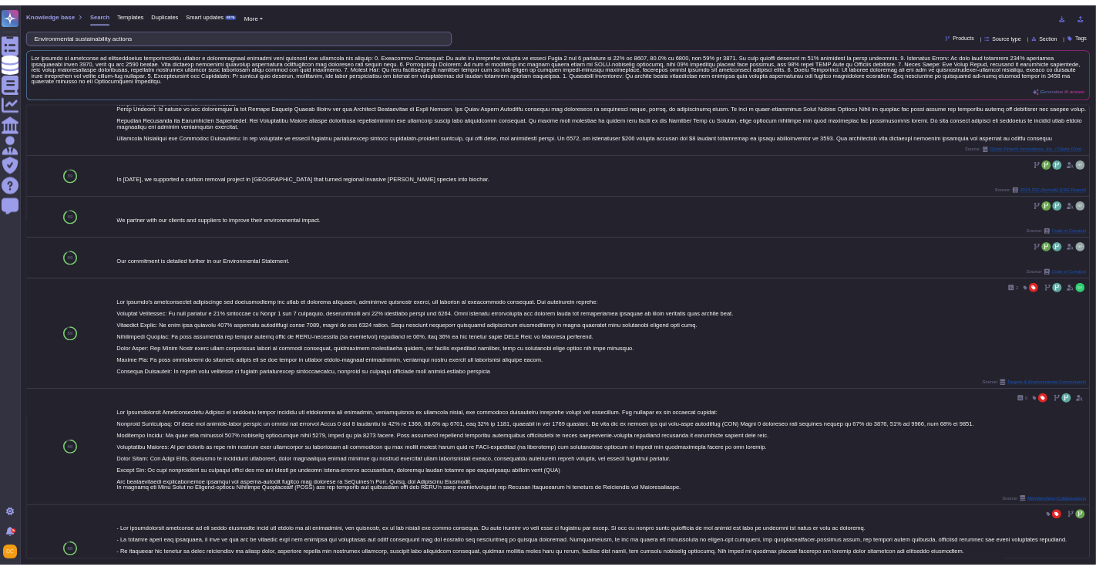
scroll to position [0, 0]
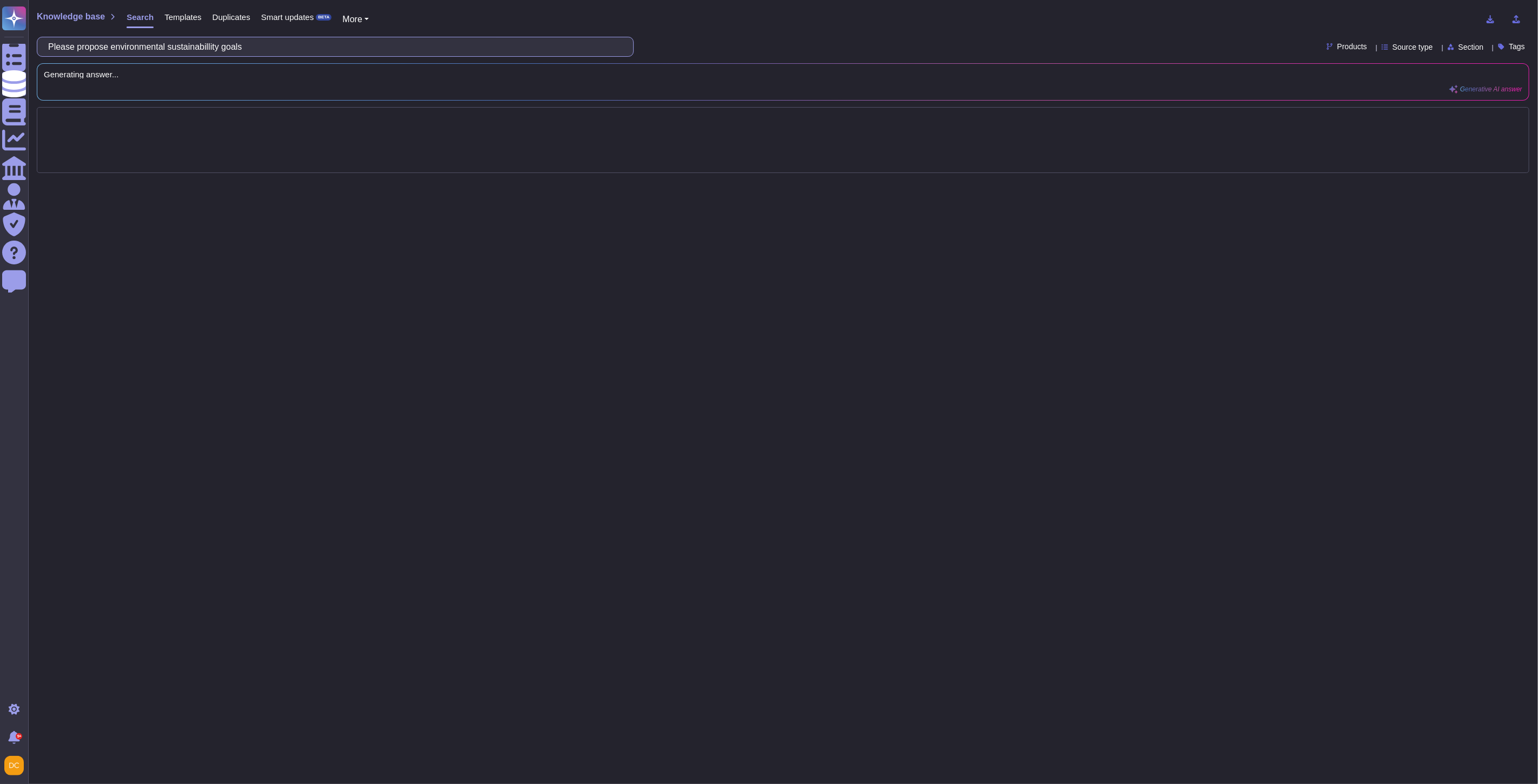
drag, startPoint x: 196, startPoint y: 43, endPoint x: 448, endPoint y: 55, distance: 252.3
click at [448, 55] on input "Please propose environmental sustainabillity goals" at bounding box center [333, 46] width 580 height 19
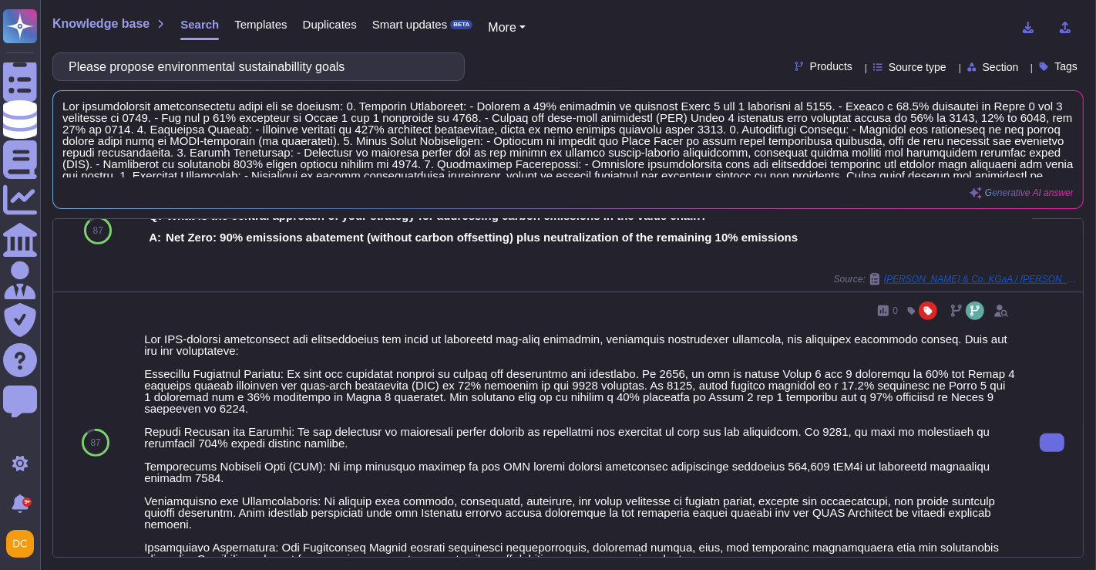
scroll to position [856, 0]
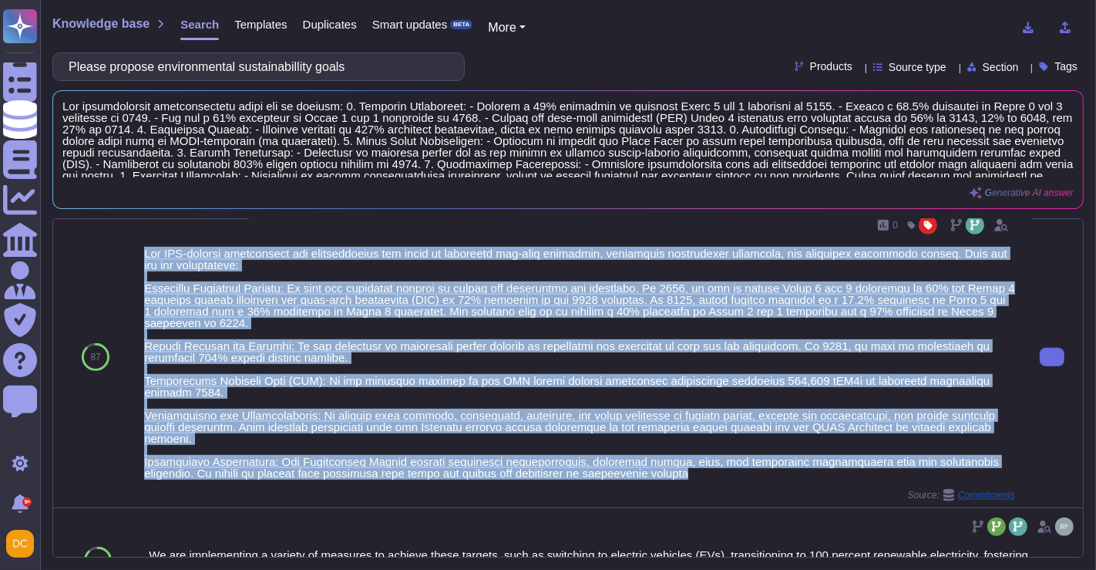
drag, startPoint x: 143, startPoint y: 254, endPoint x: 708, endPoint y: 479, distance: 609.0
click at [708, 479] on div "0 Source: Commitments" at bounding box center [579, 357] width 871 height 288
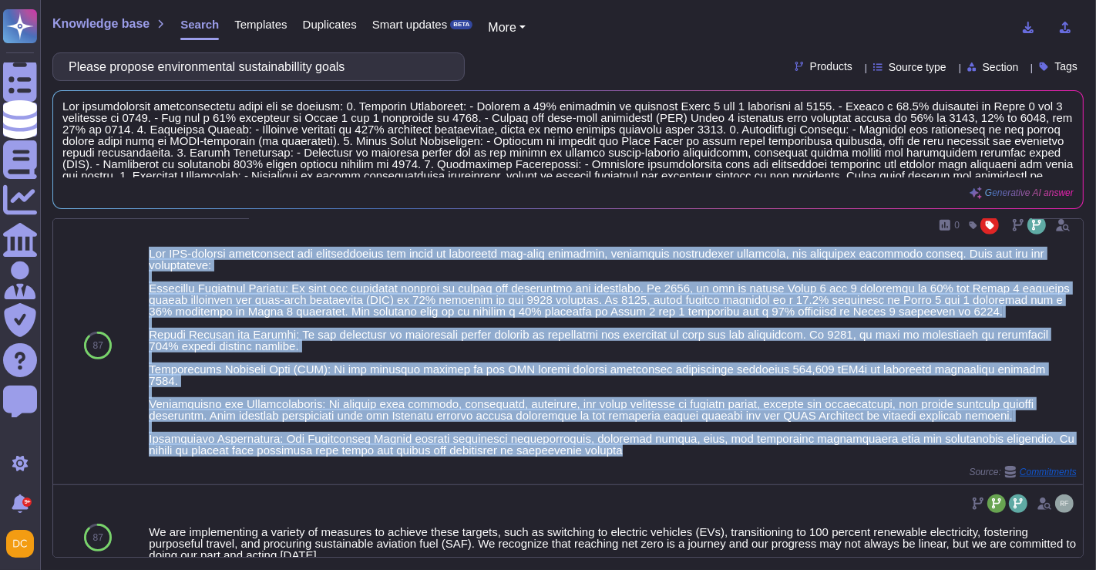
copy div "Our ESG-related commitments are comprehensive and focus on achieving net-zero e…"
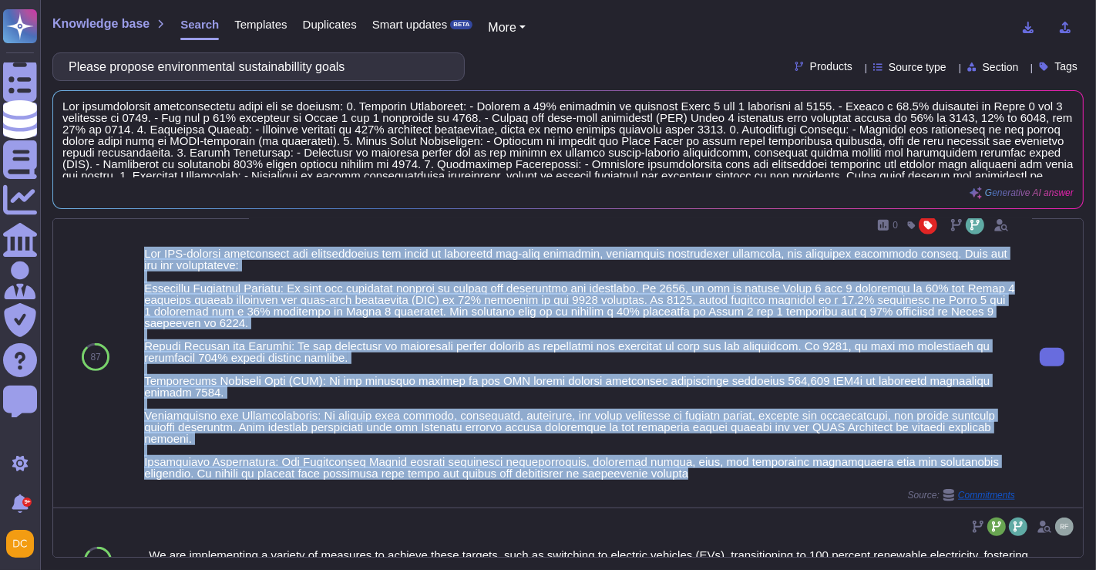
click at [811, 411] on div at bounding box center [579, 362] width 871 height 231
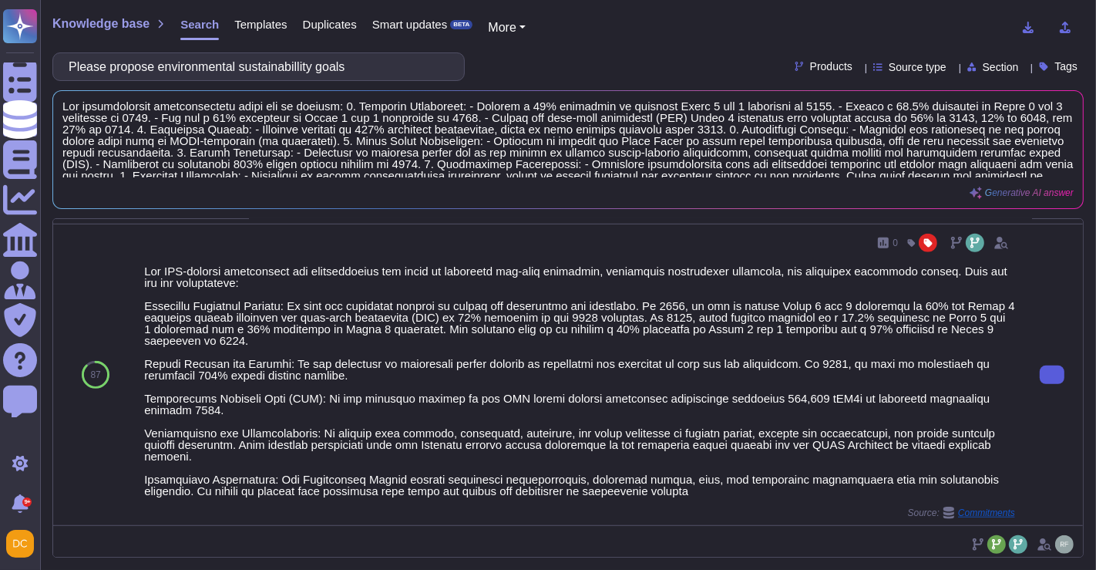
scroll to position [856, 0]
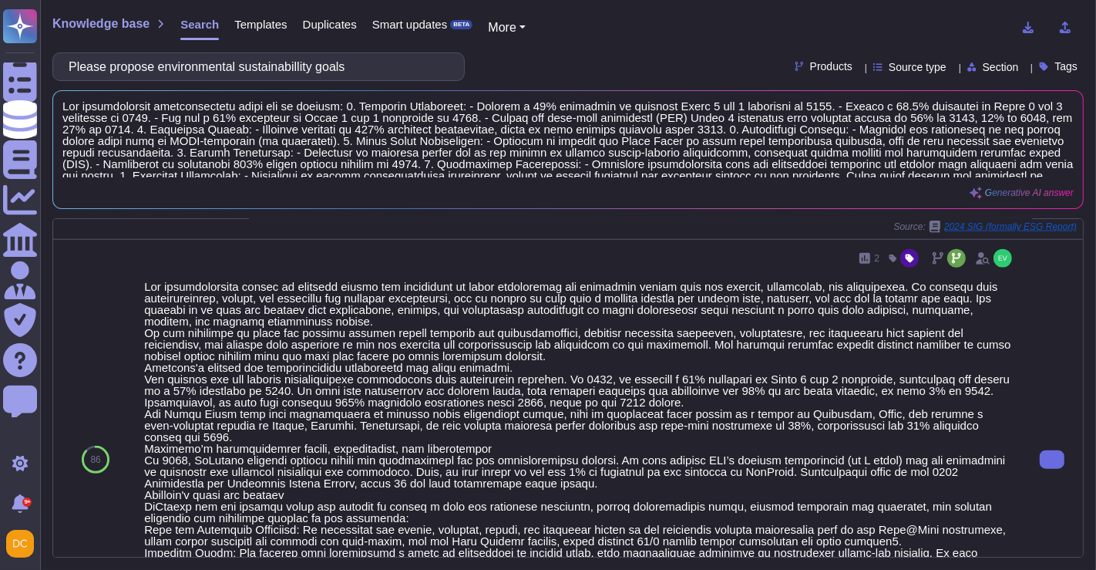
scroll to position [1455, 0]
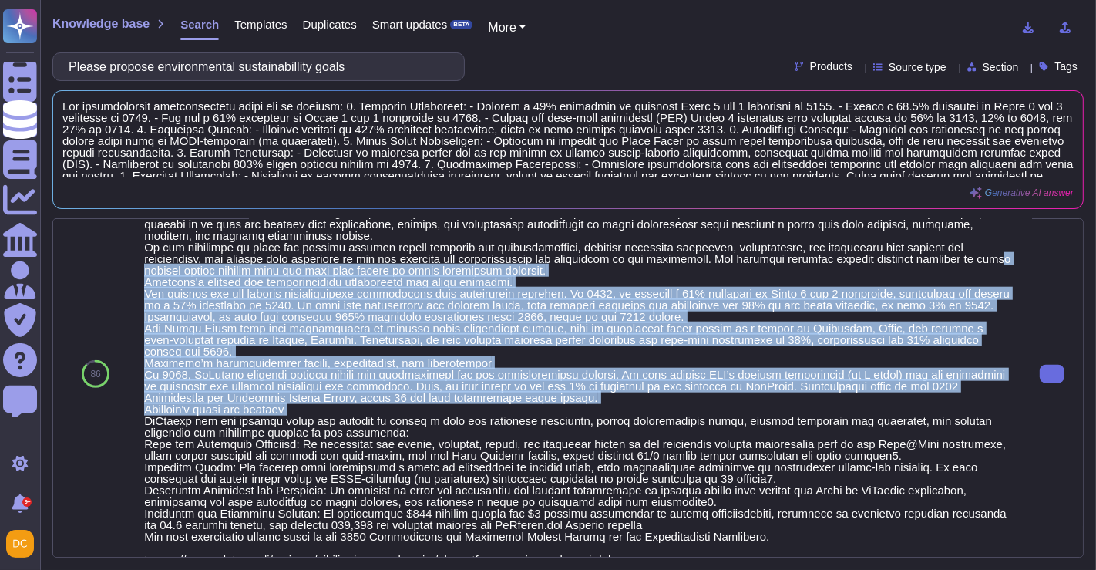
drag, startPoint x: 163, startPoint y: 264, endPoint x: 490, endPoint y: 397, distance: 352.7
click at [490, 397] on div at bounding box center [579, 386] width 871 height 382
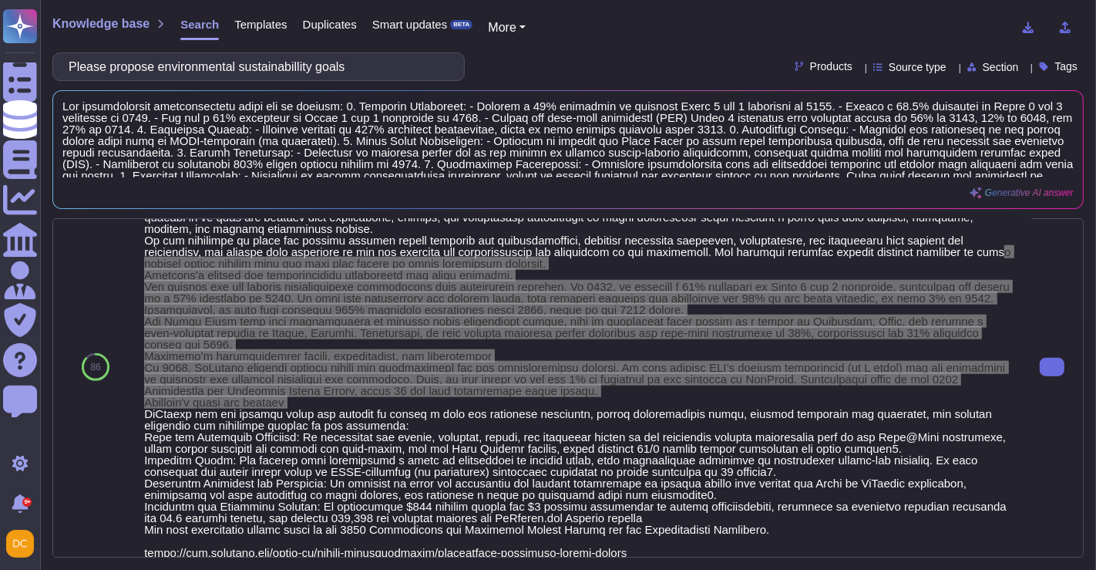
scroll to position [1548, 0]
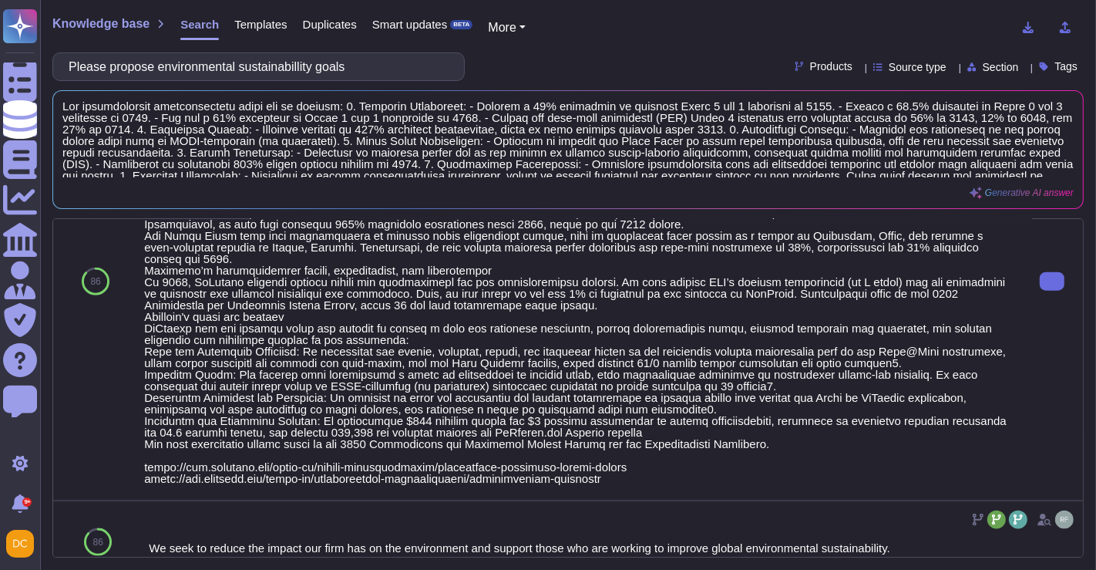
click at [1022, 399] on div at bounding box center [1052, 281] width 62 height 439
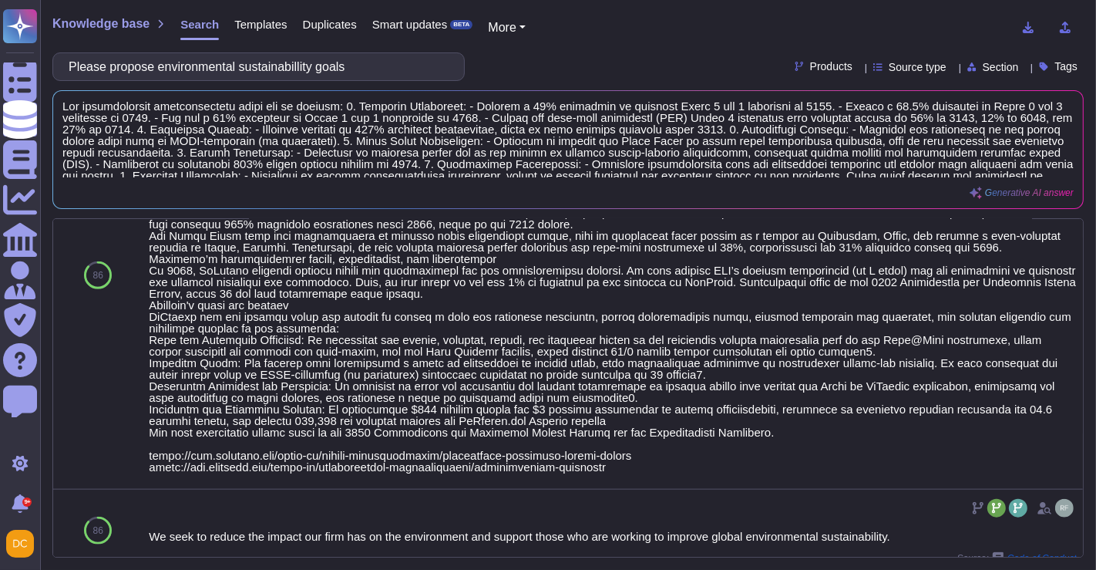
scroll to position [1542, 0]
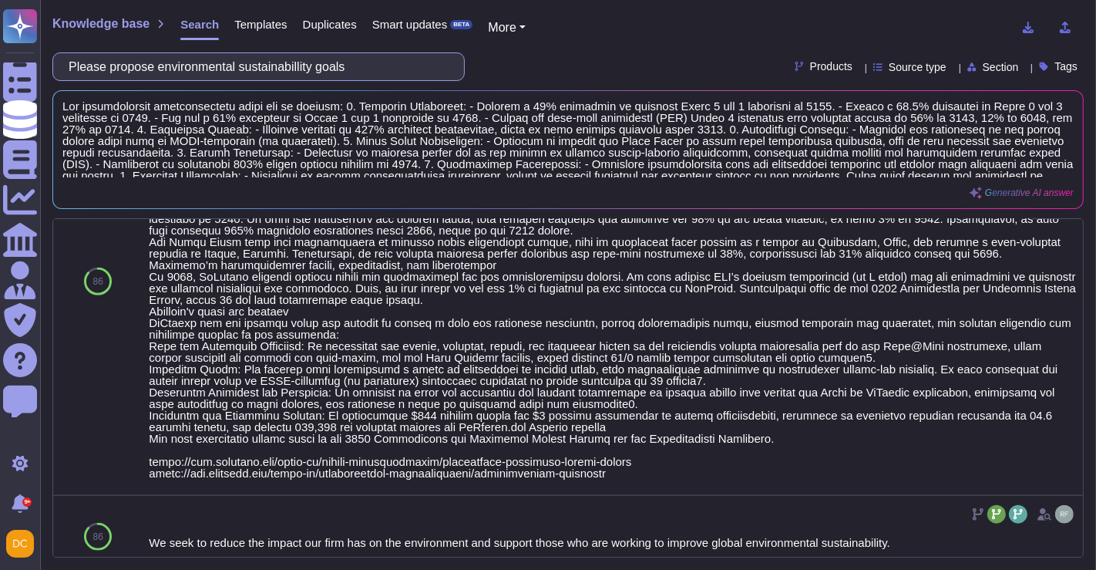
drag, startPoint x: 361, startPoint y: 72, endPoint x: 249, endPoint y: 69, distance: 111.8
click at [249, 69] on input "Please propose environmental sustainabillity goals" at bounding box center [255, 66] width 388 height 27
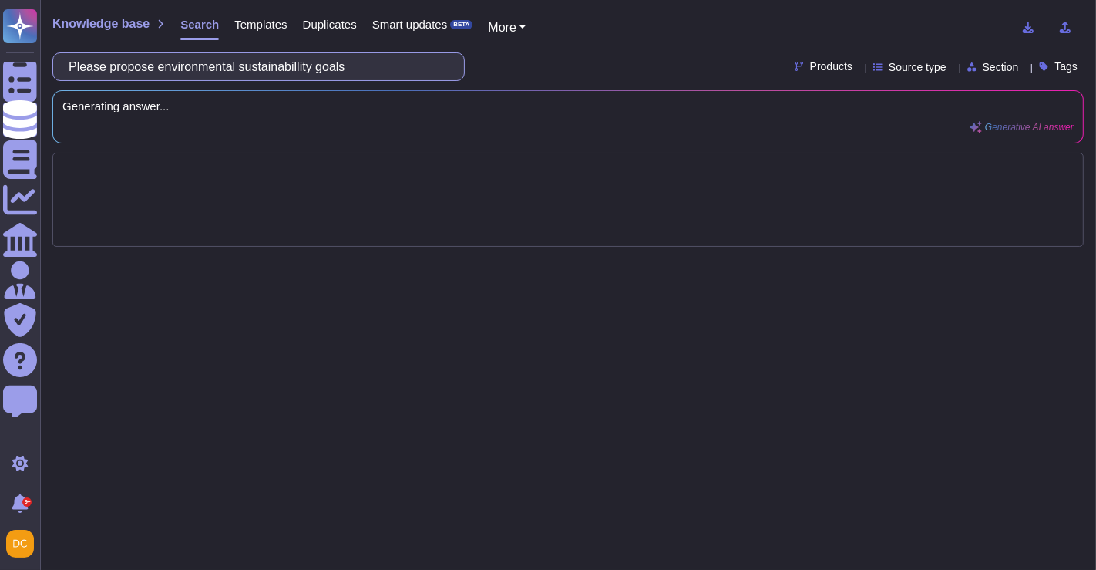
scroll to position [0, 0]
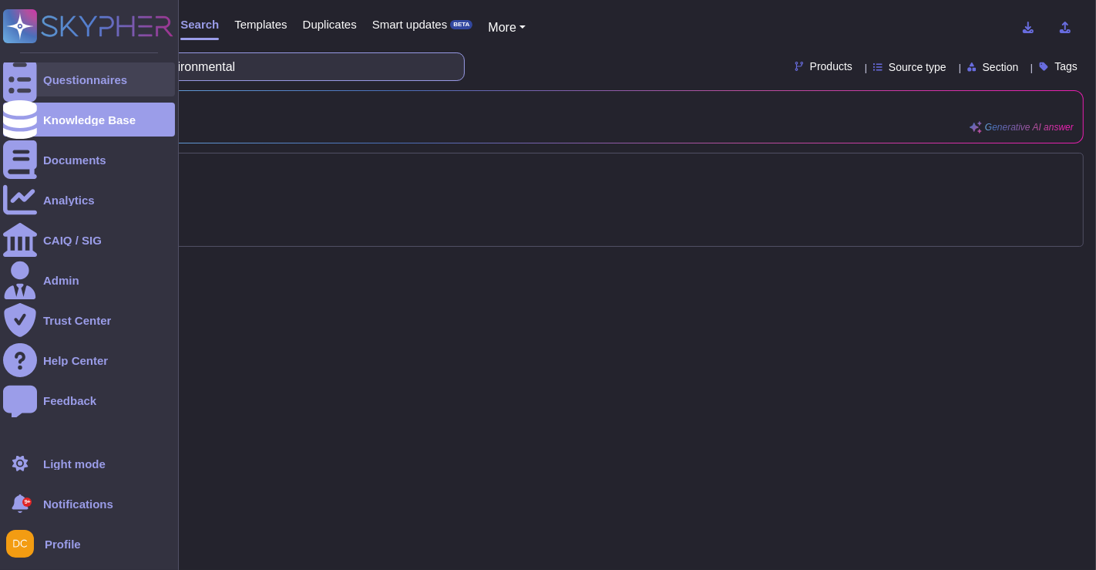
drag, startPoint x: 171, startPoint y: 66, endPoint x: 19, endPoint y: 62, distance: 152.7
click at [19, 62] on div "Questionnaires Knowledge Base Documents Analytics CAIQ / SIG Admin Trust Center…" at bounding box center [548, 285] width 1096 height 570
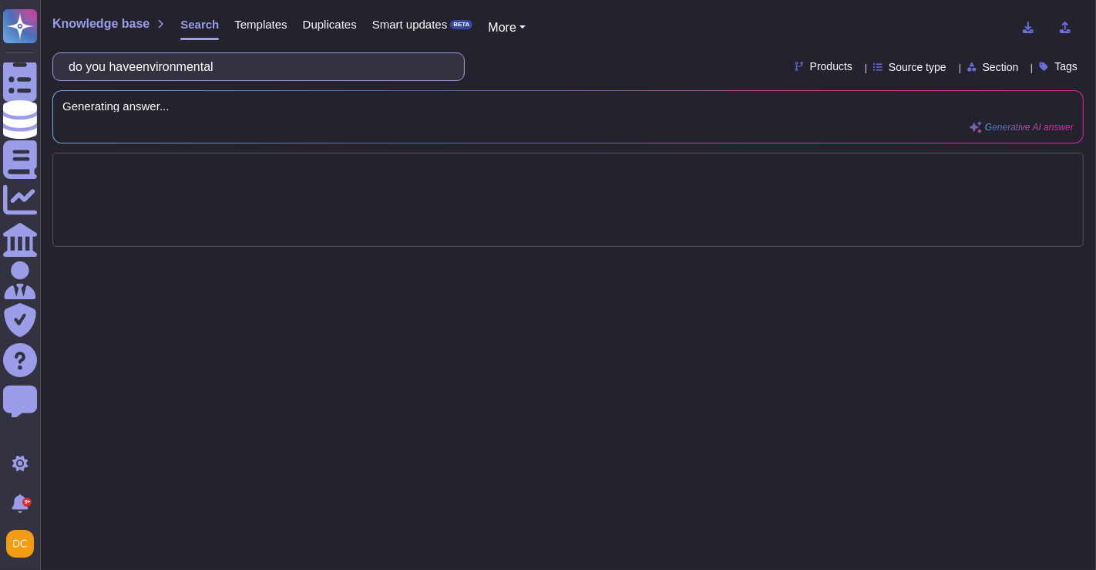
click at [255, 66] on input "do you haveenvironmental" at bounding box center [255, 66] width 388 height 27
click at [150, 65] on input "do you haveenvironmental" at bounding box center [255, 66] width 388 height 27
click at [258, 67] on input "do you have a environmental" at bounding box center [255, 66] width 388 height 27
type input "do you have a environmental policy"
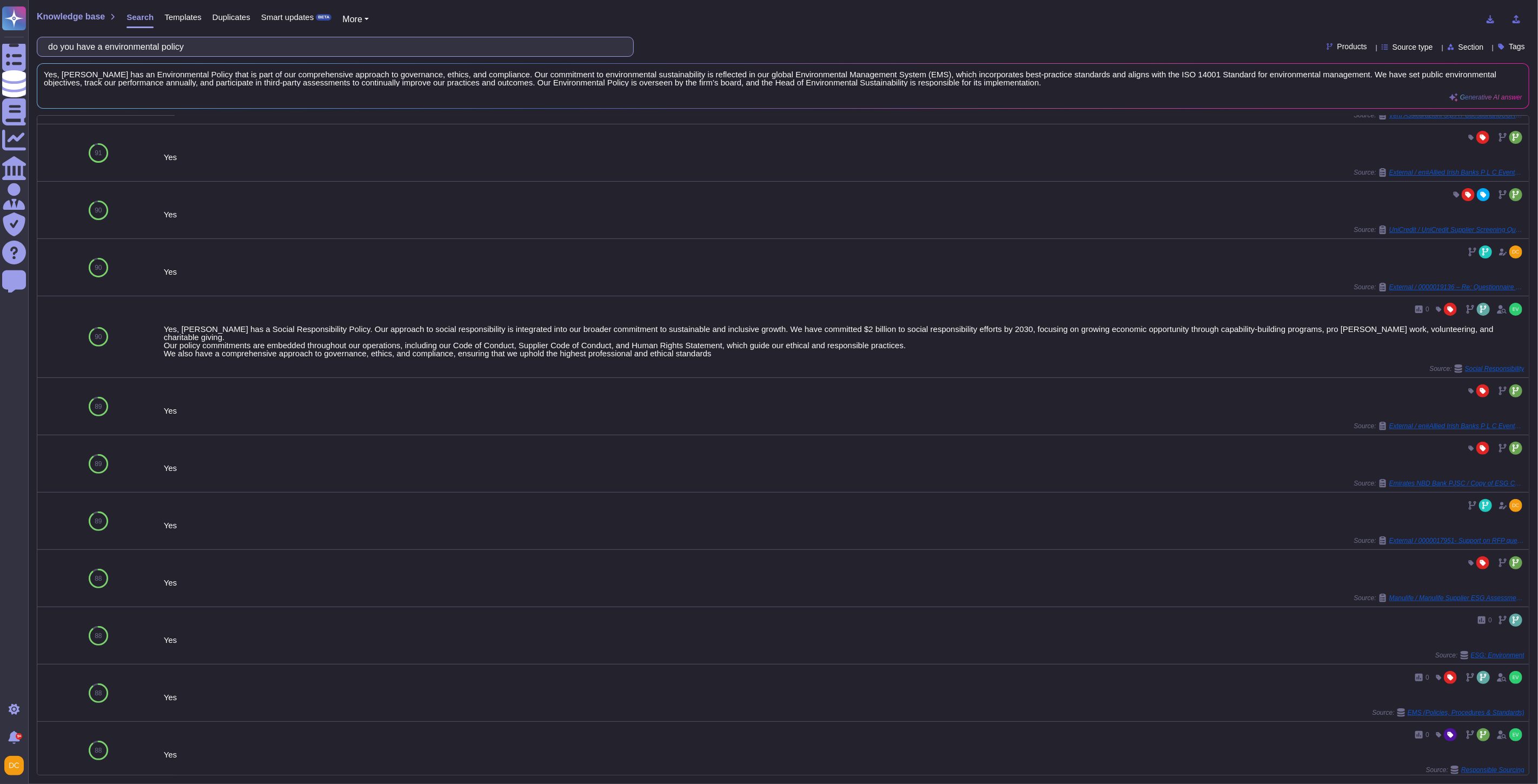
scroll to position [214, 0]
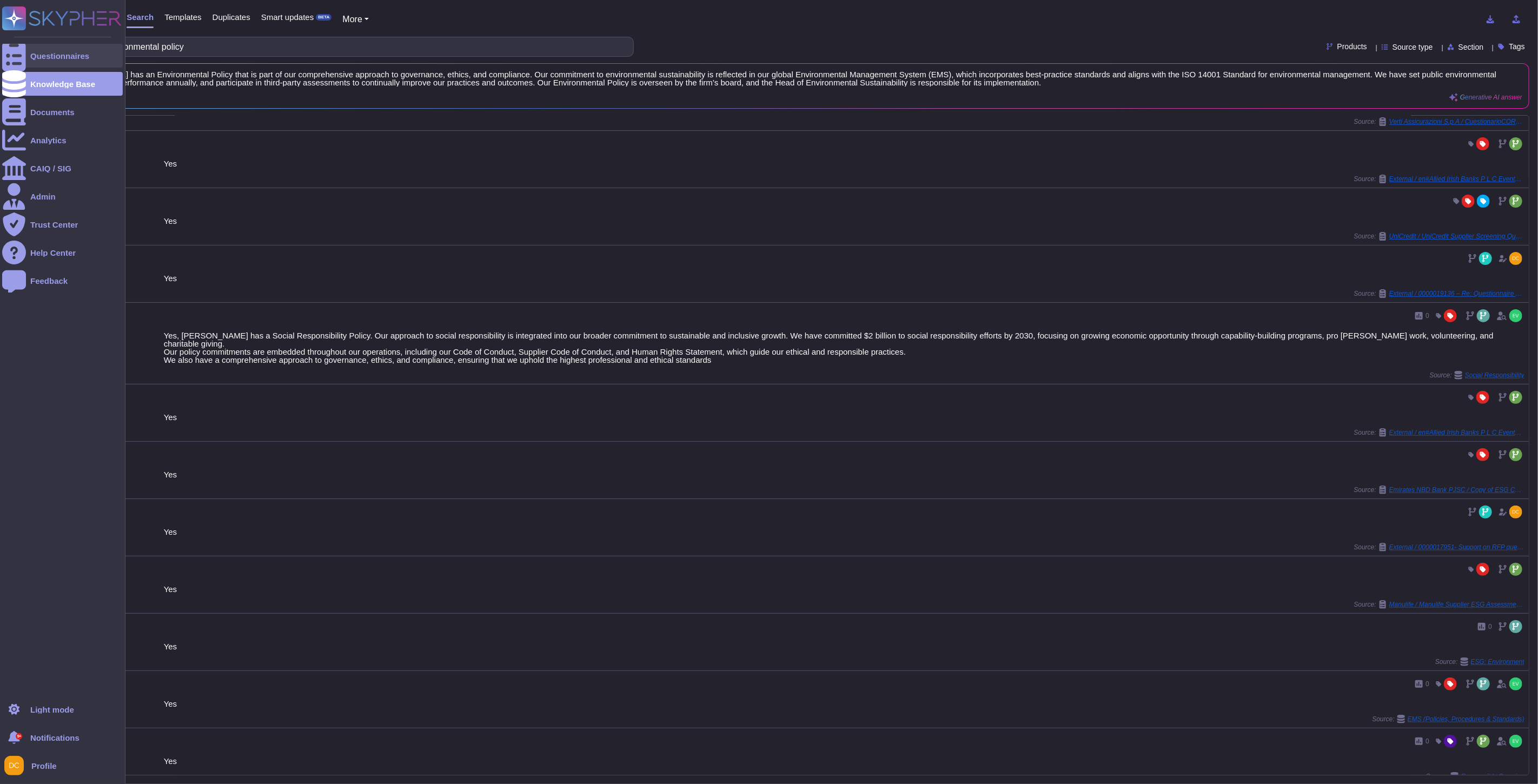
click at [9, 46] on div at bounding box center [14, 55] width 24 height 24
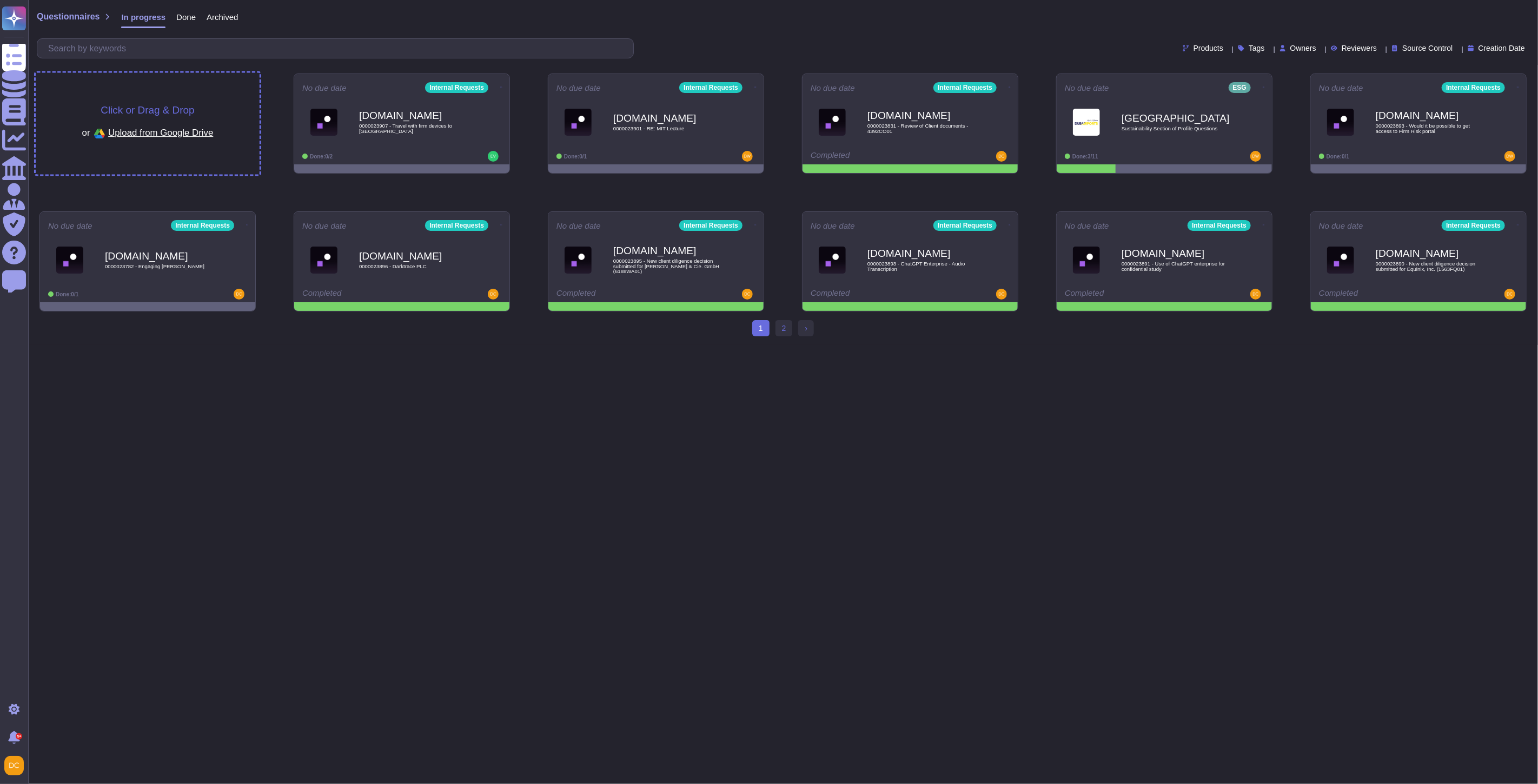
click at [134, 88] on div "Click or Drag & Drop or Upload from Google Drive" at bounding box center [147, 123] width 224 height 102
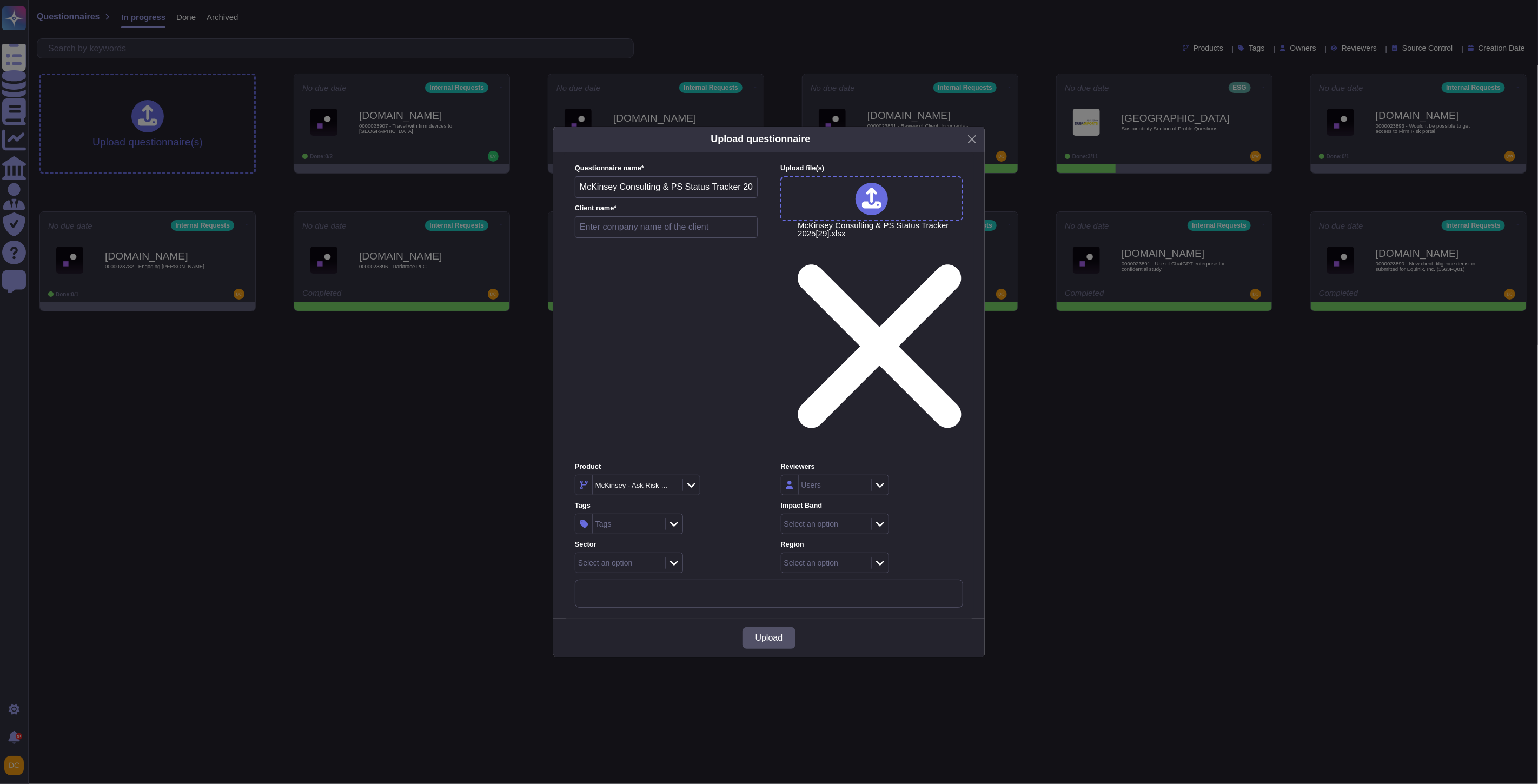
click at [688, 198] on input "McKinsey Consulting & PS Status Tracker 2025[29]" at bounding box center [666, 187] width 183 height 22
paste input "0000023832 - Sustainability reporting"
type input "0000023832 - Sustainability reporting"
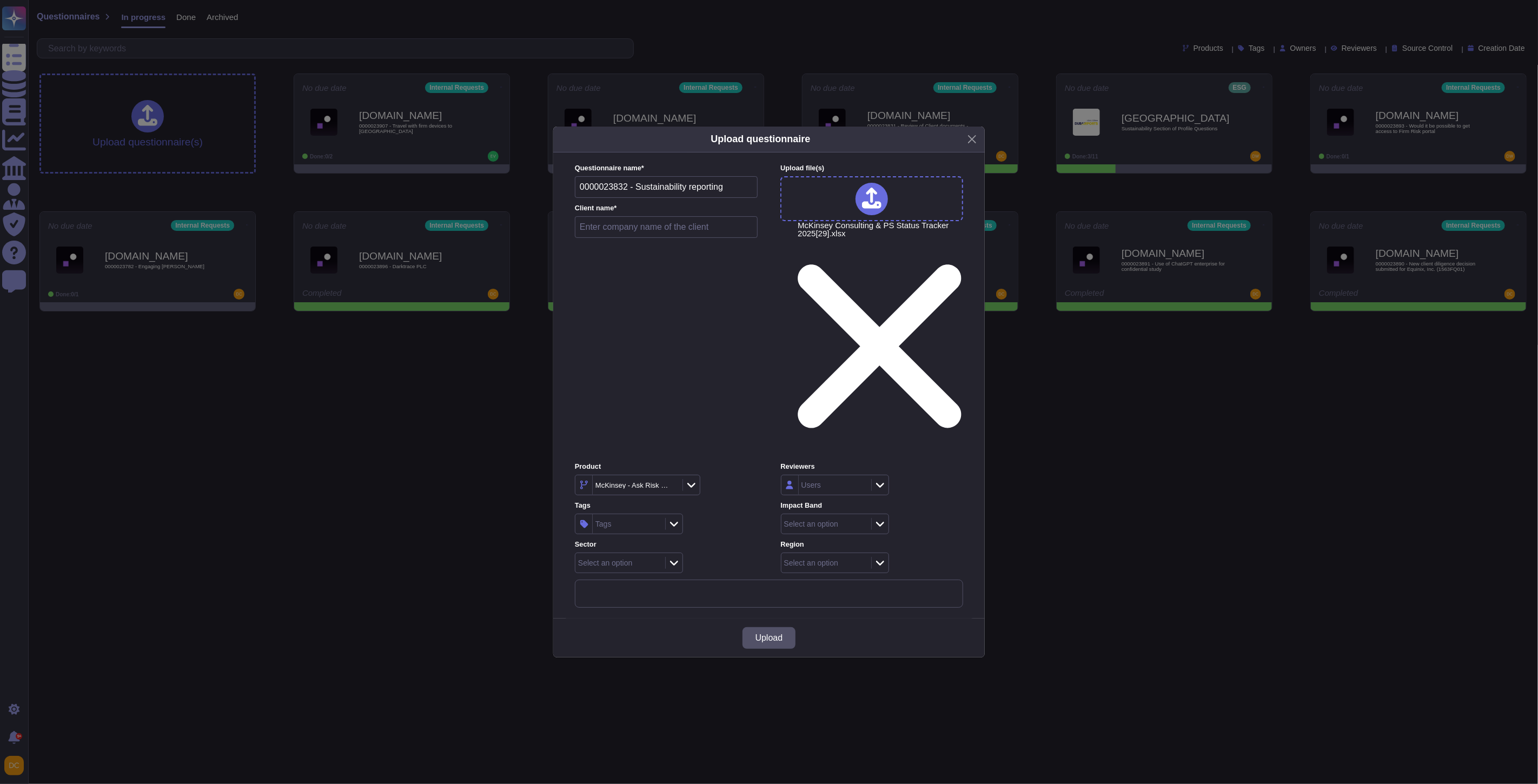
click at [624, 238] on input "text" at bounding box center [666, 227] width 183 height 22
type input "External"
click at [671, 486] on icon at bounding box center [671, 486] width 0 height 0
click at [626, 481] on div "McKinsey - Ask Risk Wide" at bounding box center [640, 485] width 88 height 8
click at [607, 492] on span "ESG" at bounding box center [598, 493] width 18 height 10
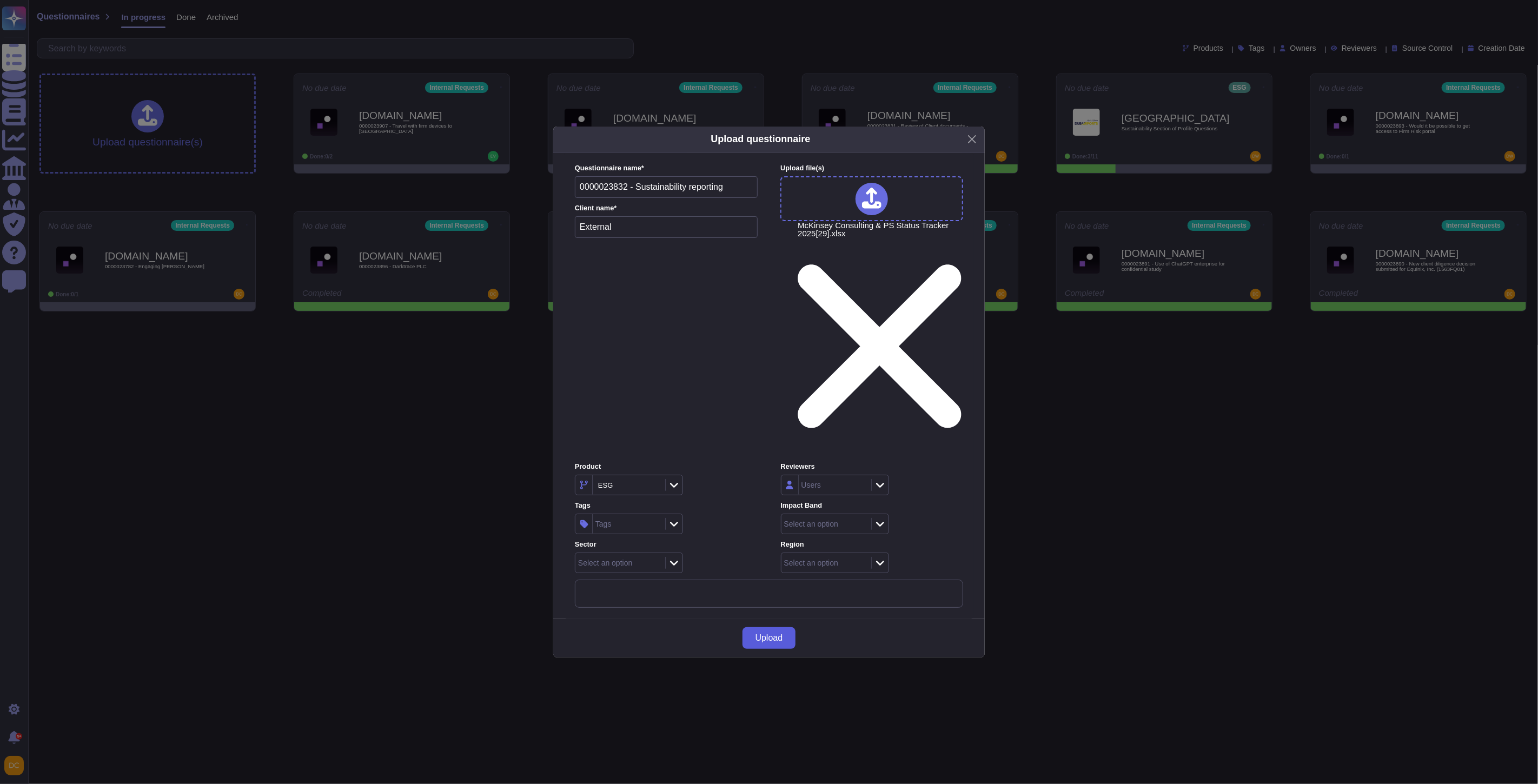
click at [758, 634] on span "Upload" at bounding box center [769, 638] width 27 height 8
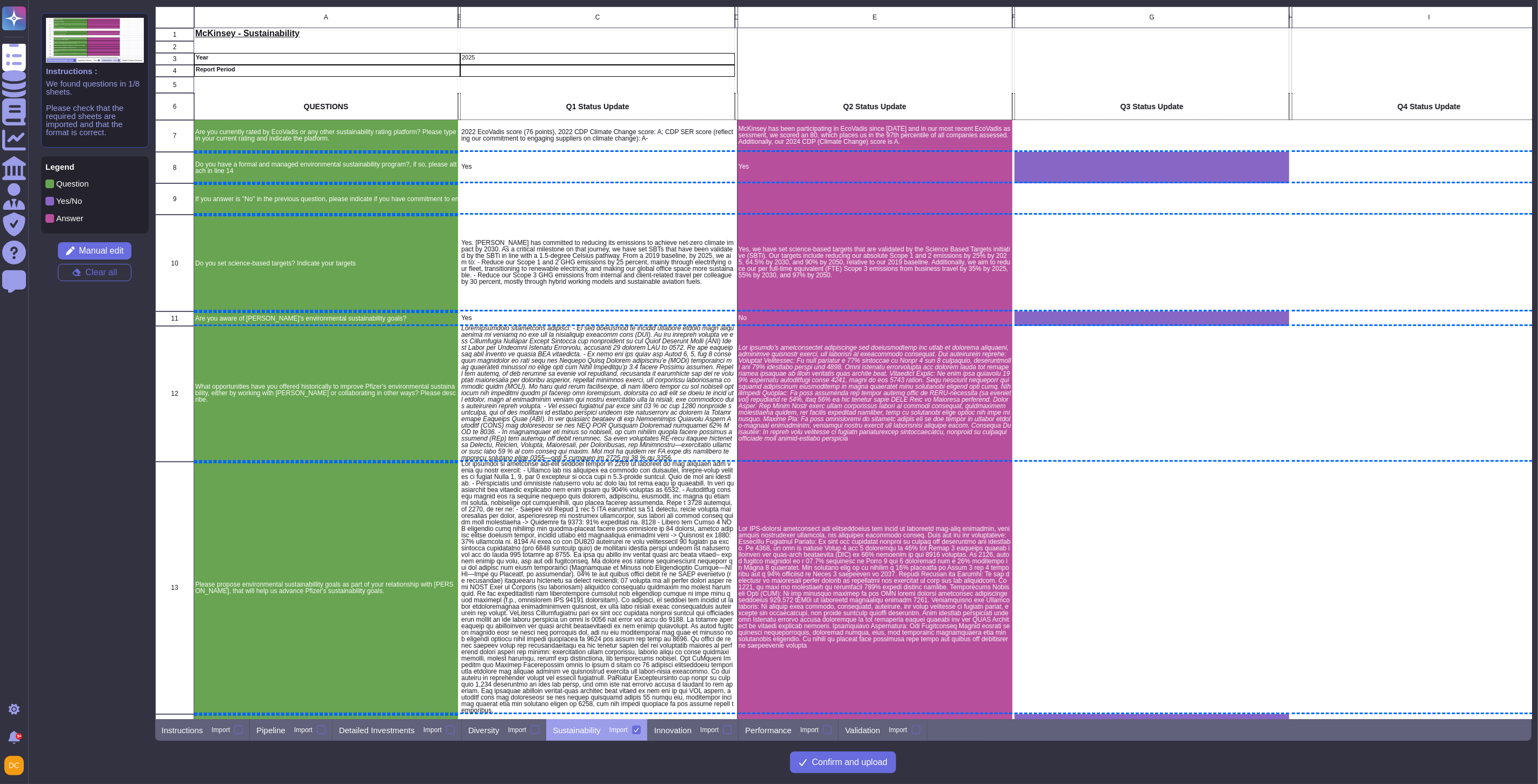
click at [1128, 168] on div "grid" at bounding box center [1152, 168] width 275 height 32
click at [1116, 171] on div "grid" at bounding box center [1152, 168] width 275 height 32
click at [1123, 173] on div "grid" at bounding box center [1152, 168] width 275 height 32
click at [95, 252] on span "Manual edit" at bounding box center [102, 251] width 45 height 8
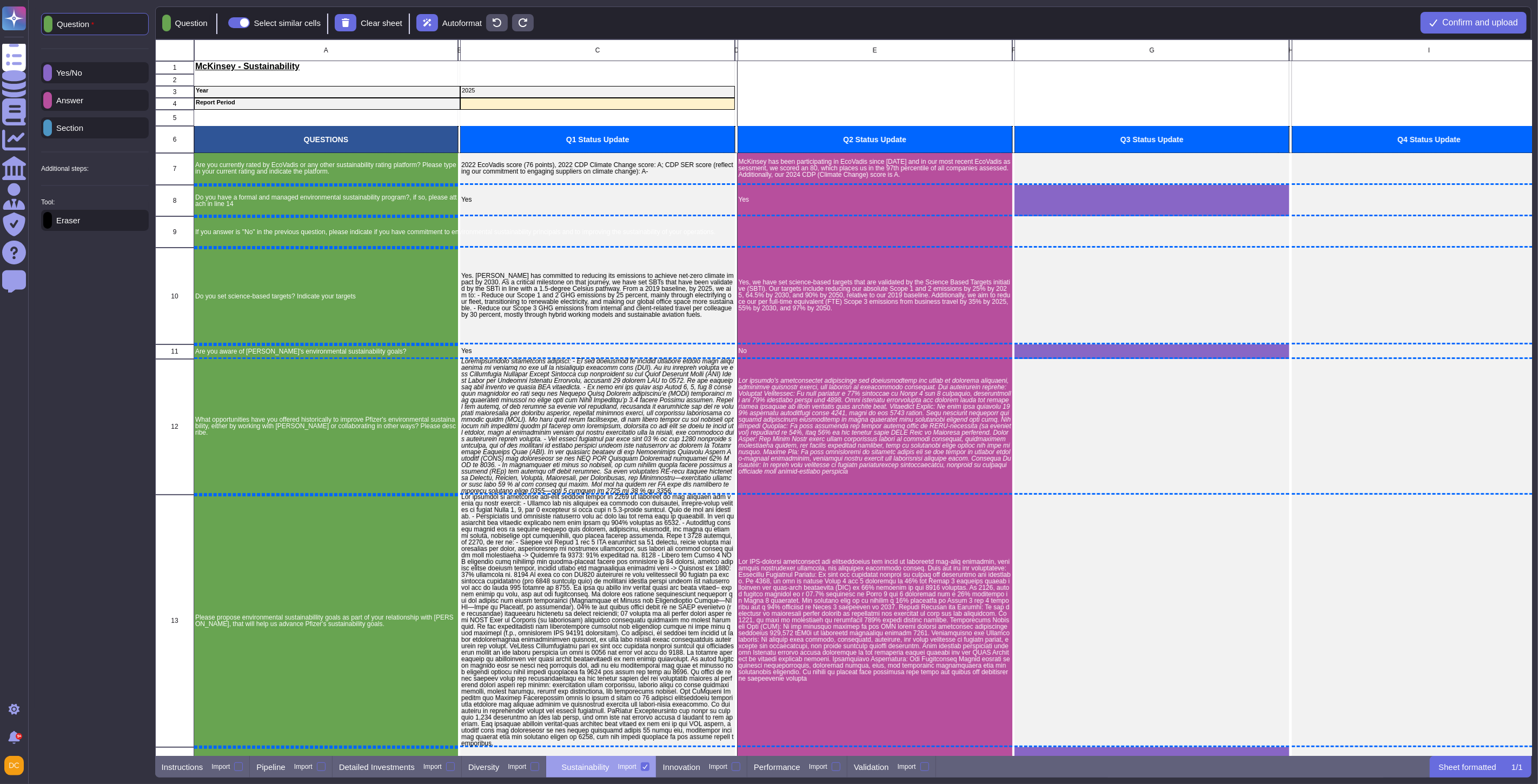
scroll to position [707, 1368]
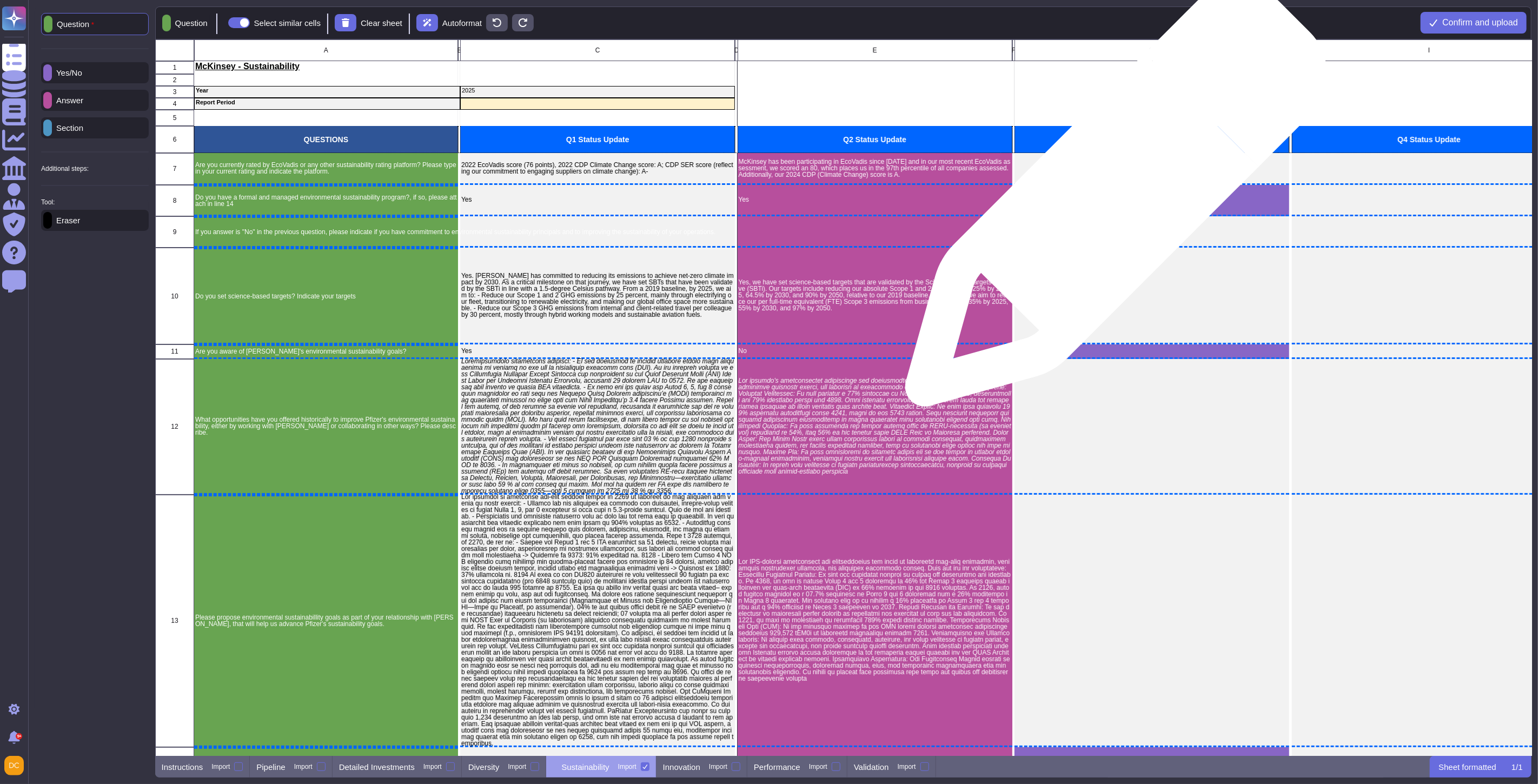
click at [1112, 201] on div "grid" at bounding box center [1152, 200] width 275 height 32
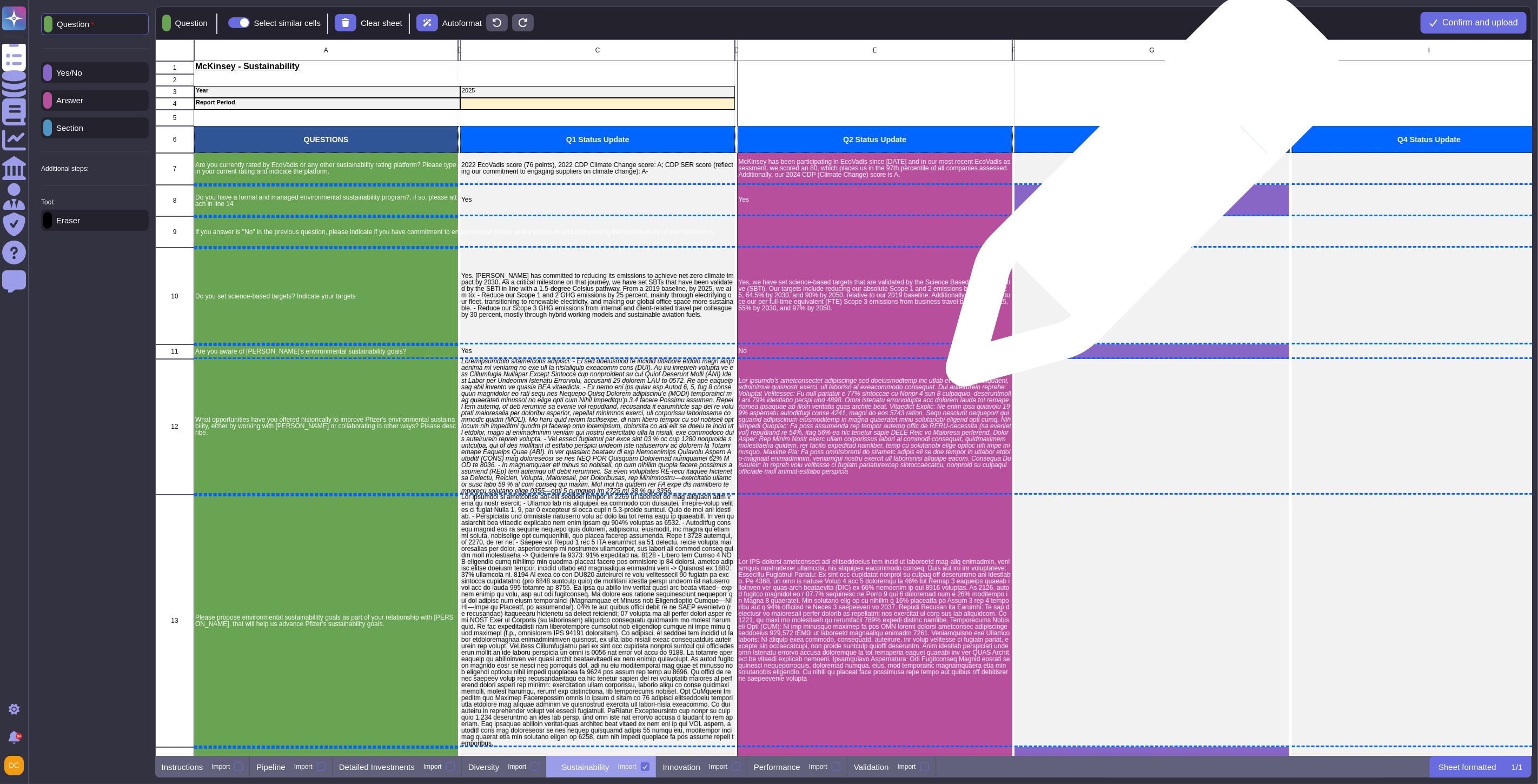
click at [1139, 195] on div "grid" at bounding box center [1152, 200] width 275 height 32
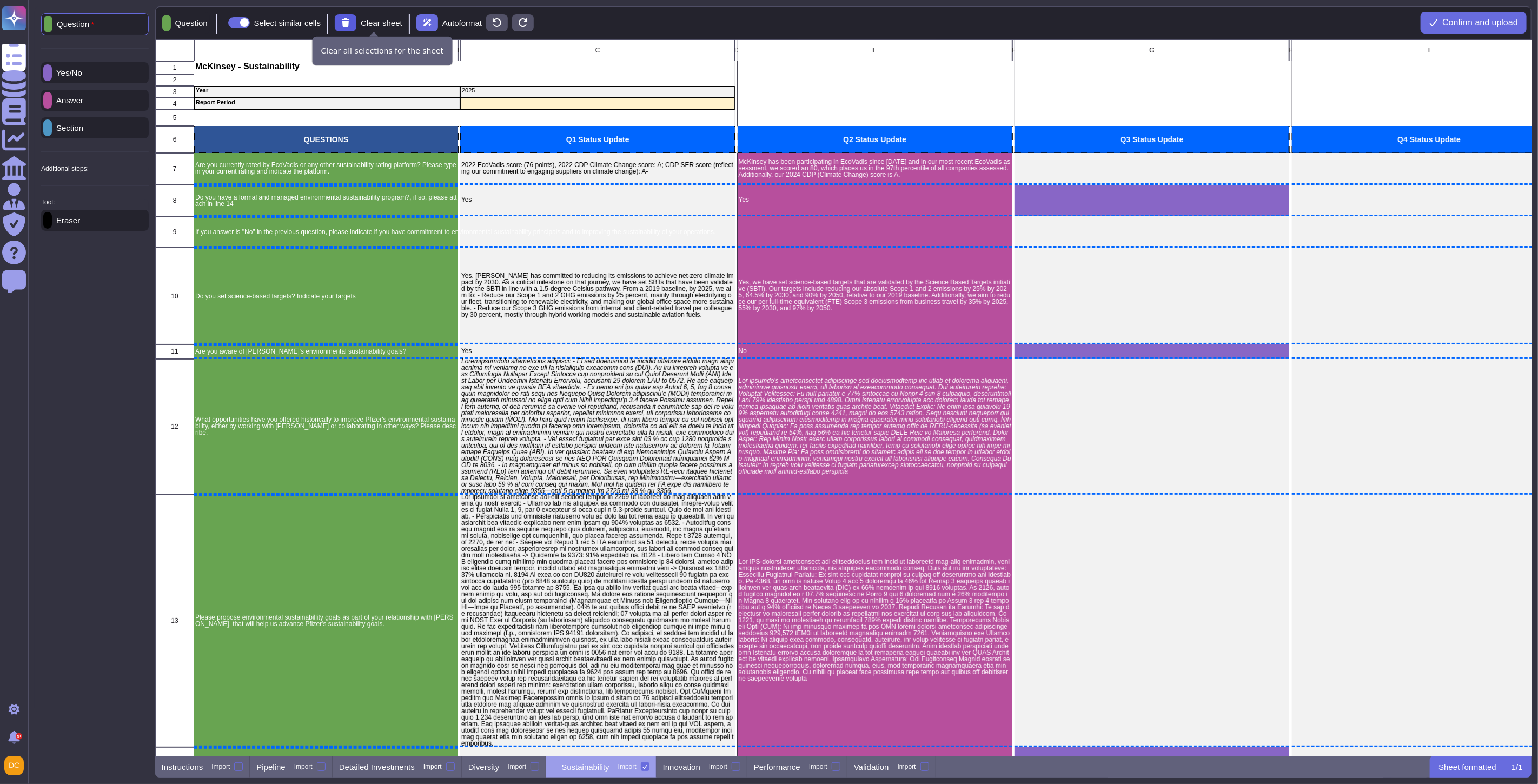
click at [348, 23] on icon at bounding box center [345, 22] width 8 height 8
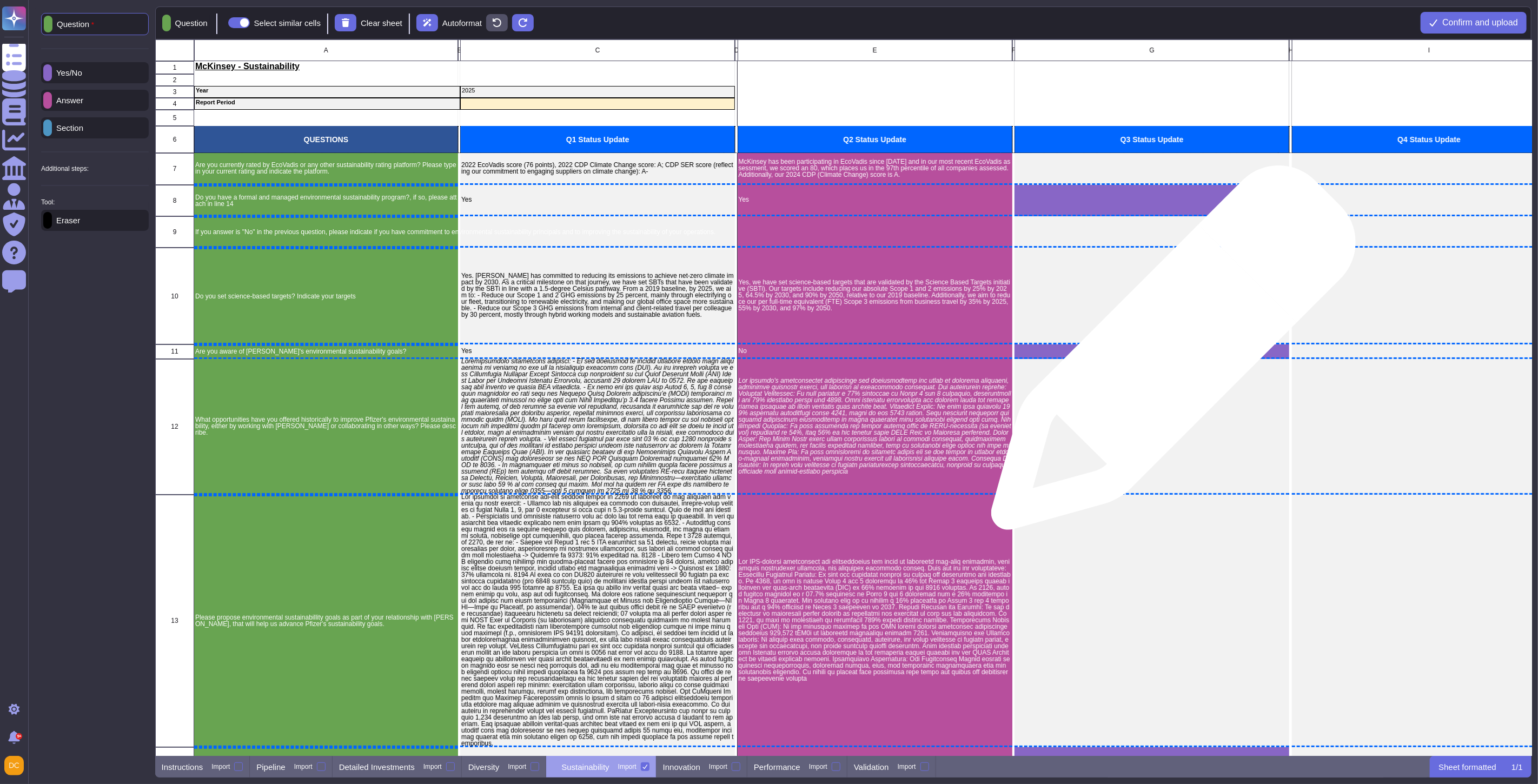
click at [1170, 353] on div "grid" at bounding box center [1152, 351] width 275 height 15
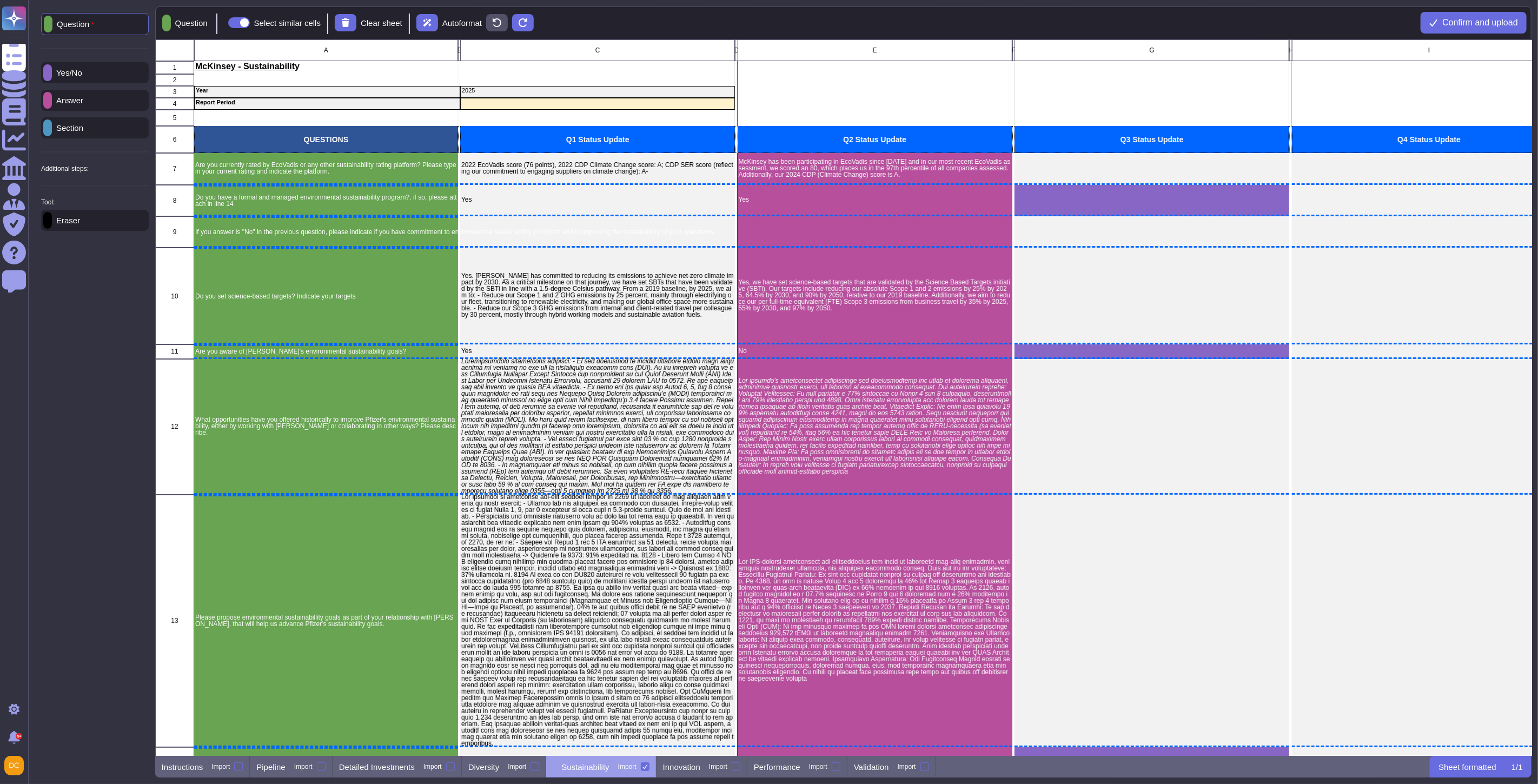
click at [76, 224] on p "Eraser" at bounding box center [66, 220] width 28 height 8
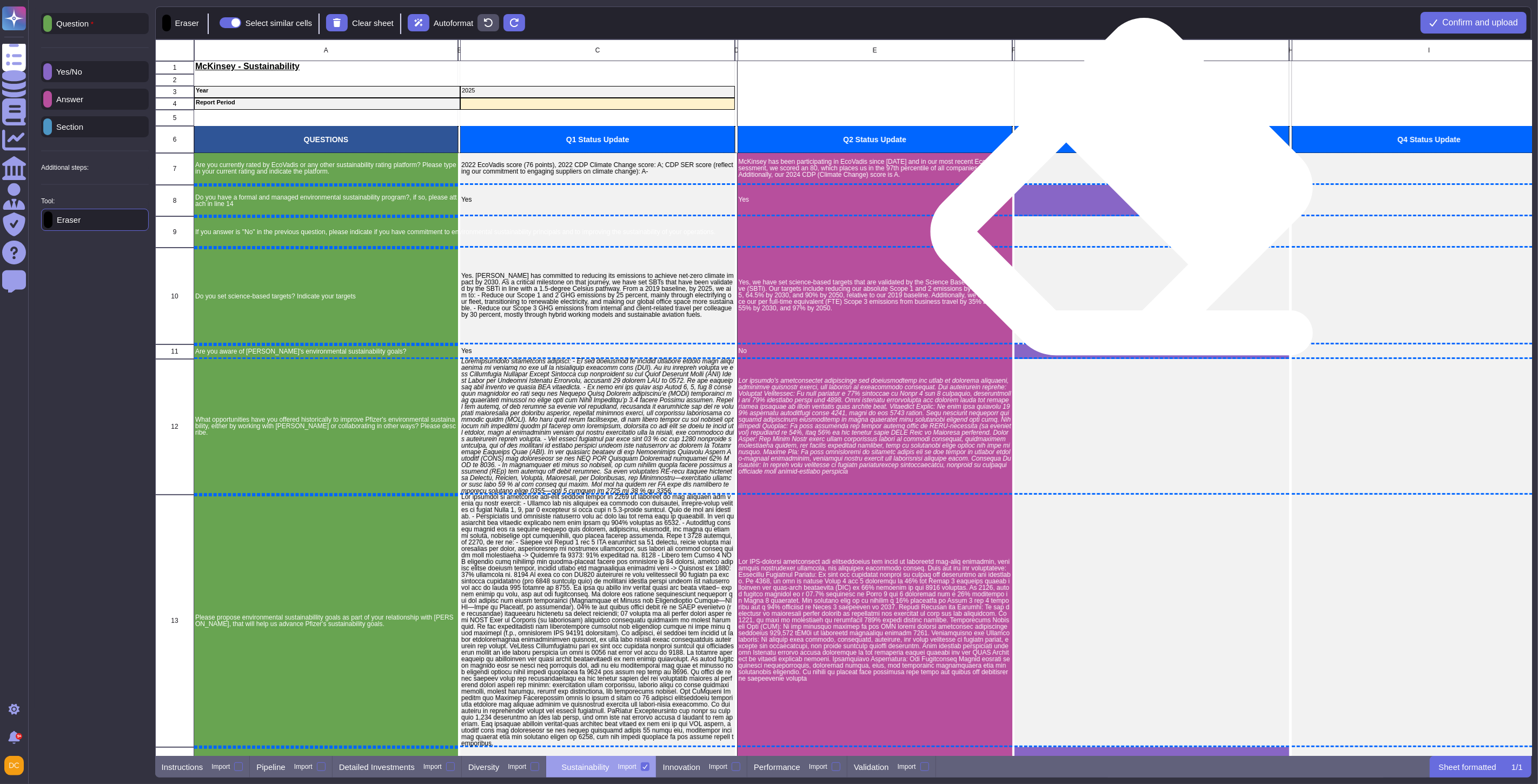
click at [1129, 203] on div "grid" at bounding box center [1152, 200] width 275 height 32
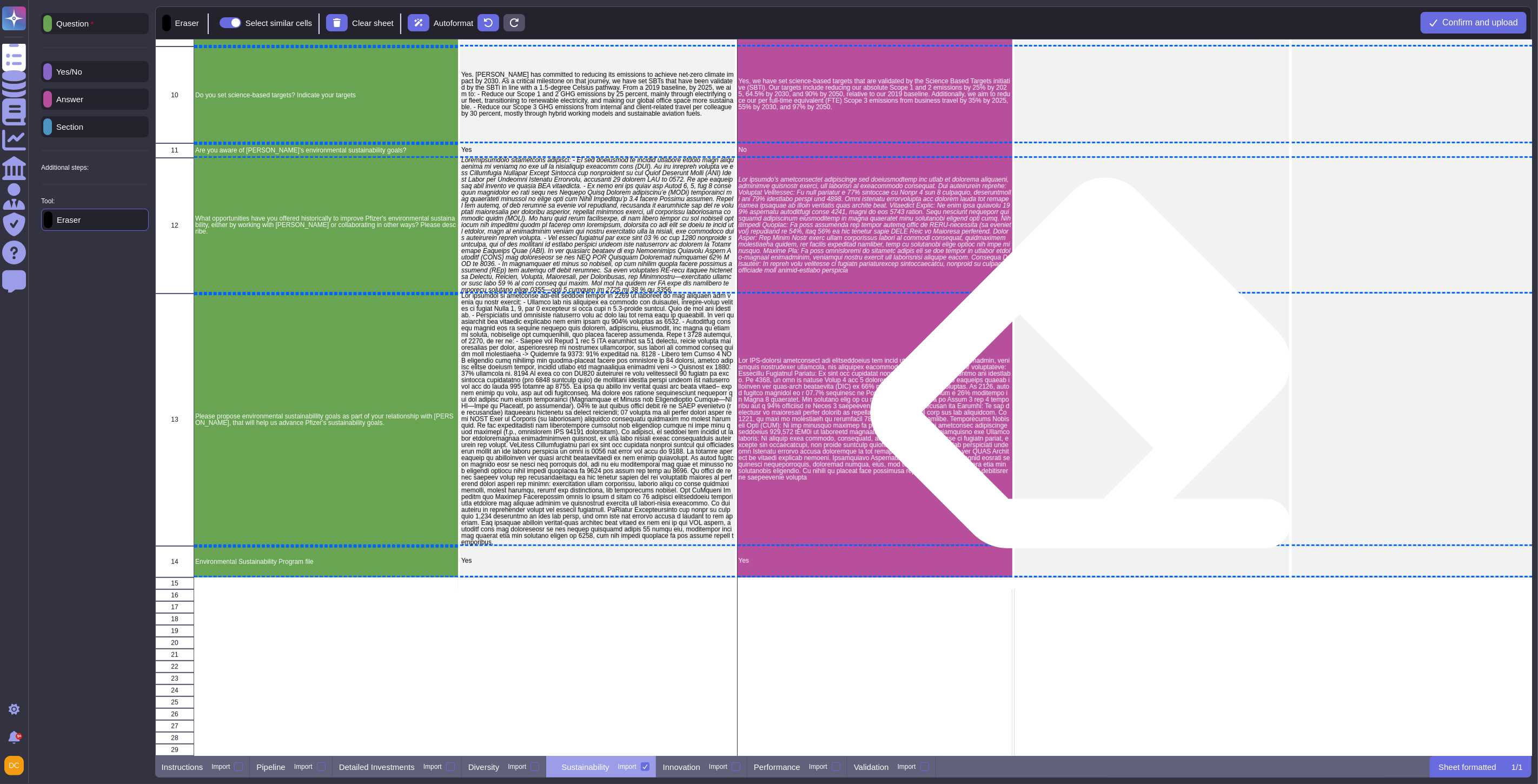
scroll to position [0, 0]
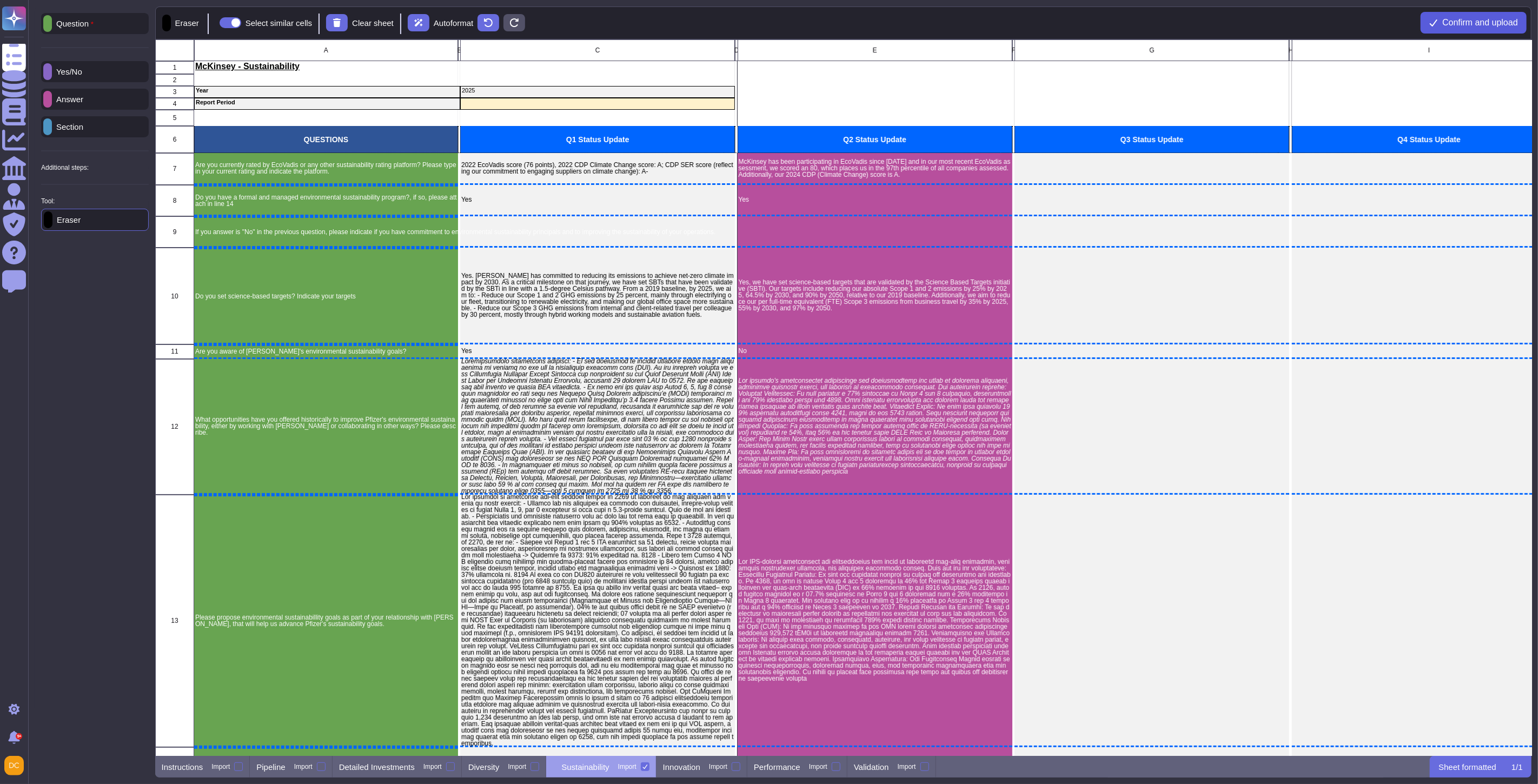
click at [1459, 19] on span "Confirm and upload" at bounding box center [1480, 22] width 76 height 8
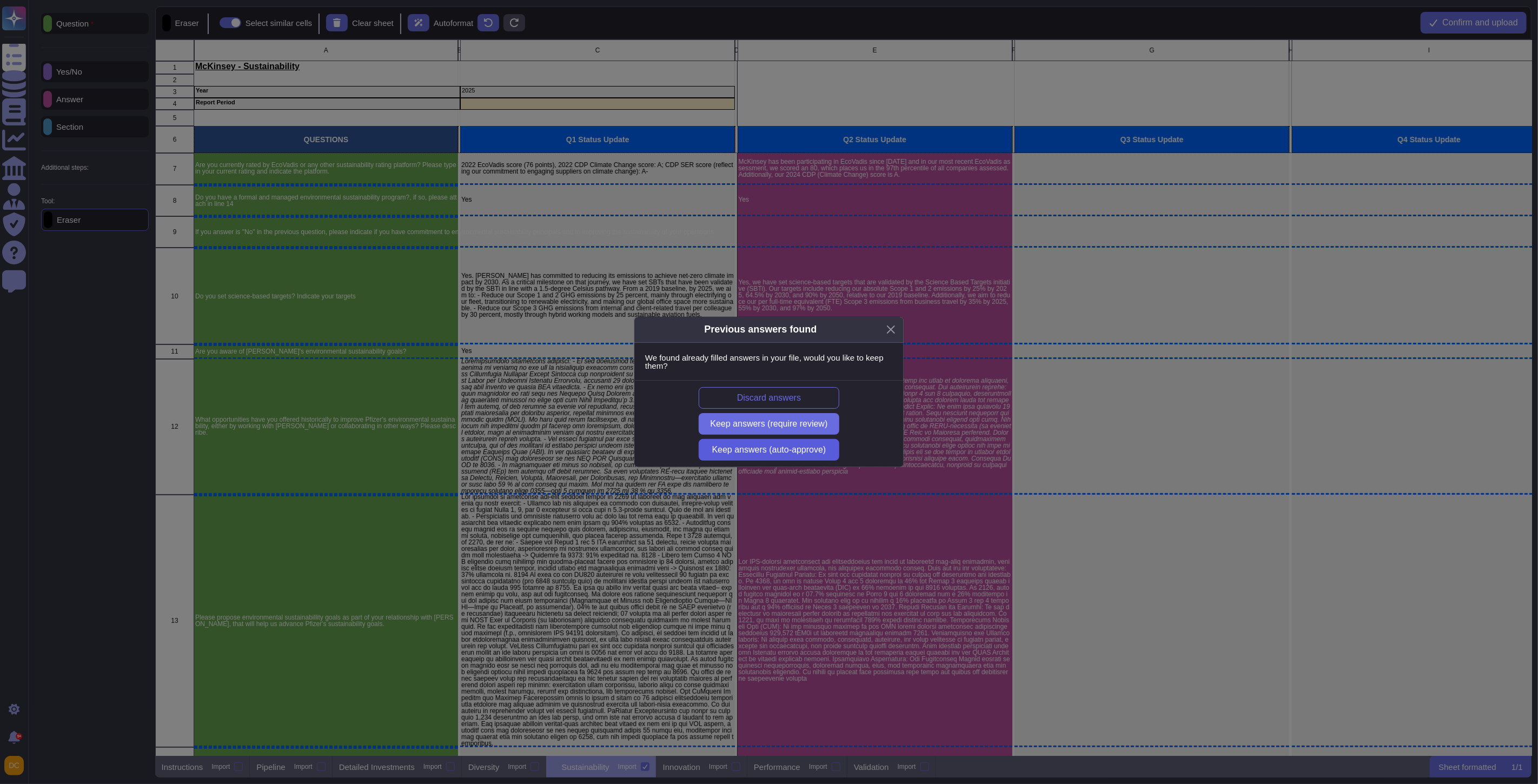
click at [797, 452] on span "Keep answers (auto-approve)" at bounding box center [769, 450] width 114 height 8
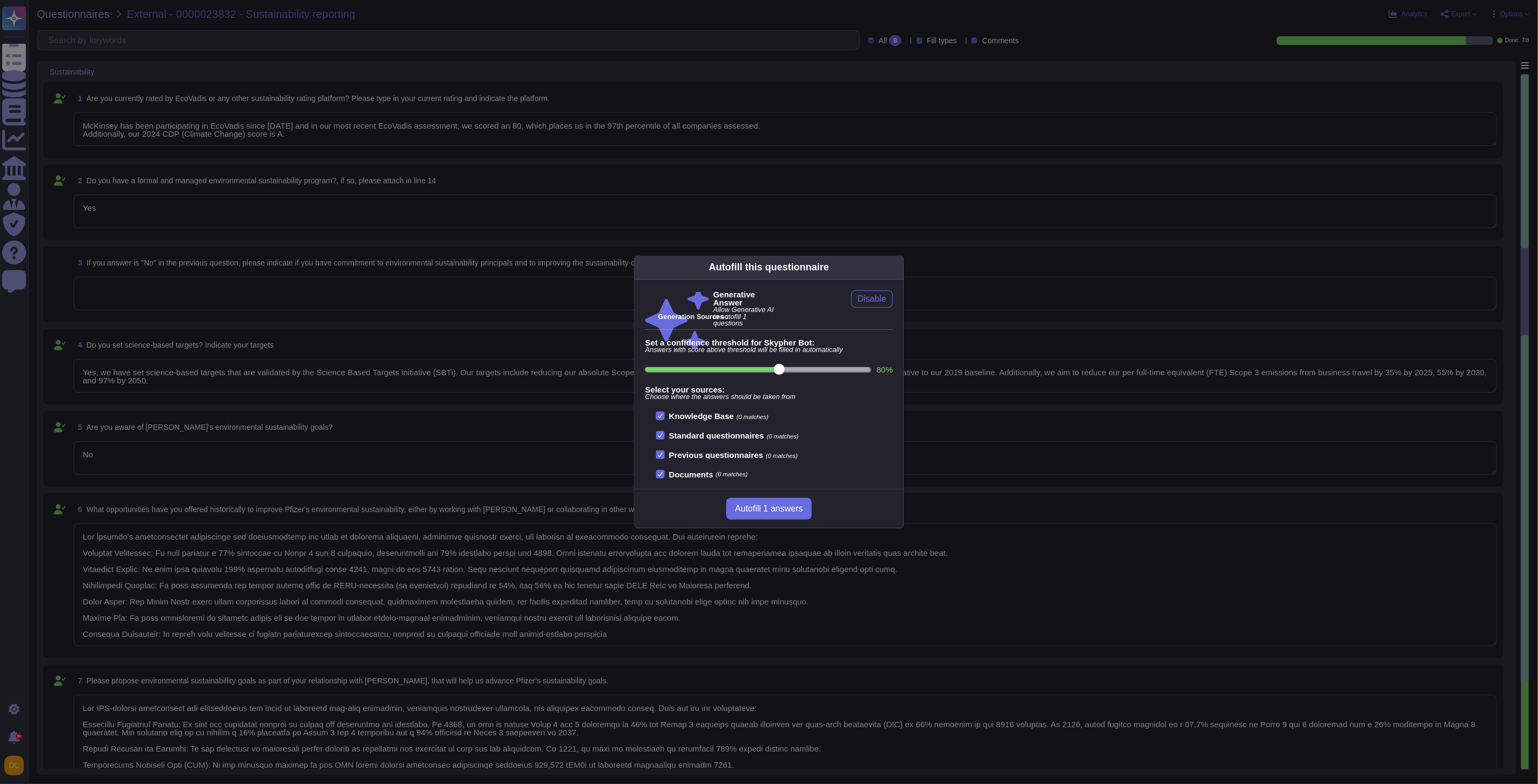
type textarea "McKinsey has been participating in EcoVadis since [DATE] and in our most recent…"
type textarea "Yes"
type textarea "Yes, we have set science-based targets that are validated by the Science Based …"
type textarea "No"
type textarea "Our company's environmental initiatives are comprehensive and focus on reducing…"
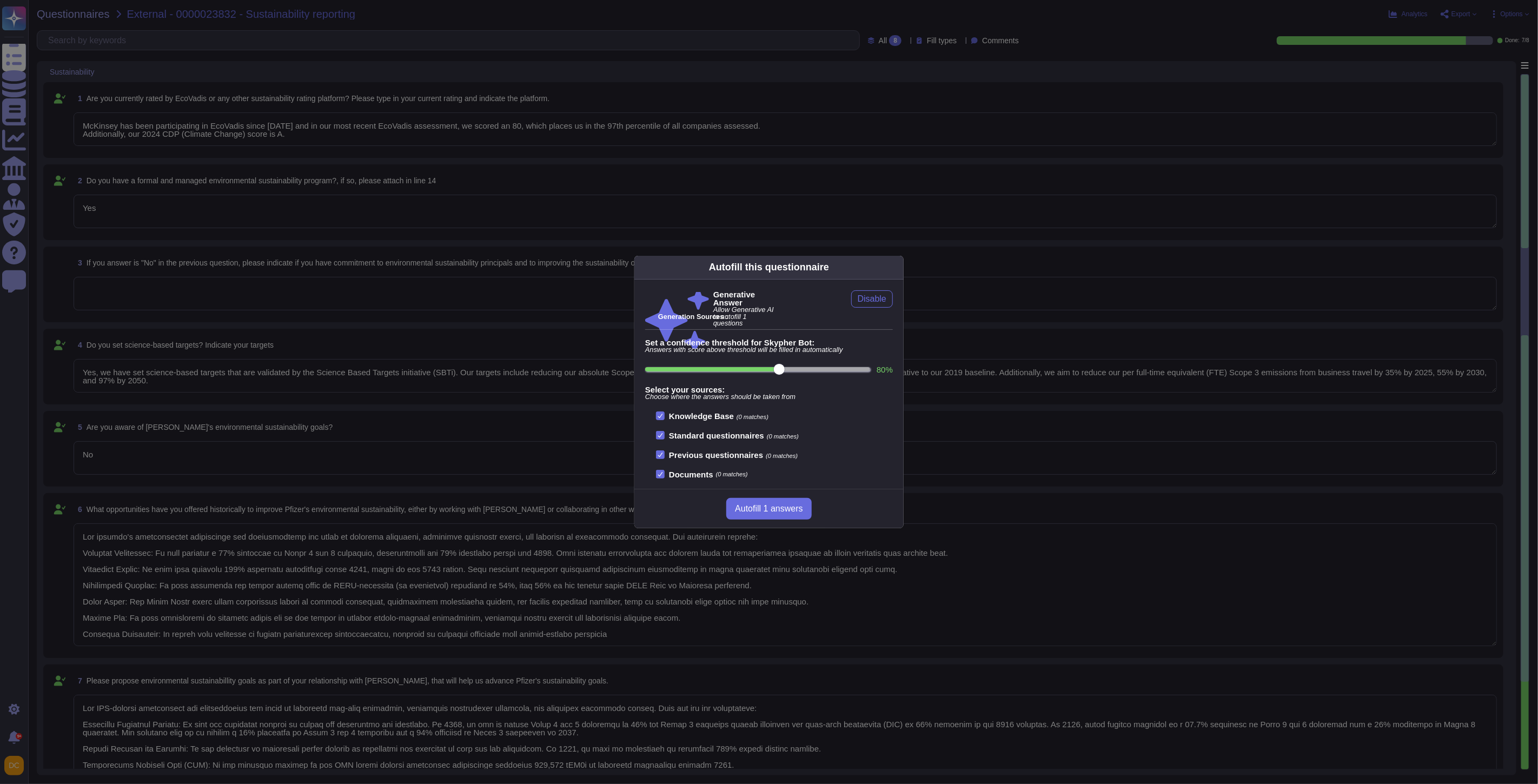
type textarea "Our ESG-related commitments are comprehensive and focus on achieving net-zero e…"
type textarea "Yes"
click at [388, 184] on div "Autofill this questionnaire Generative Answer Allow Generative AI to autofill 1…" at bounding box center [769, 392] width 1538 height 784
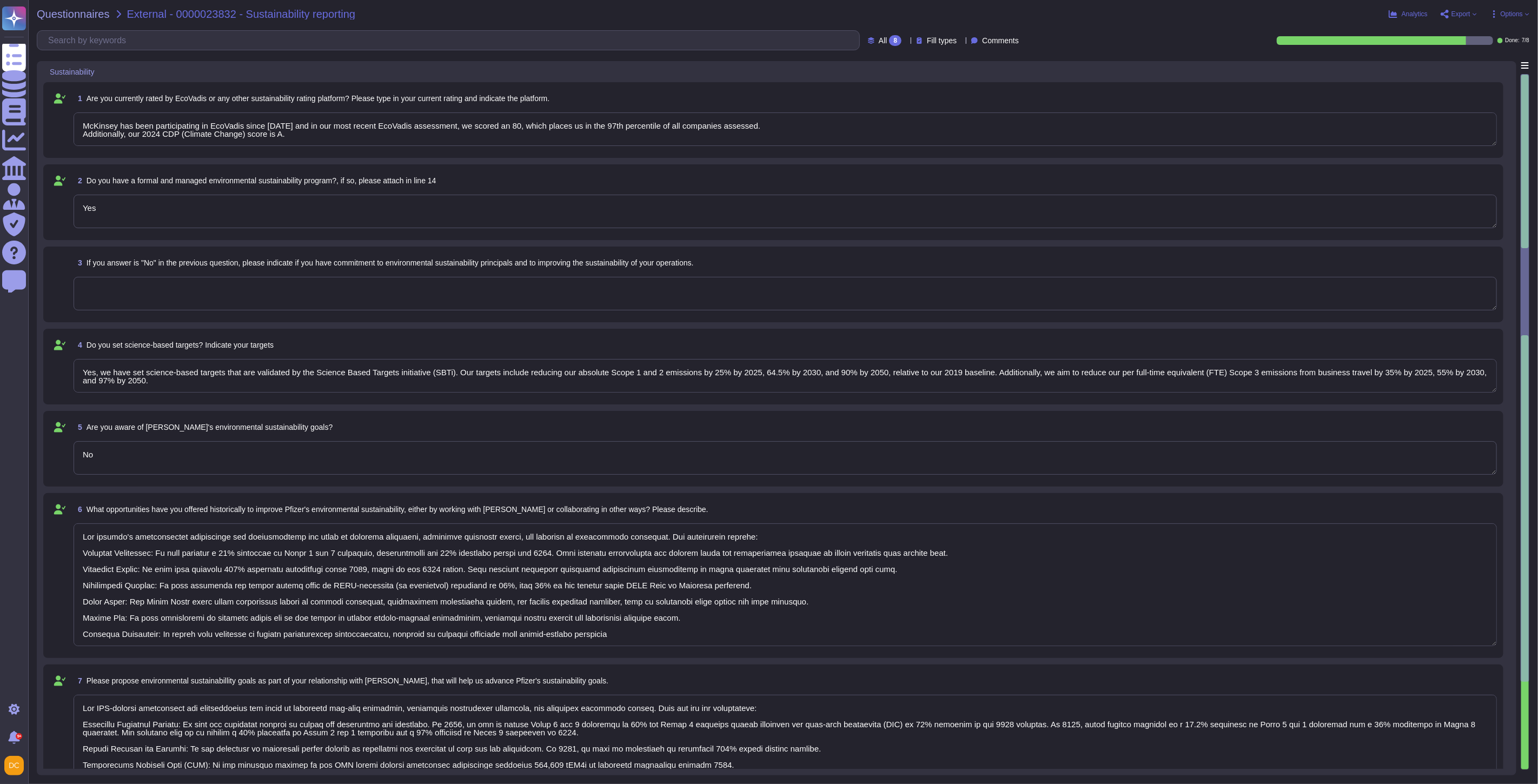
type textarea "McKinsey has been participating in EcoVadis since [DATE] and in our most recent…"
type textarea "Our company's environmental initiatives are comprehensive and focus on reducing…"
type textarea "Our ESG-related commitments are comprehensive and focus on achieving net-zero e…"
type textarea "McKinsey has been participating in EcoVadis since [DATE] and in our most recent…"
type textarea "Our company's environmental initiatives are comprehensive and focus on reducing…"
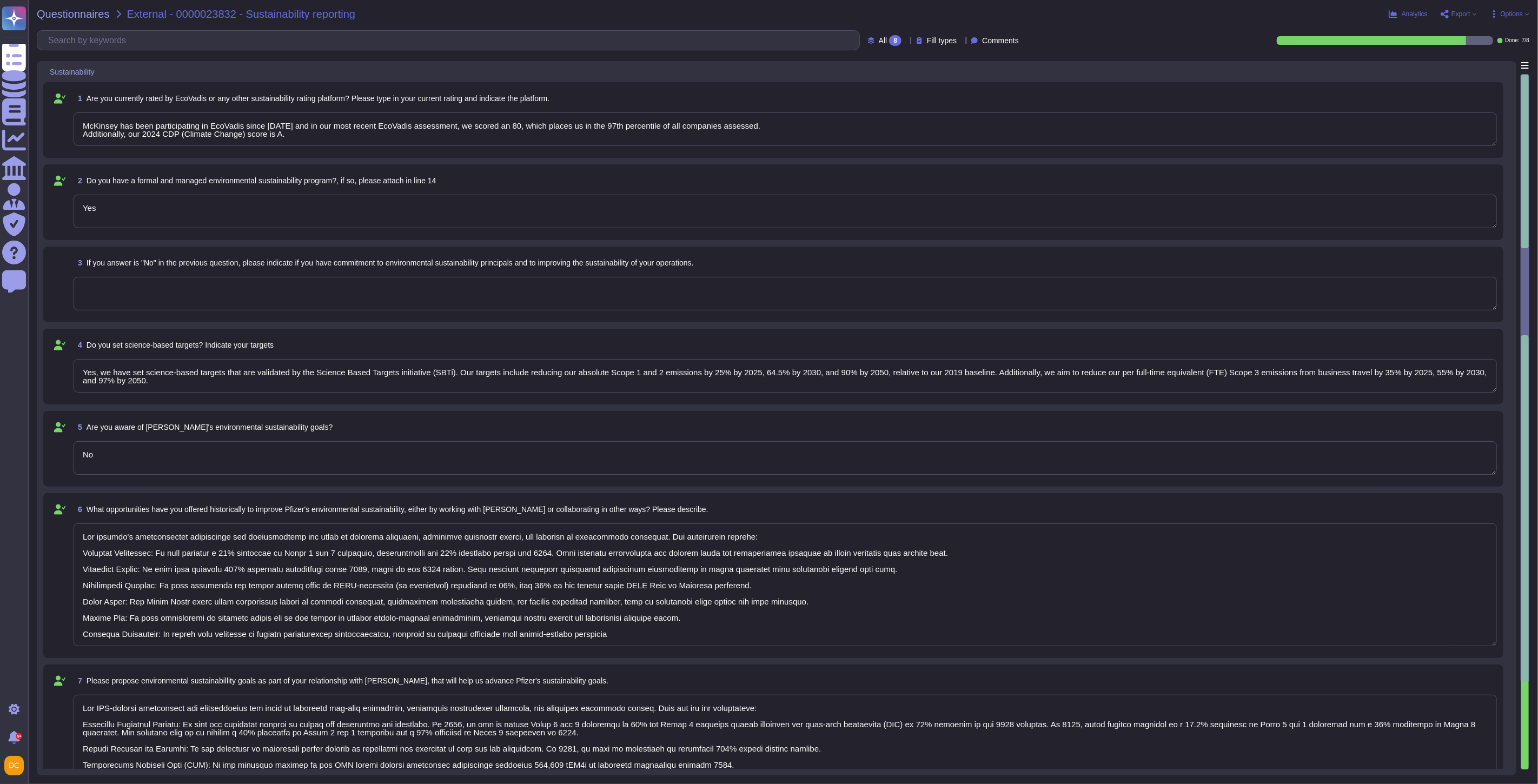
type textarea "Our ESG-related commitments are comprehensive and focus on achieving net-zero e…"
type textarea "McKinsey has been participating in EcoVadis since [DATE] and in our most recent…"
type textarea "Our company's environmental initiatives are comprehensive and focus on reducing…"
type textarea "Our ESG-related commitments are comprehensive and focus on achieving net-zero e…"
type textarea "McKinsey has been participating in EcoVadis since [DATE] and in our most recent…"
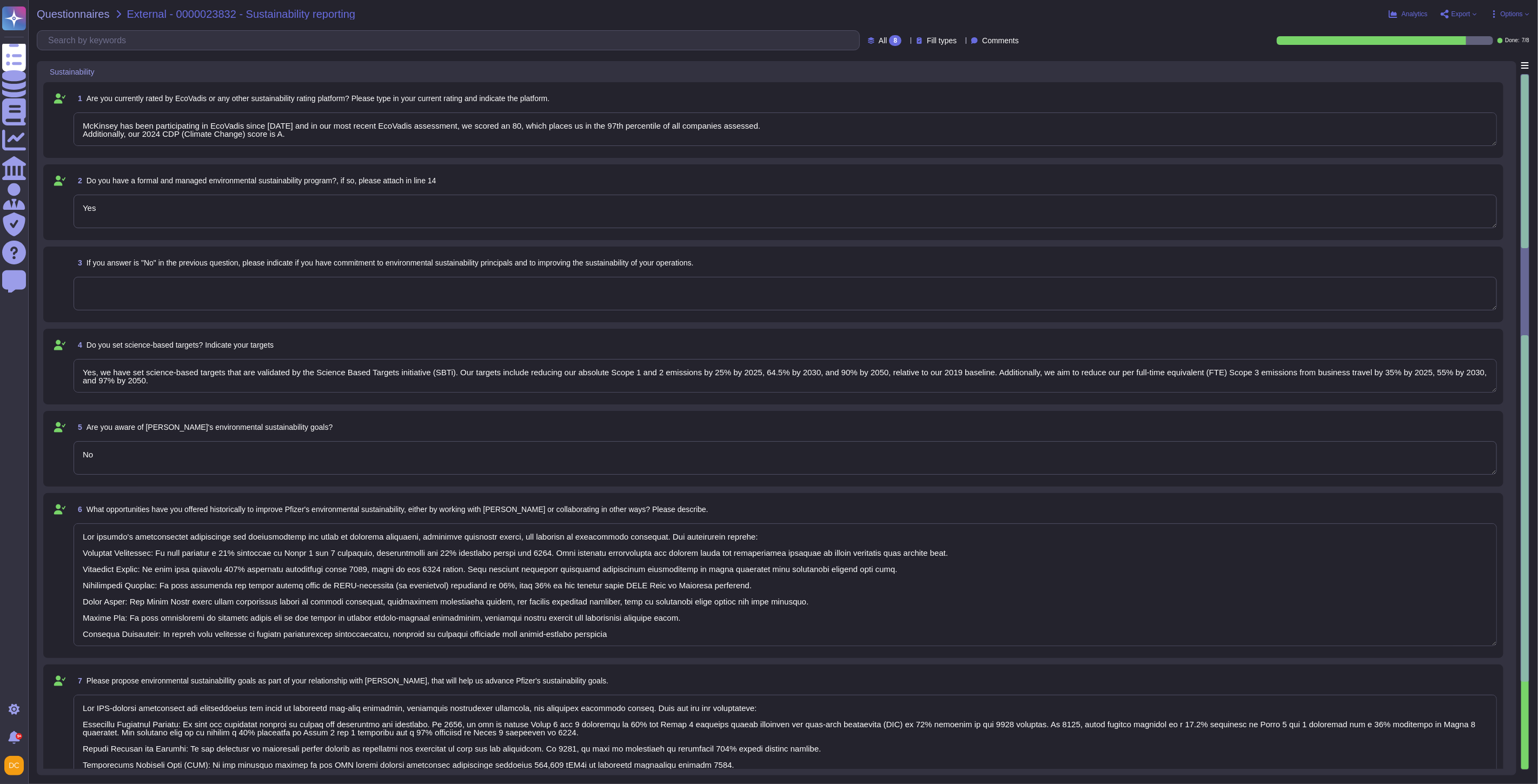
type textarea "Our company's environmental initiatives are comprehensive and focus on reducing…"
type textarea "Our ESG-related commitments are comprehensive and focus on achieving net-zero e…"
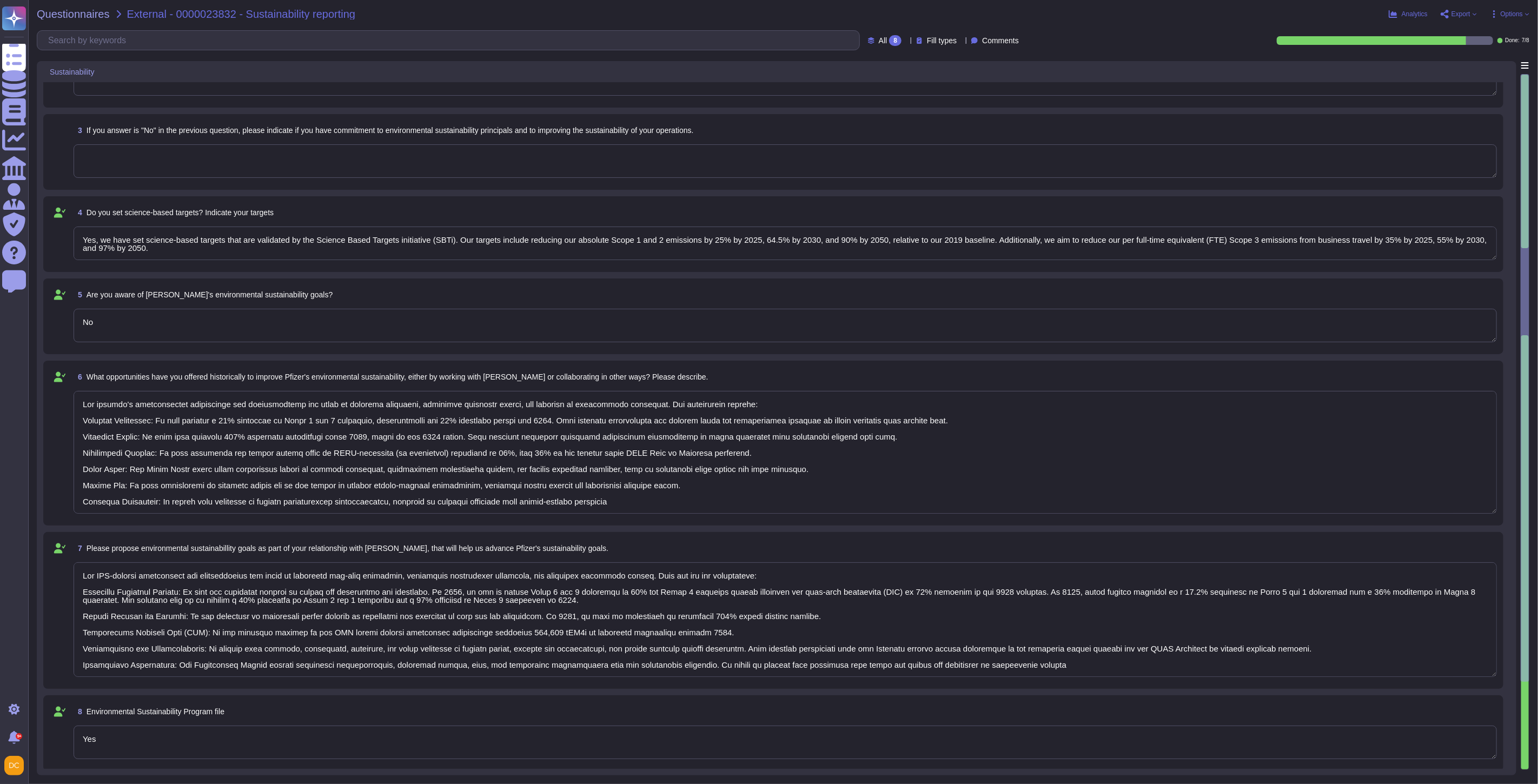
type textarea "McKinsey has been participating in EcoVadis since [DATE] and in our most recent…"
type textarea "Our company's environmental initiatives are comprehensive and focus on reducing…"
type textarea "Our ESG-related commitments are comprehensive and focus on achieving net-zero e…"
type textarea "McKinsey has been participating in EcoVadis since [DATE] and in our most recent…"
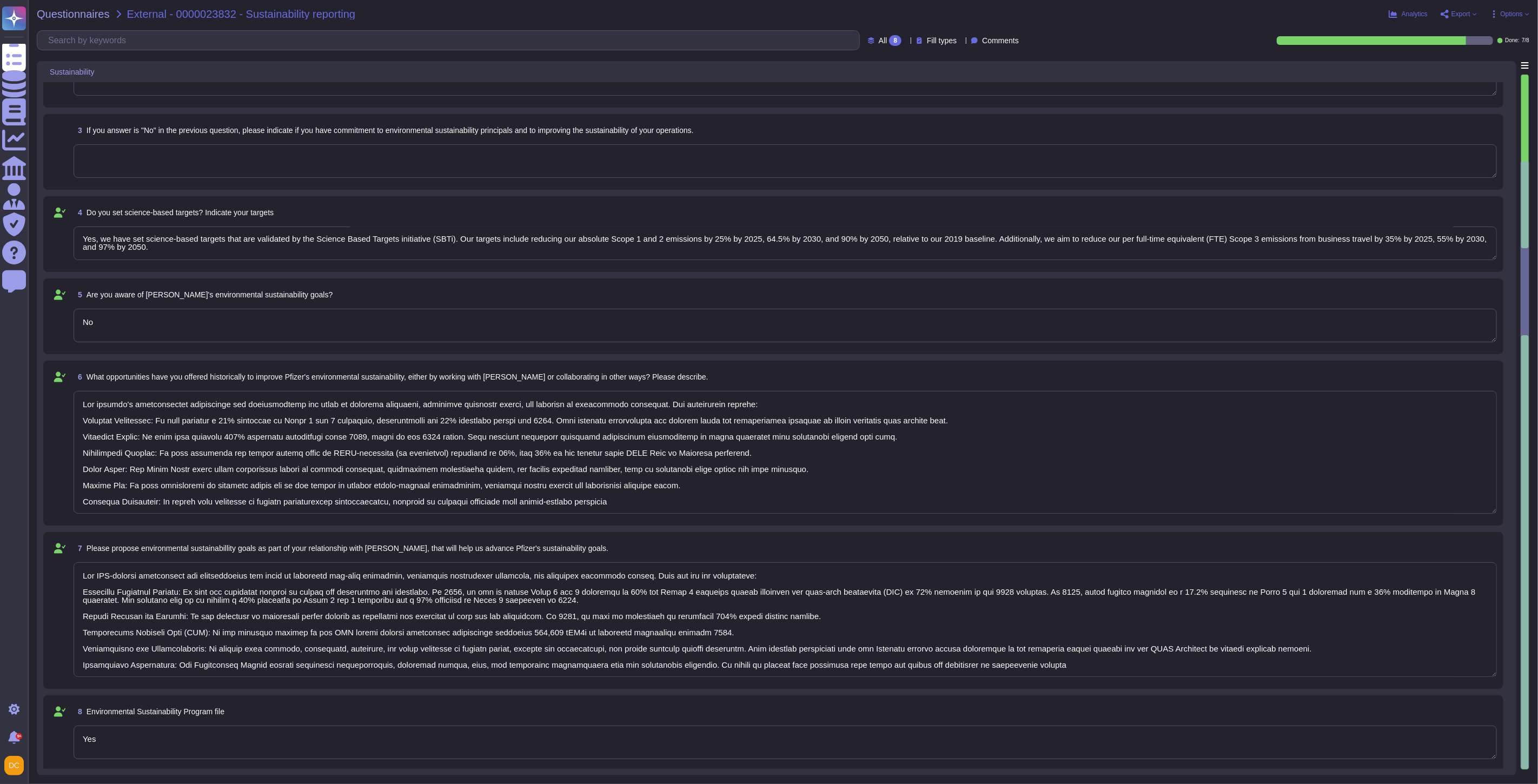
type textarea "Our company's environmental initiatives are comprehensive and focus on reducing…"
type textarea "Our ESG-related commitments are comprehensive and focus on achieving net-zero e…"
type textarea "McKinsey has been participating in EcoVadis since [DATE] and in our most recent…"
type textarea "Our company's environmental initiatives are comprehensive and focus on reducing…"
type textarea "Our ESG-related commitments are comprehensive and focus on achieving net-zero e…"
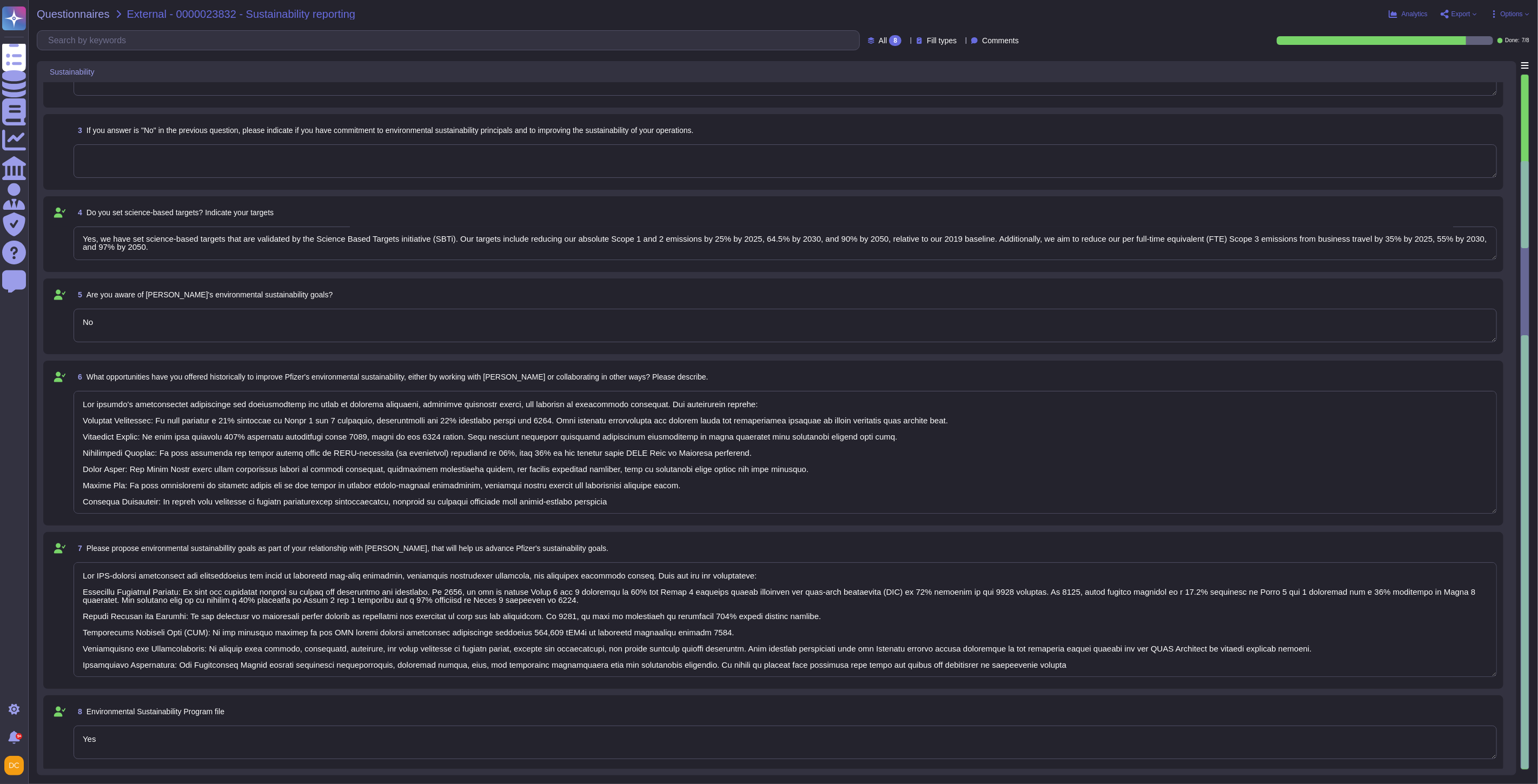
type textarea "McKinsey has been participating in EcoVadis since [DATE] and in our most recent…"
type textarea "Our company's environmental initiatives are comprehensive and focus on reducing…"
type textarea "Our ESG-related commitments are comprehensive and focus on achieving net-zero e…"
type textarea "McKinsey has been participating in EcoVadis since [DATE] and in our most recent…"
type textarea "Our company's environmental initiatives are comprehensive and focus on reducing…"
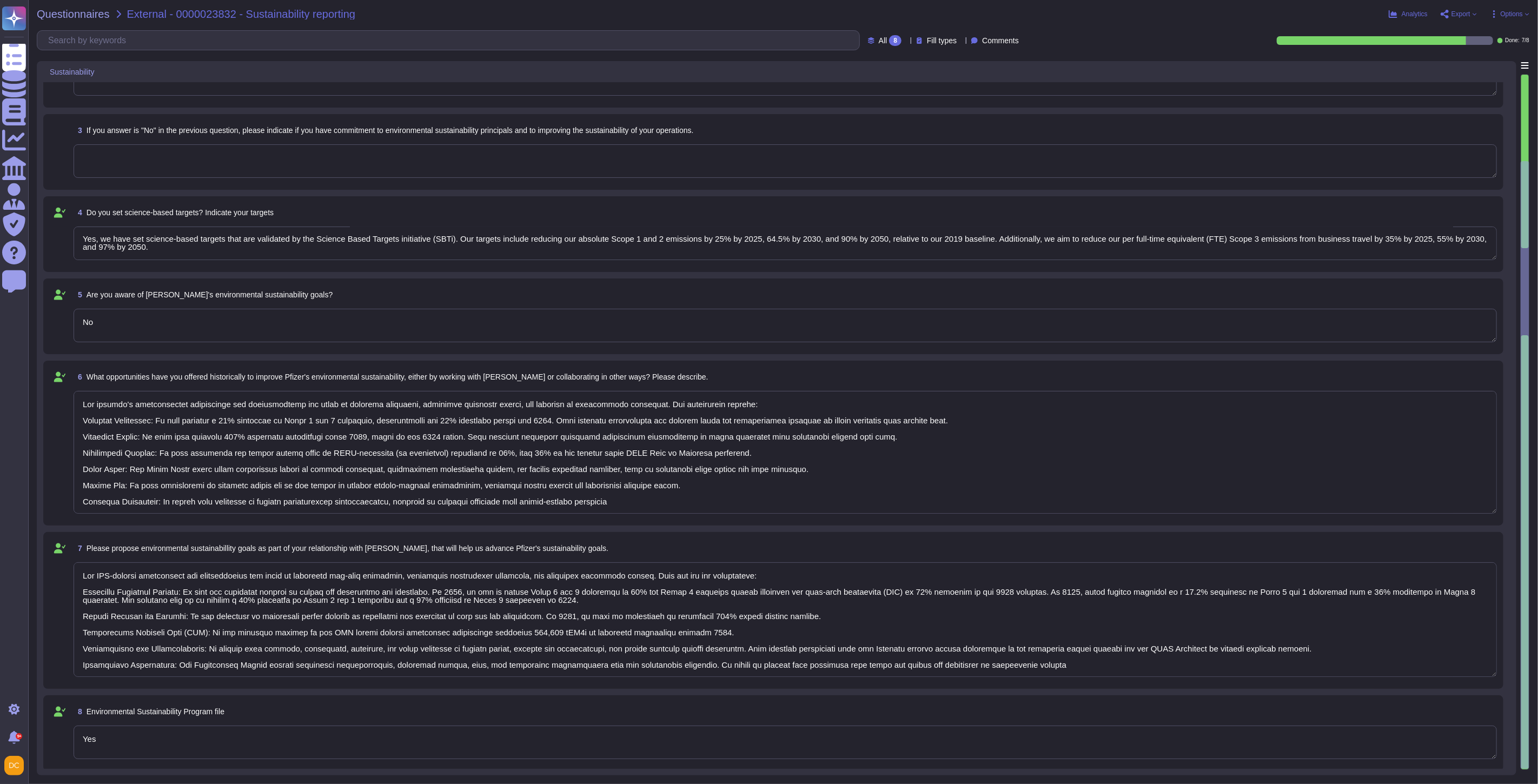
type textarea "Our ESG-related commitments are comprehensive and focus on achieving net-zero e…"
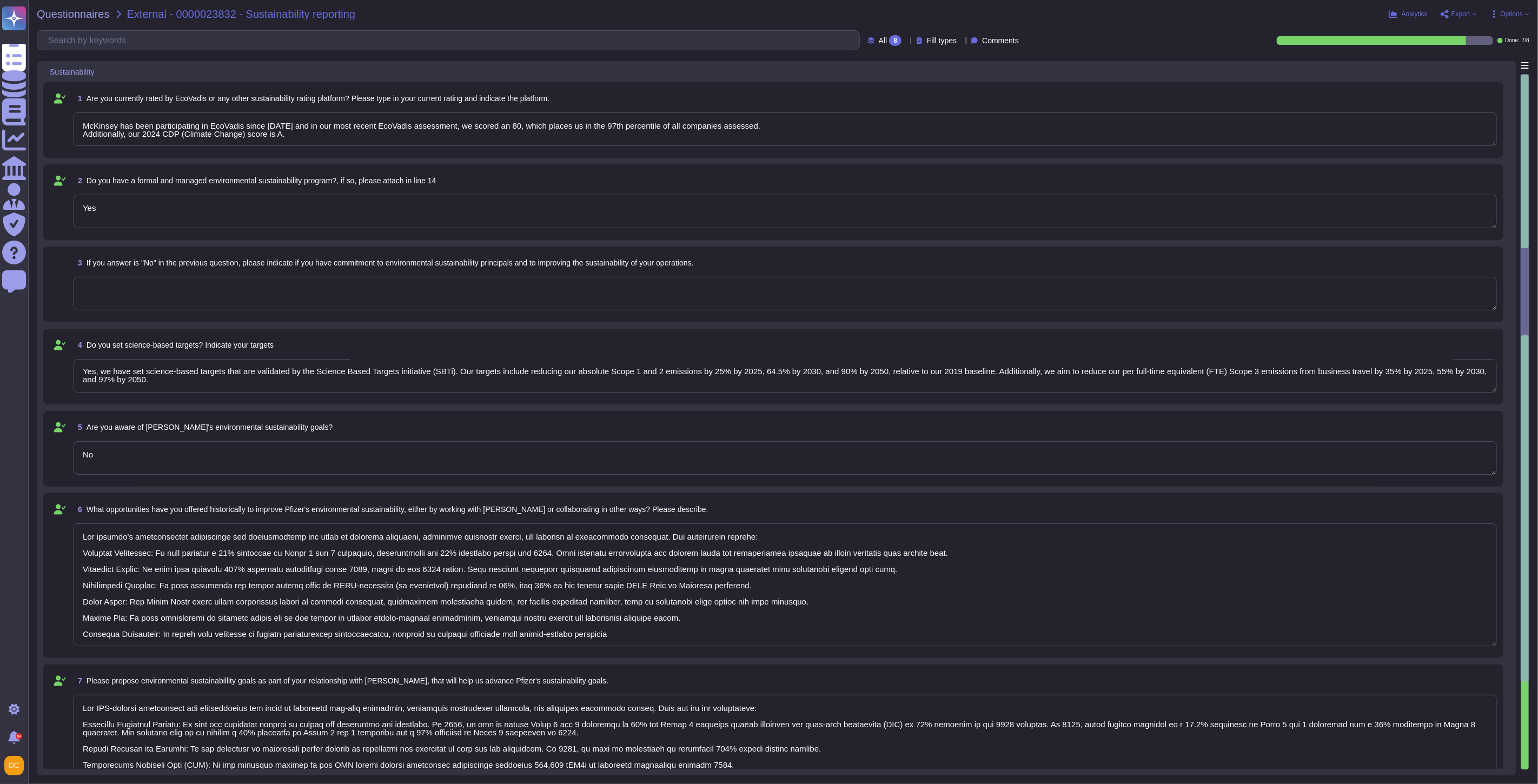
type textarea "McKinsey has been participating in EcoVadis since [DATE] and in our most recent…"
type textarea "Our company's environmental initiatives are comprehensive and focus on reducing…"
type textarea "Our ESG-related commitments are comprehensive and focus on achieving net-zero e…"
type textarea "McKinsey has been participating in EcoVadis since [DATE] and in our most recent…"
type textarea "Our company's environmental initiatives are comprehensive and focus on reducing…"
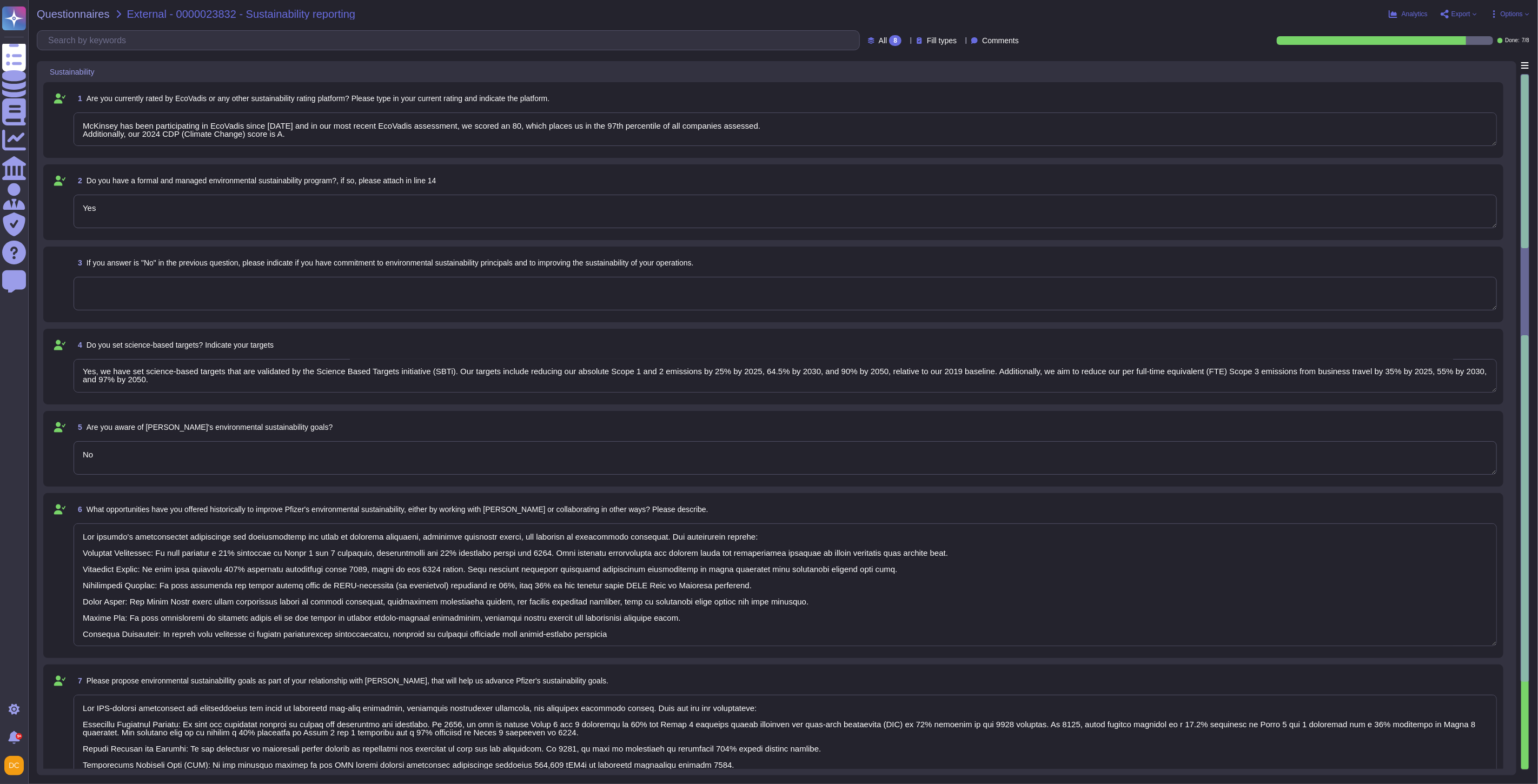
type textarea "Our ESG-related commitments are comprehensive and focus on achieving net-zero e…"
type textarea "McKinsey has been participating in EcoVadis since [DATE] and in our most recent…"
type textarea "Our company's environmental initiatives are comprehensive and focus on reducing…"
type textarea "Our ESG-related commitments are comprehensive and focus on achieving net-zero e…"
type textarea "McKinsey has been participating in EcoVadis since [DATE] and in our most recent…"
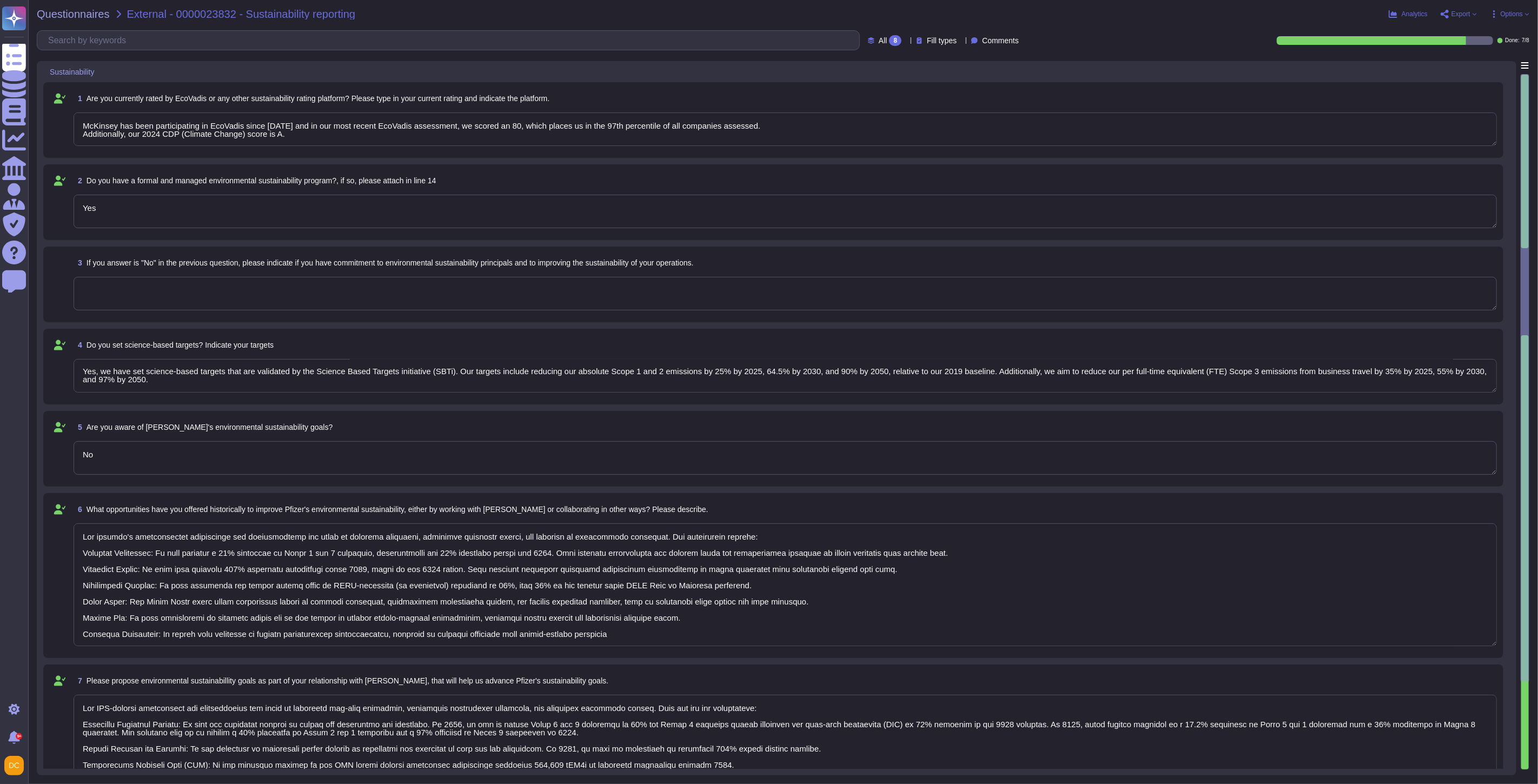
type textarea "Our company's environmental initiatives are comprehensive and focus on reducing…"
type textarea "Our ESG-related commitments are comprehensive and focus on achieving net-zero e…"
type textarea "McKinsey has been participating in EcoVadis since [DATE] and in our most recent…"
type textarea "Our company's environmental initiatives are comprehensive and focus on reducing…"
type textarea "Our ESG-related commitments are comprehensive and focus on achieving net-zero e…"
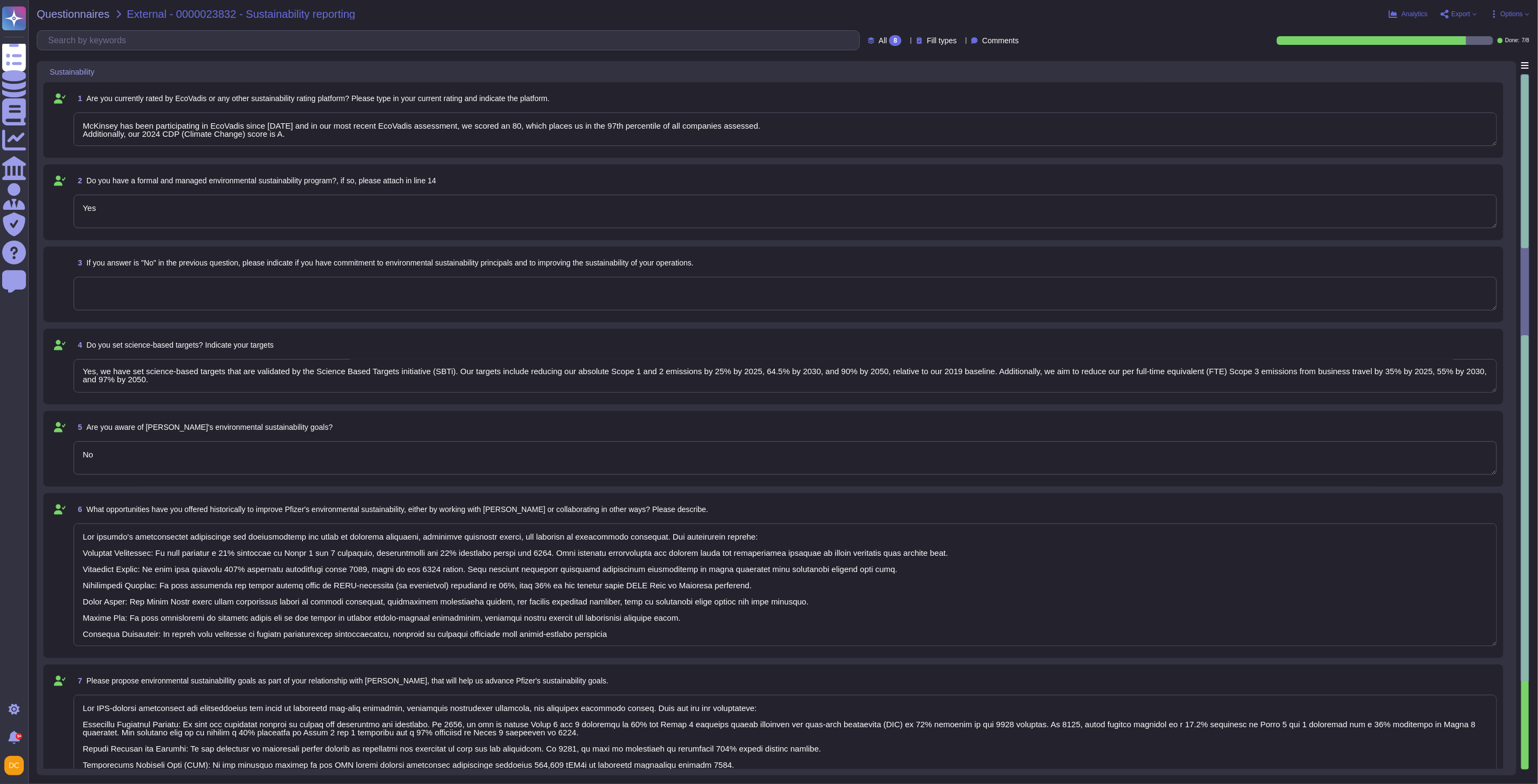
scroll to position [133, 0]
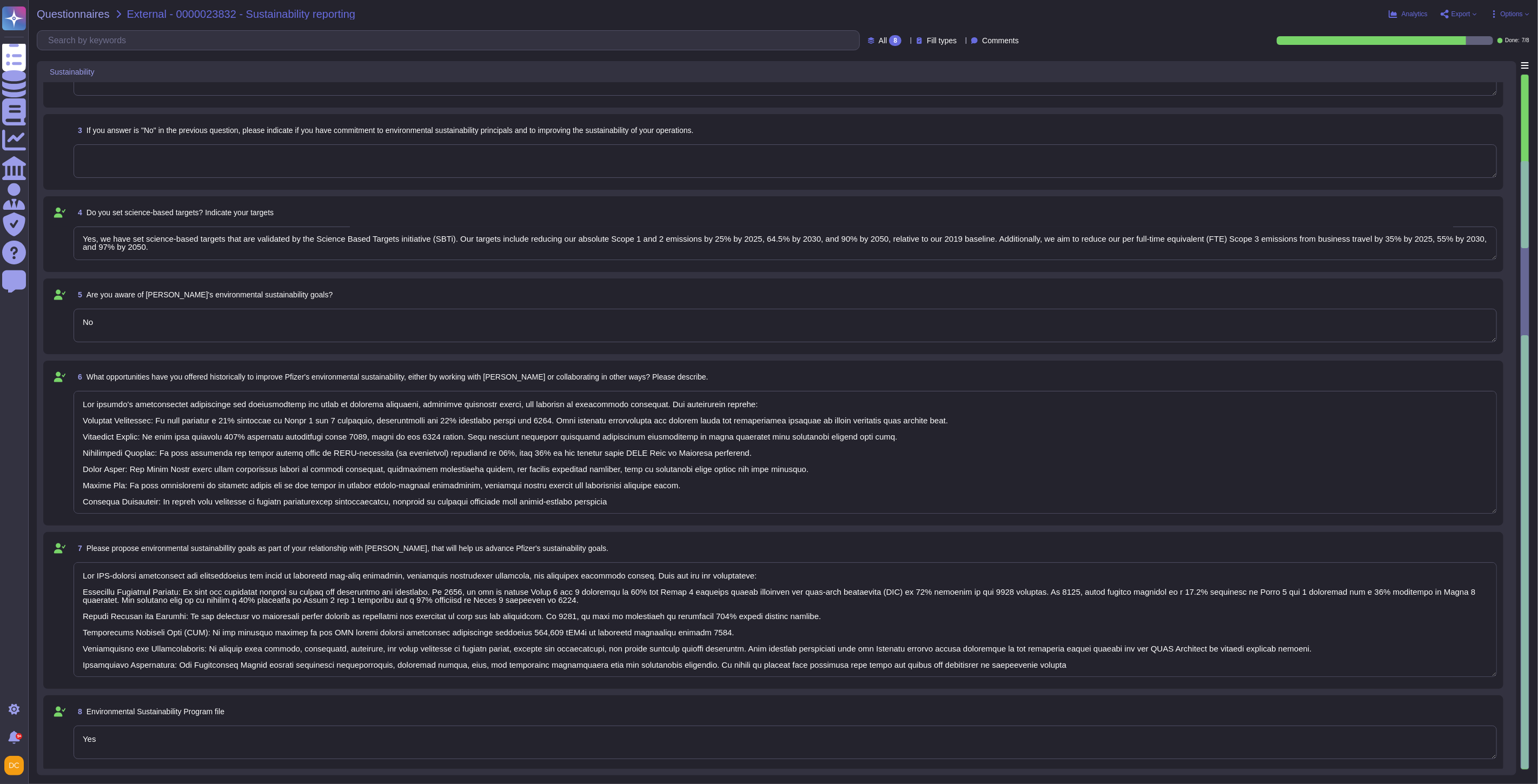
type textarea "McKinsey has been participating in EcoVadis since [DATE] and in our most recent…"
type textarea "Our company's environmental initiatives are comprehensive and focus on reducing…"
type textarea "Our ESG-related commitments are comprehensive and focus on achieving net-zero e…"
type textarea "McKinsey has been participating in EcoVadis since [DATE] and in our most recent…"
type textarea "Our company's environmental initiatives are comprehensive and focus on reducing…"
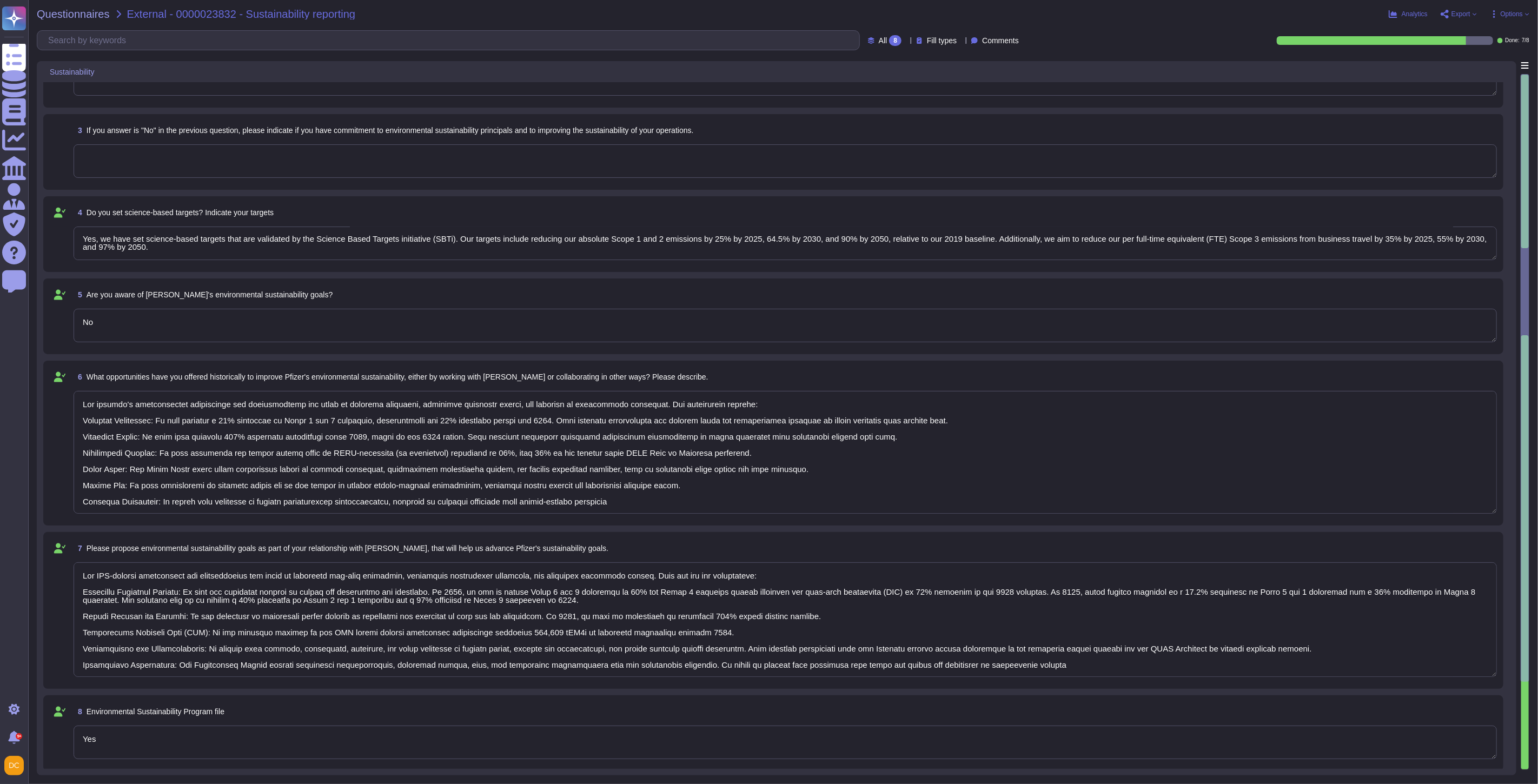
type textarea "Our ESG-related commitments are comprehensive and focus on achieving net-zero e…"
type textarea "McKinsey has been participating in EcoVadis since [DATE] and in our most recent…"
type textarea "Our company's environmental initiatives are comprehensive and focus on reducing…"
type textarea "Our ESG-related commitments are comprehensive and focus on achieving net-zero e…"
type textarea "McKinsey has been participating in EcoVadis since [DATE] and in our most recent…"
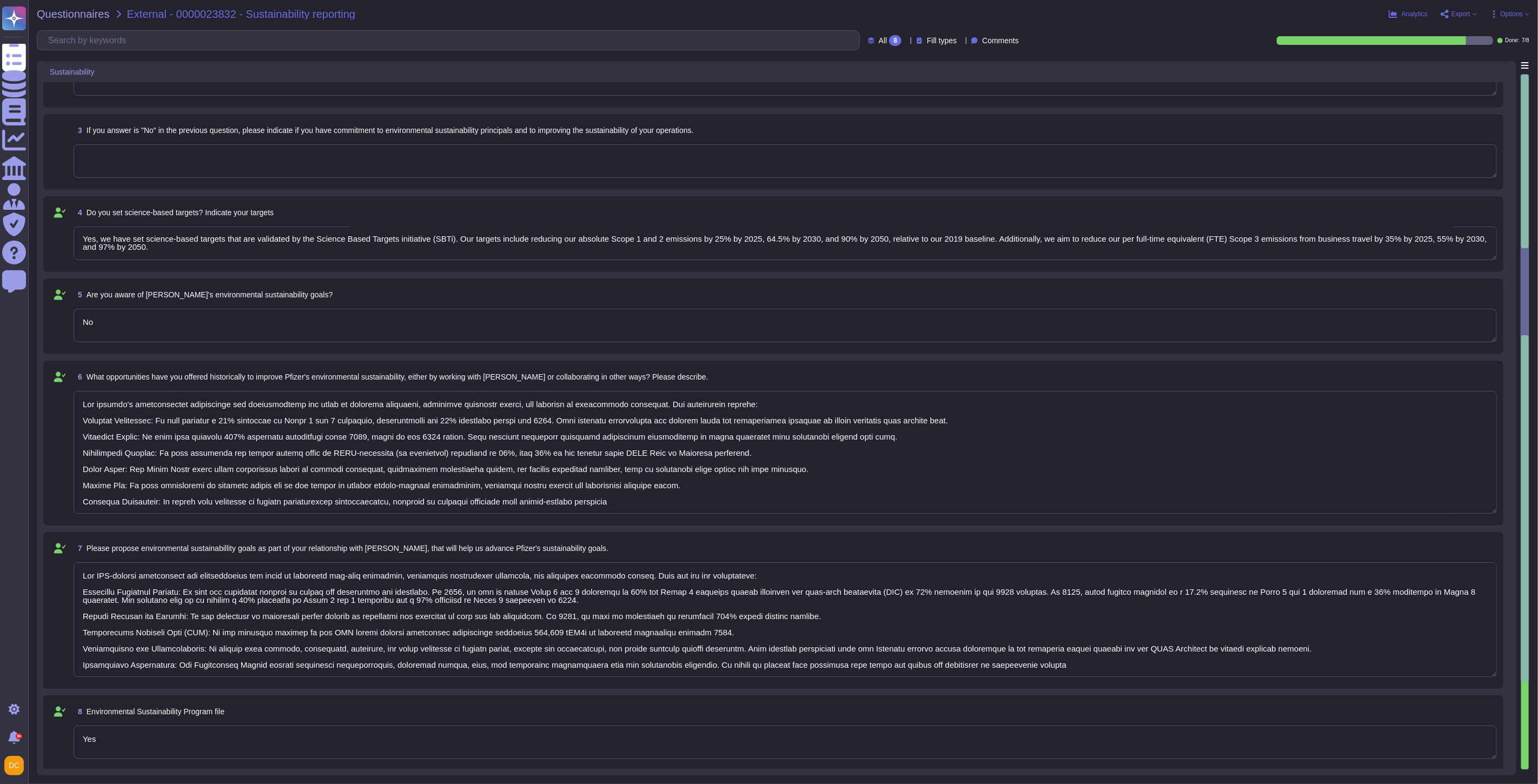
type textarea "Our company's environmental initiatives are comprehensive and focus on reducing…"
type textarea "Our ESG-related commitments are comprehensive and focus on achieving net-zero e…"
type textarea "McKinsey has been participating in EcoVadis since [DATE] and in our most recent…"
type textarea "Our company's environmental initiatives are comprehensive and focus on reducing…"
type textarea "Our ESG-related commitments are comprehensive and focus on achieving net-zero e…"
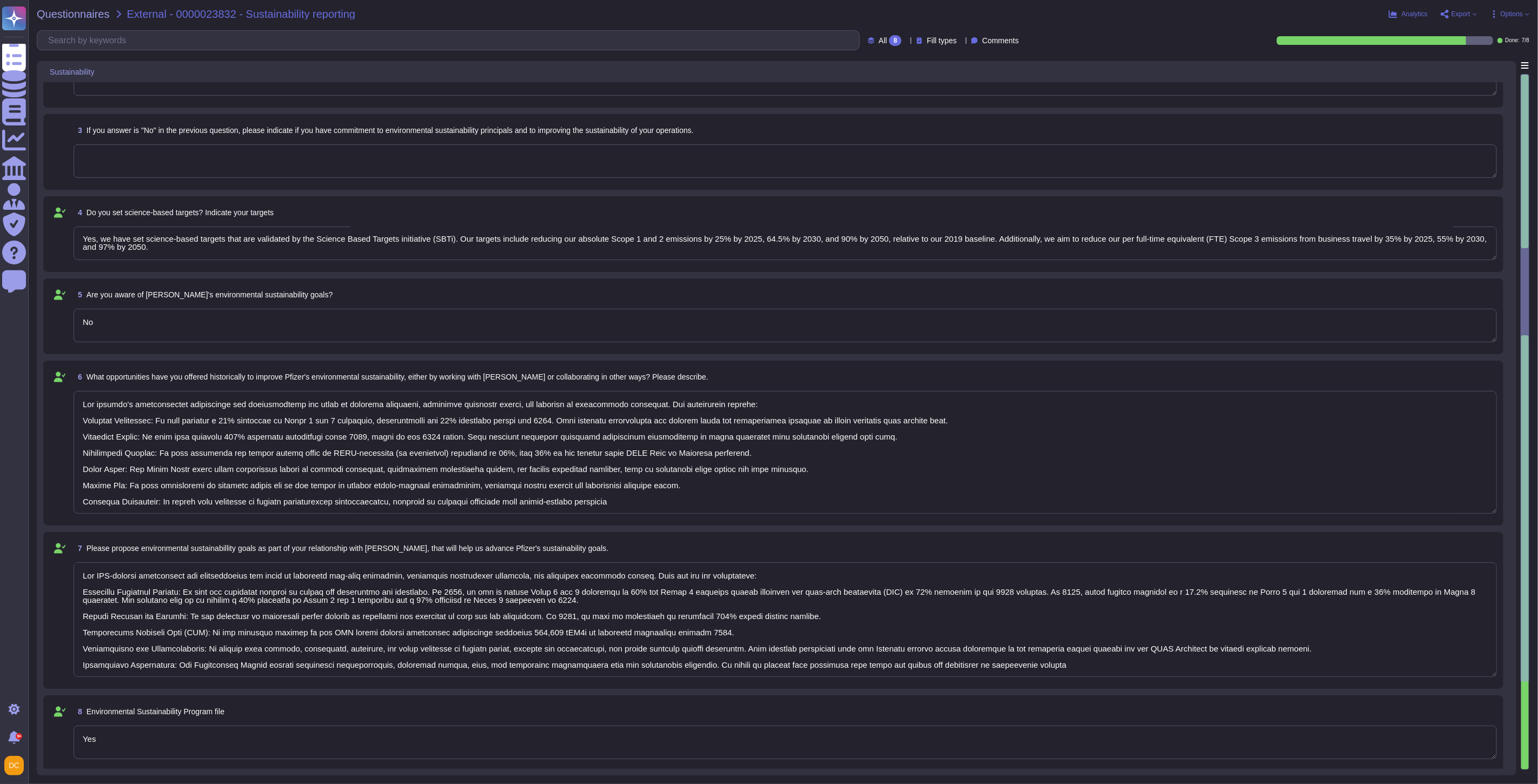
type textarea "McKinsey has been participating in EcoVadis since [DATE] and in our most recent…"
type textarea "Our company's environmental initiatives are comprehensive and focus on reducing…"
type textarea "Our ESG-related commitments are comprehensive and focus on achieving net-zero e…"
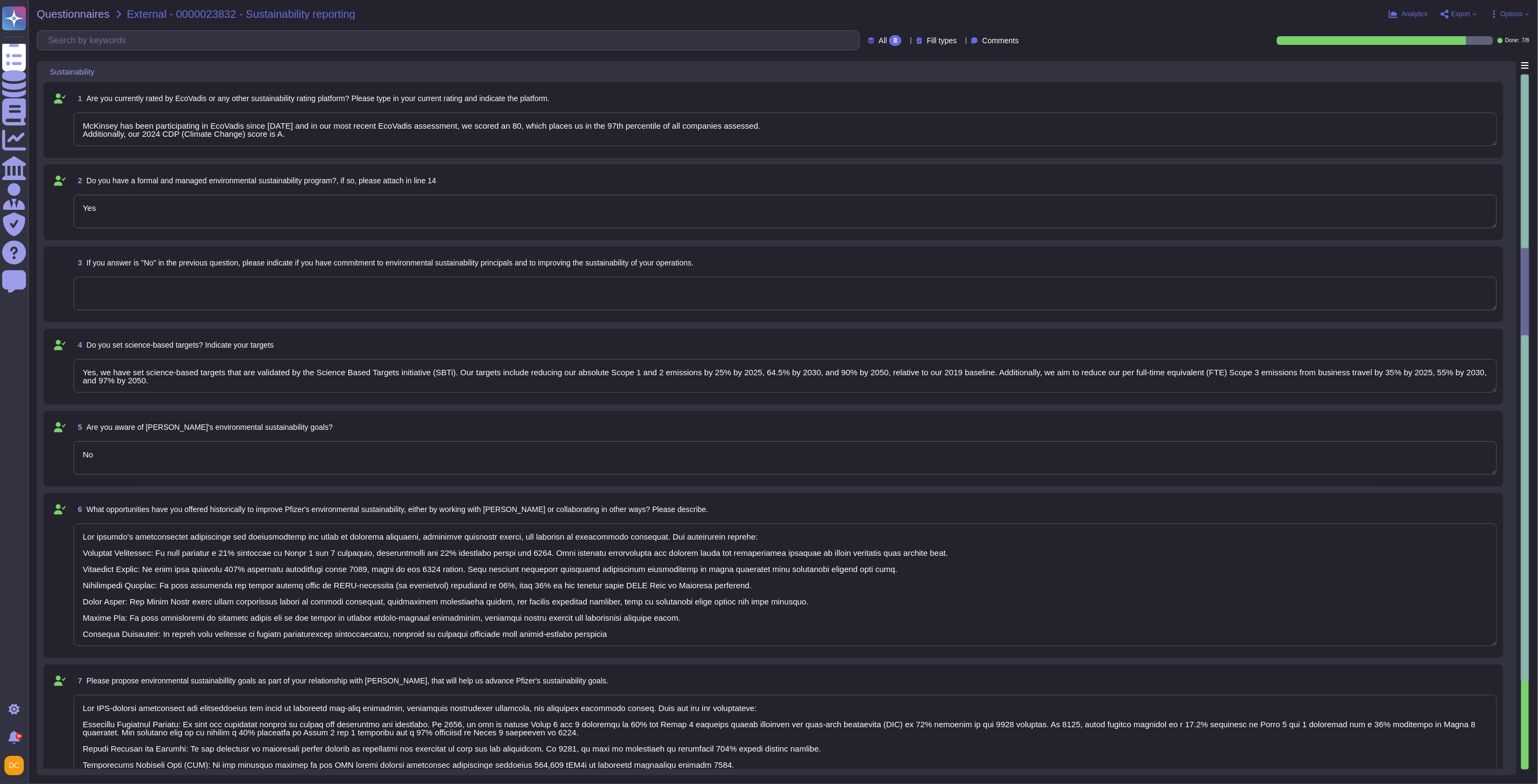
type textarea "McKinsey has been participating in EcoVadis since [DATE] and in our most recent…"
type textarea "Our company's environmental initiatives are comprehensive and focus on reducing…"
type textarea "Our ESG-related commitments are comprehensive and focus on achieving net-zero e…"
click at [218, 306] on textarea at bounding box center [785, 294] width 1424 height 34
type textarea "McKinsey has been participating in EcoVadis since [DATE] and in our most recent…"
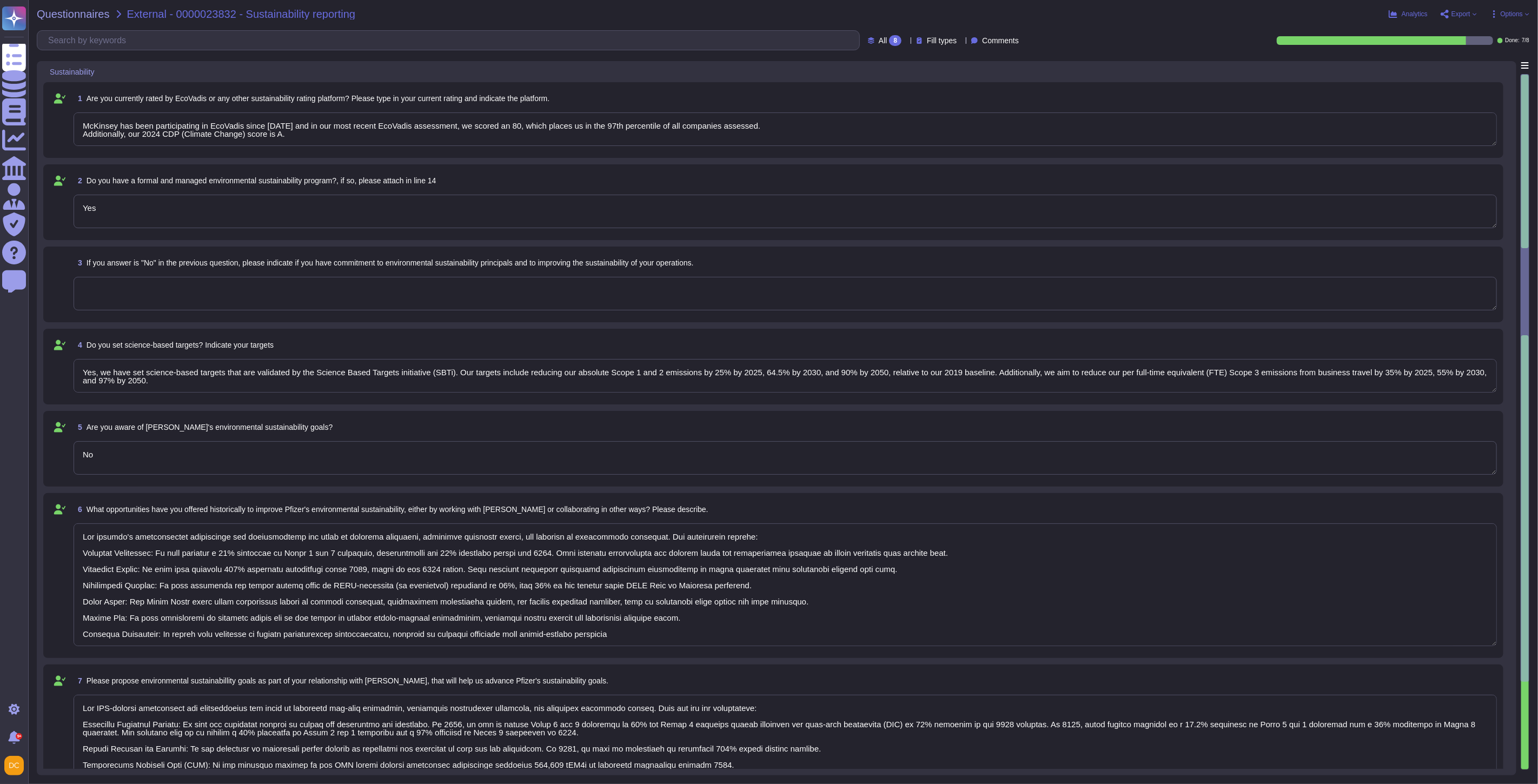
type textarea "Our company's environmental initiatives are comprehensive and focus on reducing…"
type textarea "Our ESG-related commitments are comprehensive and focus on achieving net-zero e…"
type textarea "McKinsey has been participating in EcoVadis since [DATE] and in our most recent…"
type textarea "Our company's environmental initiatives are comprehensive and focus on reducing…"
type textarea "Our ESG-related commitments are comprehensive and focus on achieving net-zero e…"
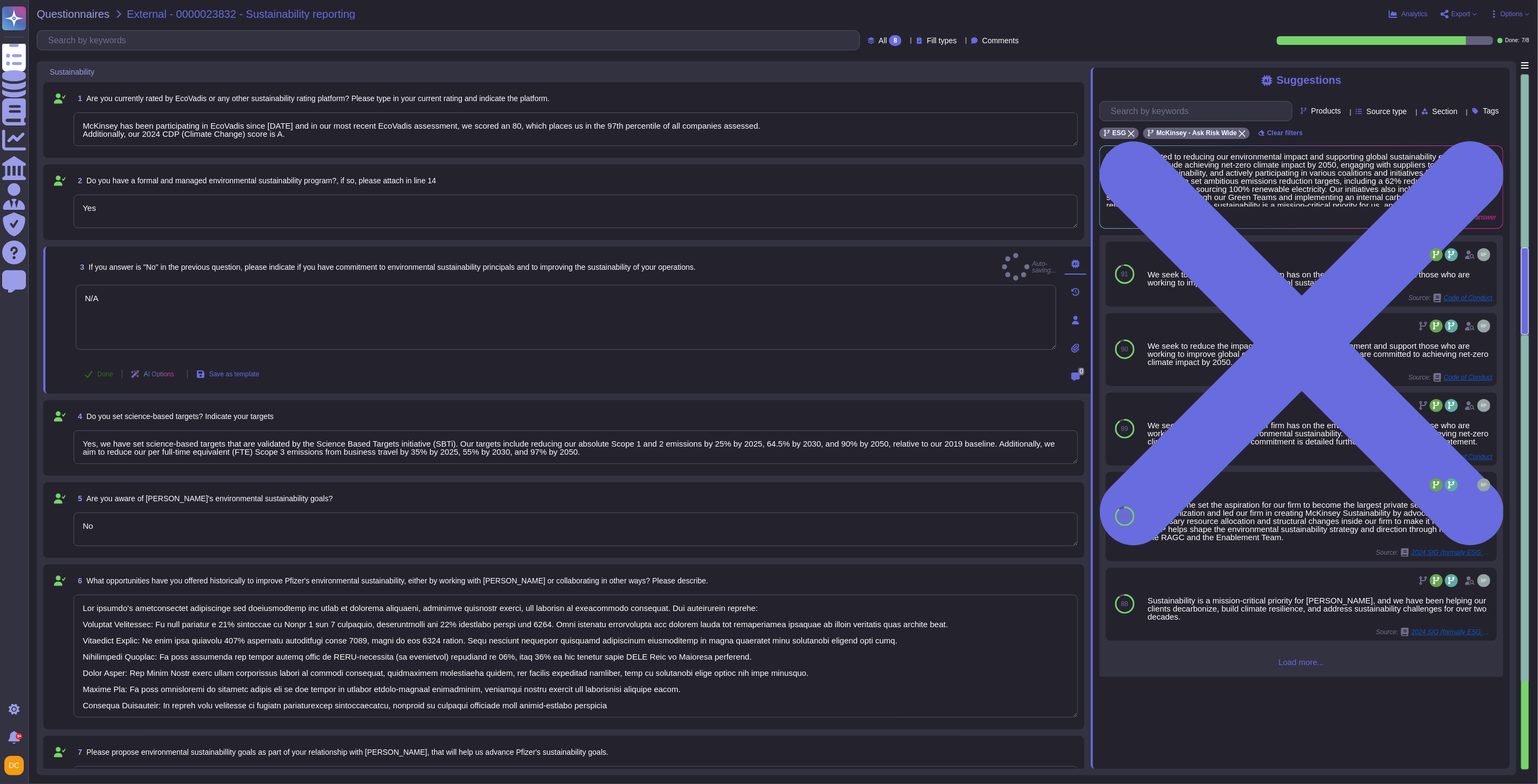
type textarea "N/A"
type textarea "McKinsey has been participating in EcoVadis since [DATE] and in our most recent…"
type textarea "Our company's environmental initiatives are comprehensive and focus on reducing…"
type textarea "Our ESG-related commitments are comprehensive and focus on achieving net-zero e…"
click at [93, 366] on button "Done" at bounding box center [99, 374] width 46 height 22
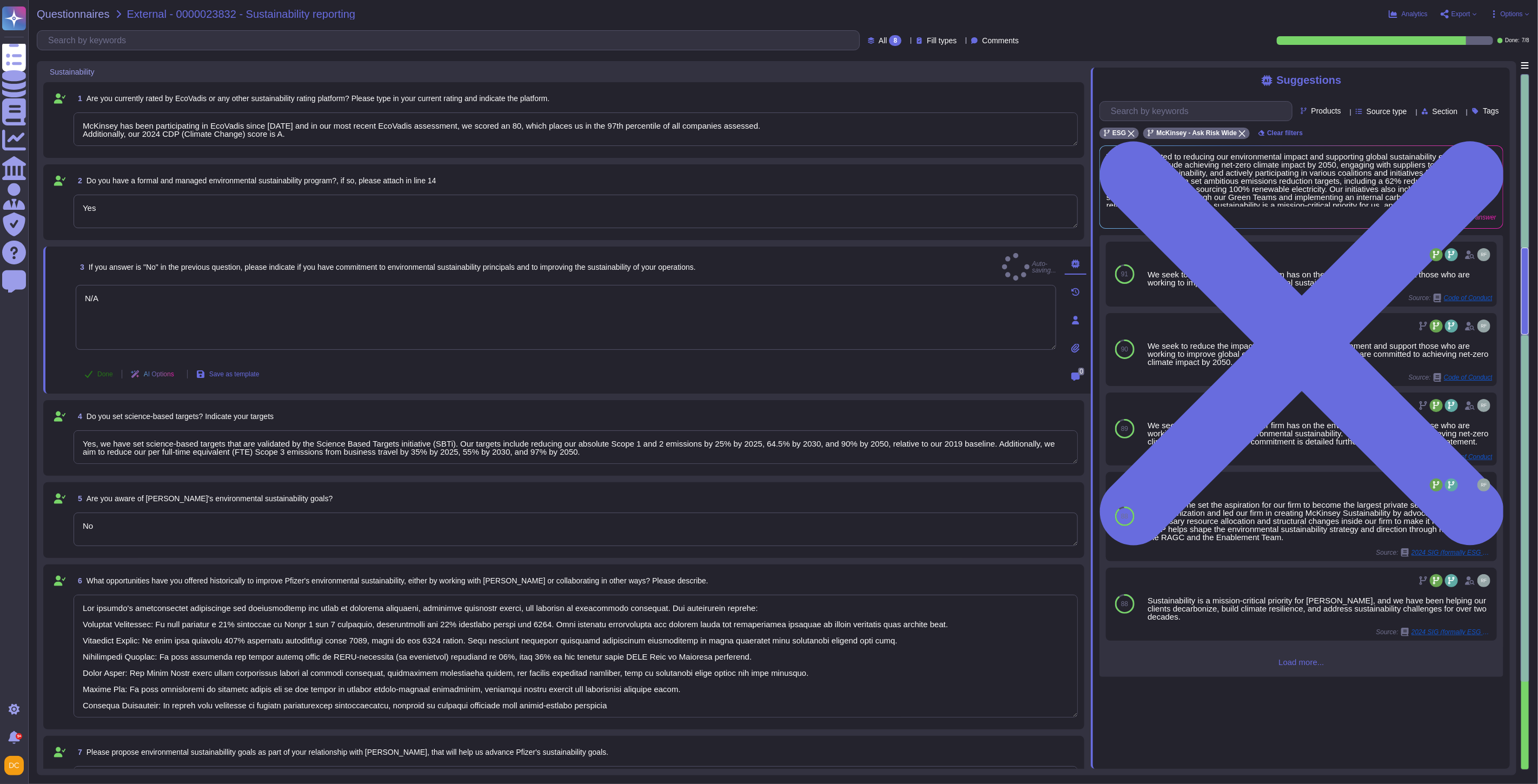
type textarea "McKinsey has been participating in EcoVadis since [DATE] and in our most recent…"
type textarea "Our company's environmental initiatives are comprehensive and focus on reducing…"
type textarea "Our ESG-related commitments are comprehensive and focus on achieving net-zero e…"
type textarea "McKinsey has been participating in EcoVadis since [DATE] and in our most recent…"
type textarea "Our company's environmental initiatives are comprehensive and focus on reducing…"
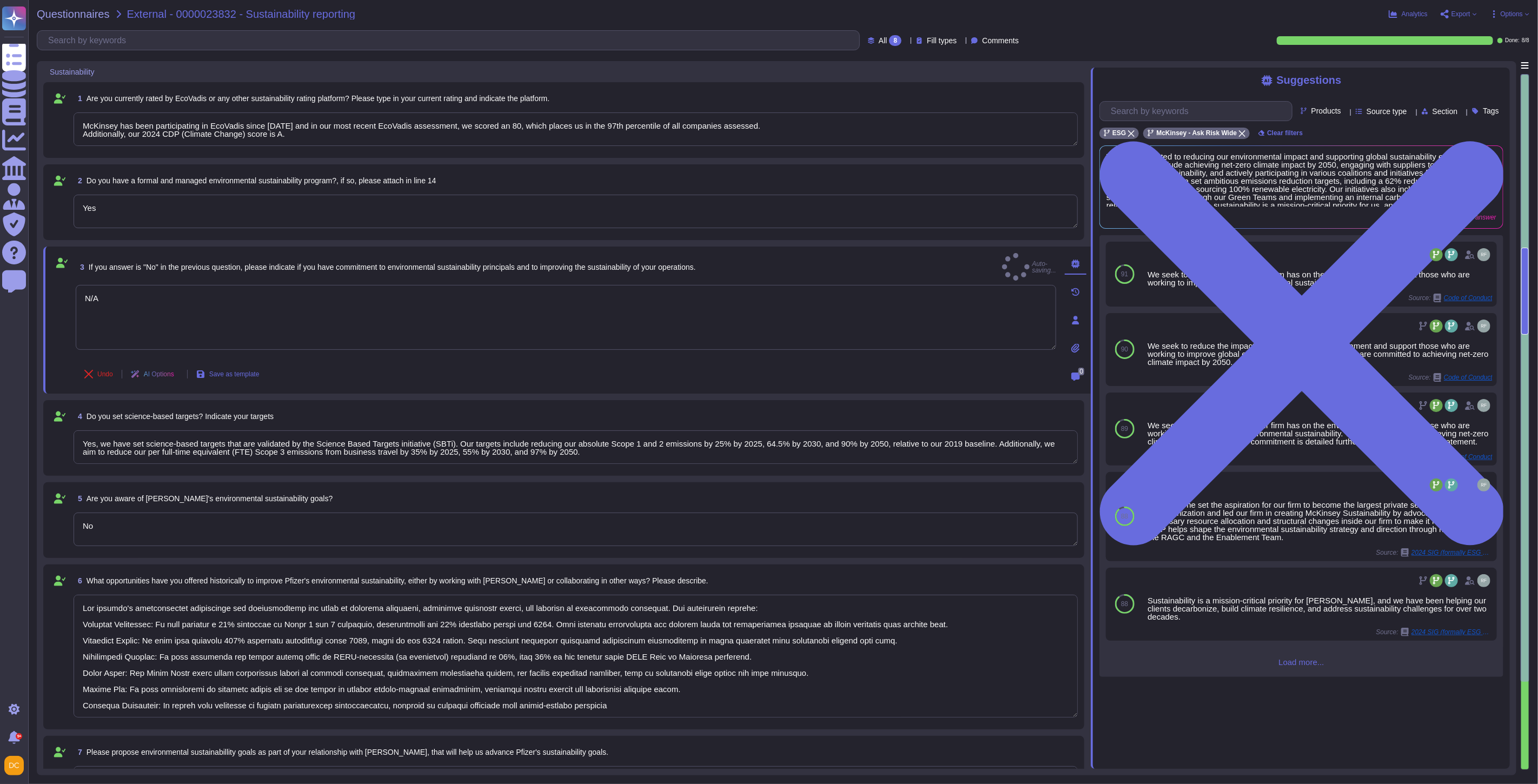
type textarea "Our ESG-related commitments are comprehensive and focus on achieving net-zero e…"
type textarea "McKinsey has been participating in EcoVadis since [DATE] and in our most recent…"
type textarea "Our company's environmental initiatives are comprehensive and focus on reducing…"
type textarea "Our ESG-related commitments are comprehensive and focus on achieving net-zero e…"
type textarea "McKinsey has been participating in EcoVadis since [DATE] and in our most recent…"
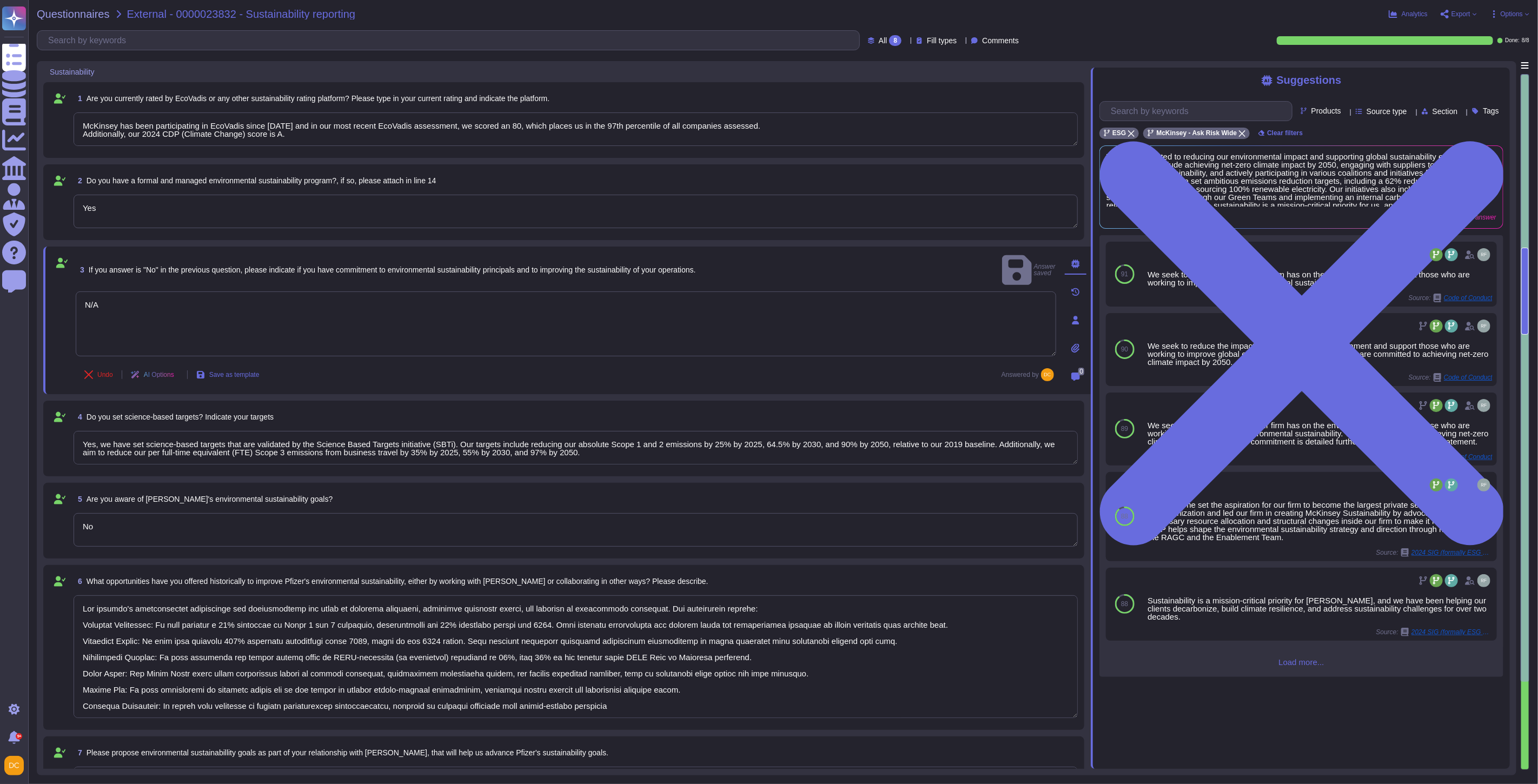
type textarea "Our company's environmental initiatives are comprehensive and focus on reducing…"
type textarea "Our ESG-related commitments are comprehensive and focus on achieving net-zero e…"
type textarea "McKinsey has been participating in EcoVadis since [DATE] and in our most recent…"
type textarea "Our company's environmental initiatives are comprehensive and focus on reducing…"
type textarea "Our ESG-related commitments are comprehensive and focus on achieving net-zero e…"
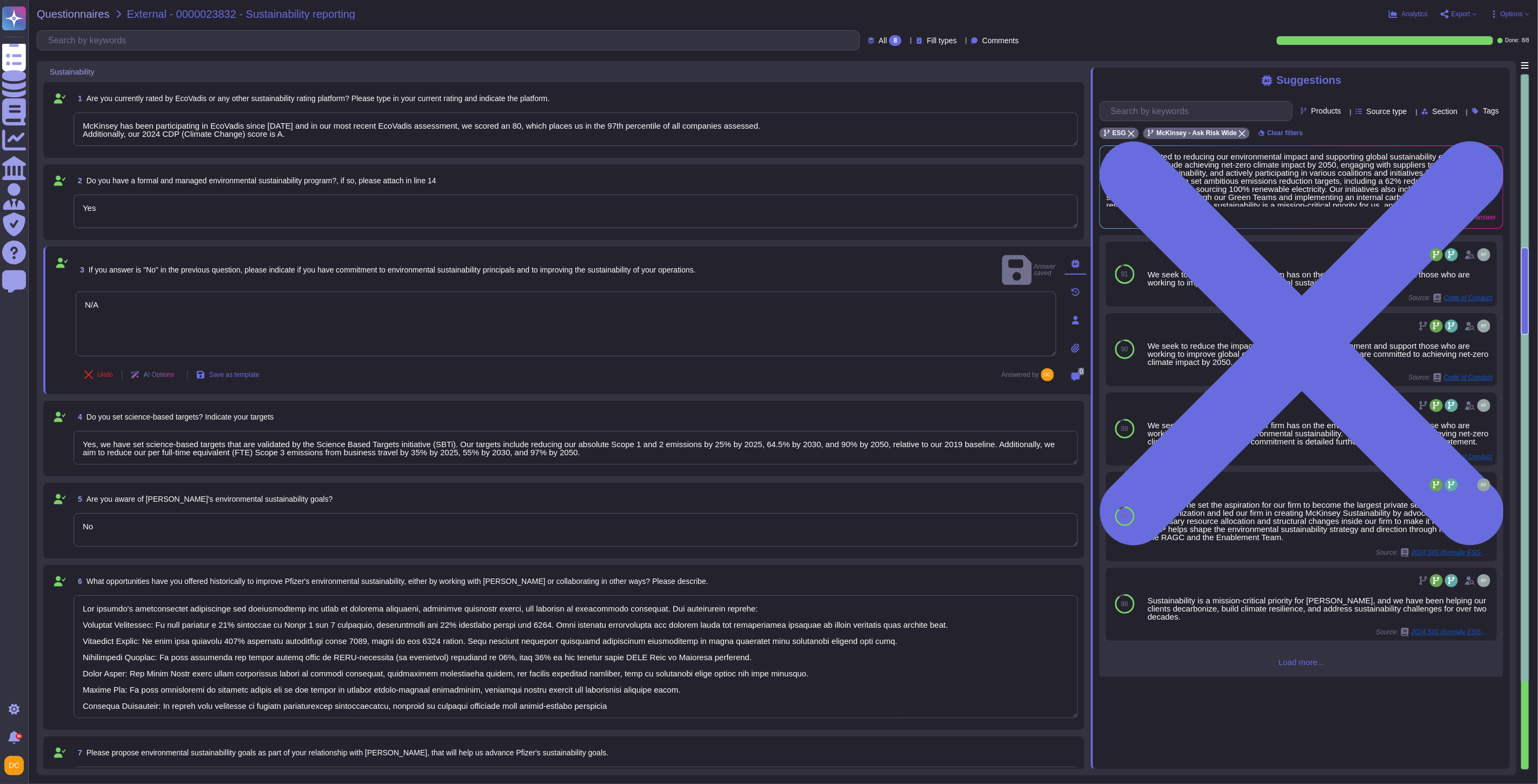
click at [583, 412] on div "4 Do you set science-based targets? Indicate your targets" at bounding box center [576, 417] width 1005 height 20
type textarea "McKinsey has been participating in EcoVadis since [DATE] and in our most recent…"
type textarea "Our company's environmental initiatives are comprehensive and focus on reducing…"
type textarea "Our ESG-related commitments are comprehensive and focus on achieving net-zero e…"
type textarea "McKinsey has been participating in EcoVadis since [DATE] and in our most recent…"
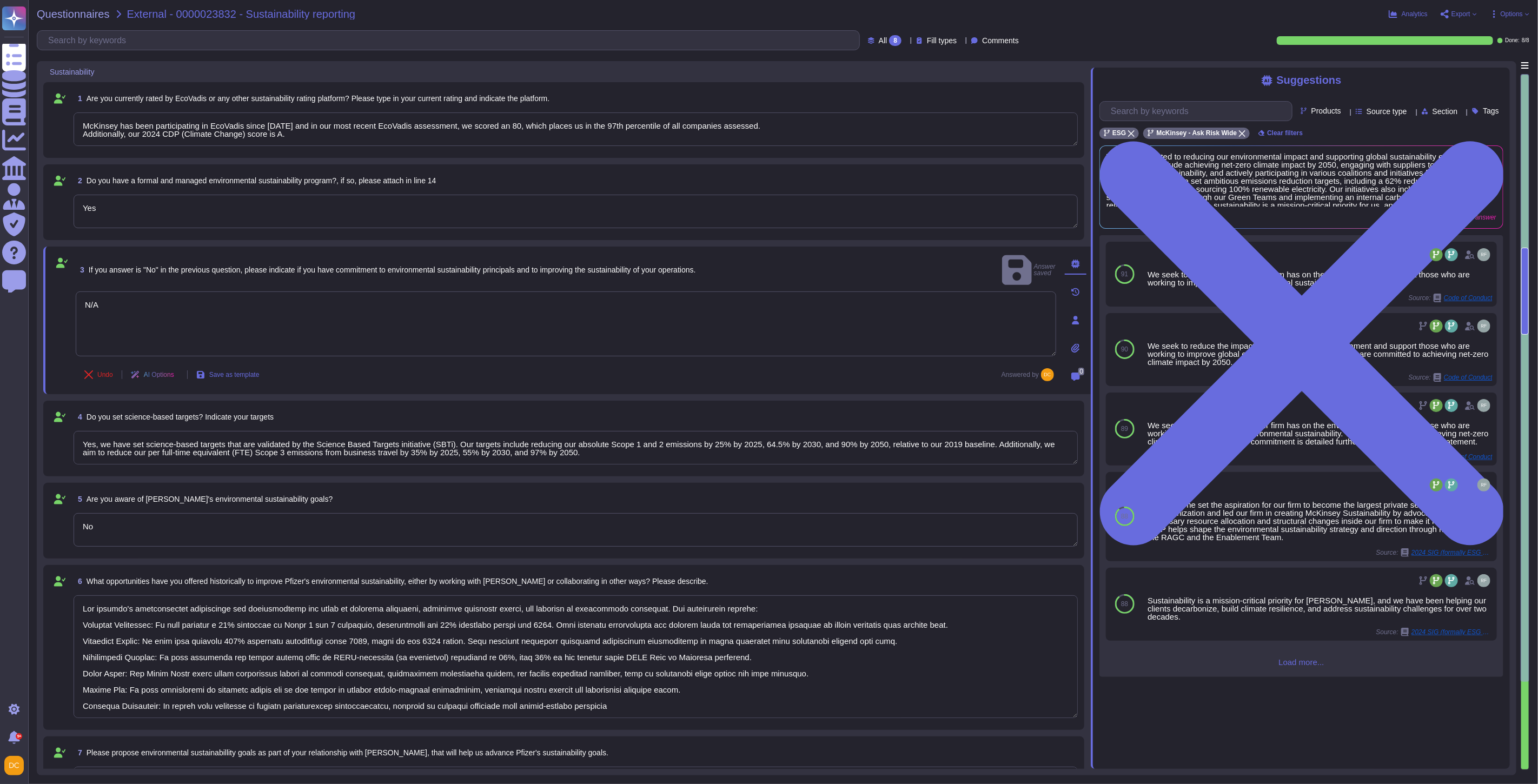
type textarea "Our company's environmental initiatives are comprehensive and focus on reducing…"
type textarea "Our ESG-related commitments are comprehensive and focus on achieving net-zero e…"
type textarea "McKinsey has been participating in EcoVadis since [DATE] and in our most recent…"
type textarea "Our company's environmental initiatives are comprehensive and focus on reducing…"
type textarea "Our ESG-related commitments are comprehensive and focus on achieving net-zero e…"
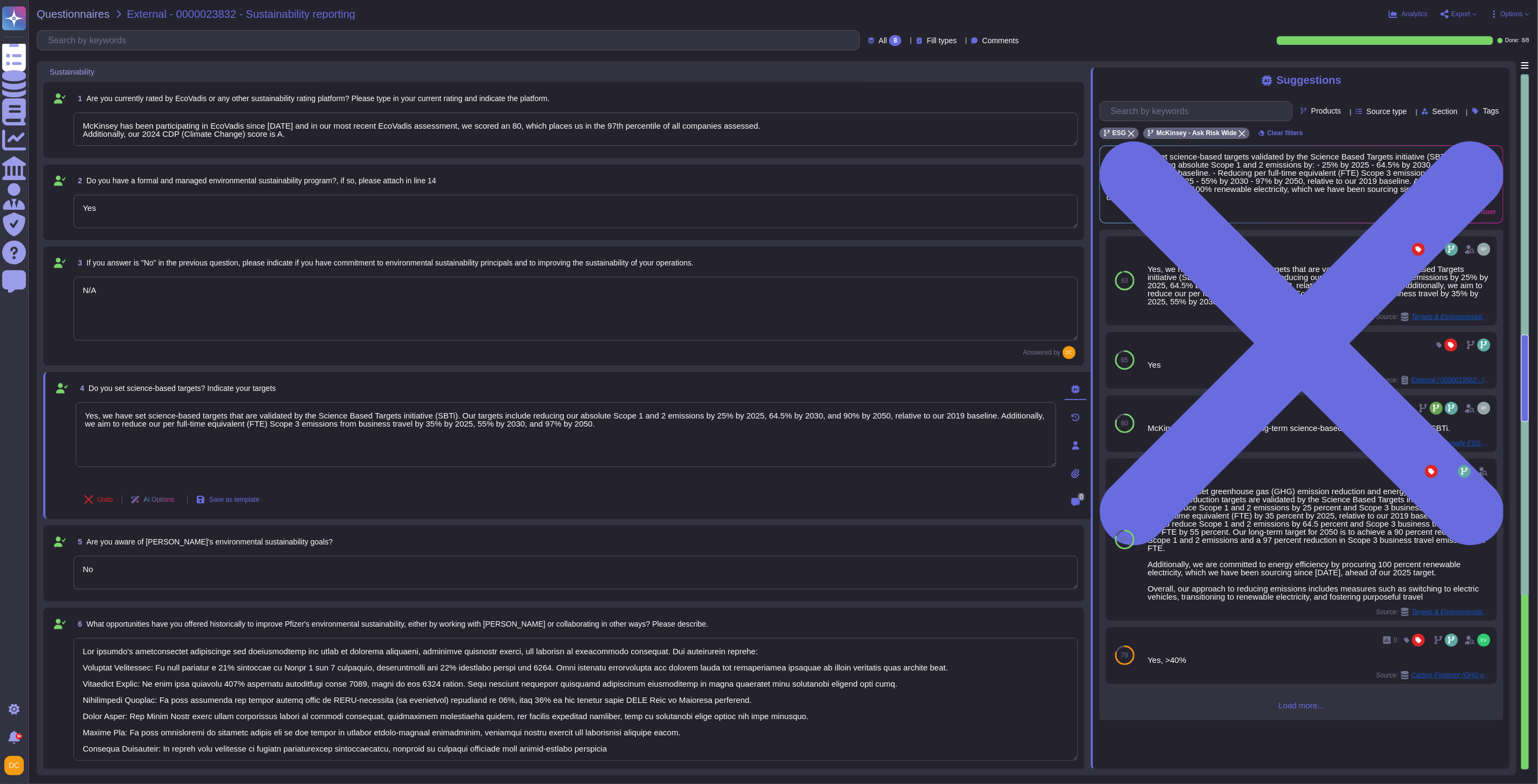
click at [78, 317] on textarea "N/A" at bounding box center [576, 309] width 1005 height 64
type textarea "McKinsey has been participating in EcoVadis since [DATE] and in our most recent…"
type textarea "Our company's environmental initiatives are comprehensive and focus on reducing…"
type textarea "Our ESG-related commitments are comprehensive and focus on achieving net-zero e…"
type textarea "McKinsey has been participating in EcoVadis since [DATE] and in our most recent…"
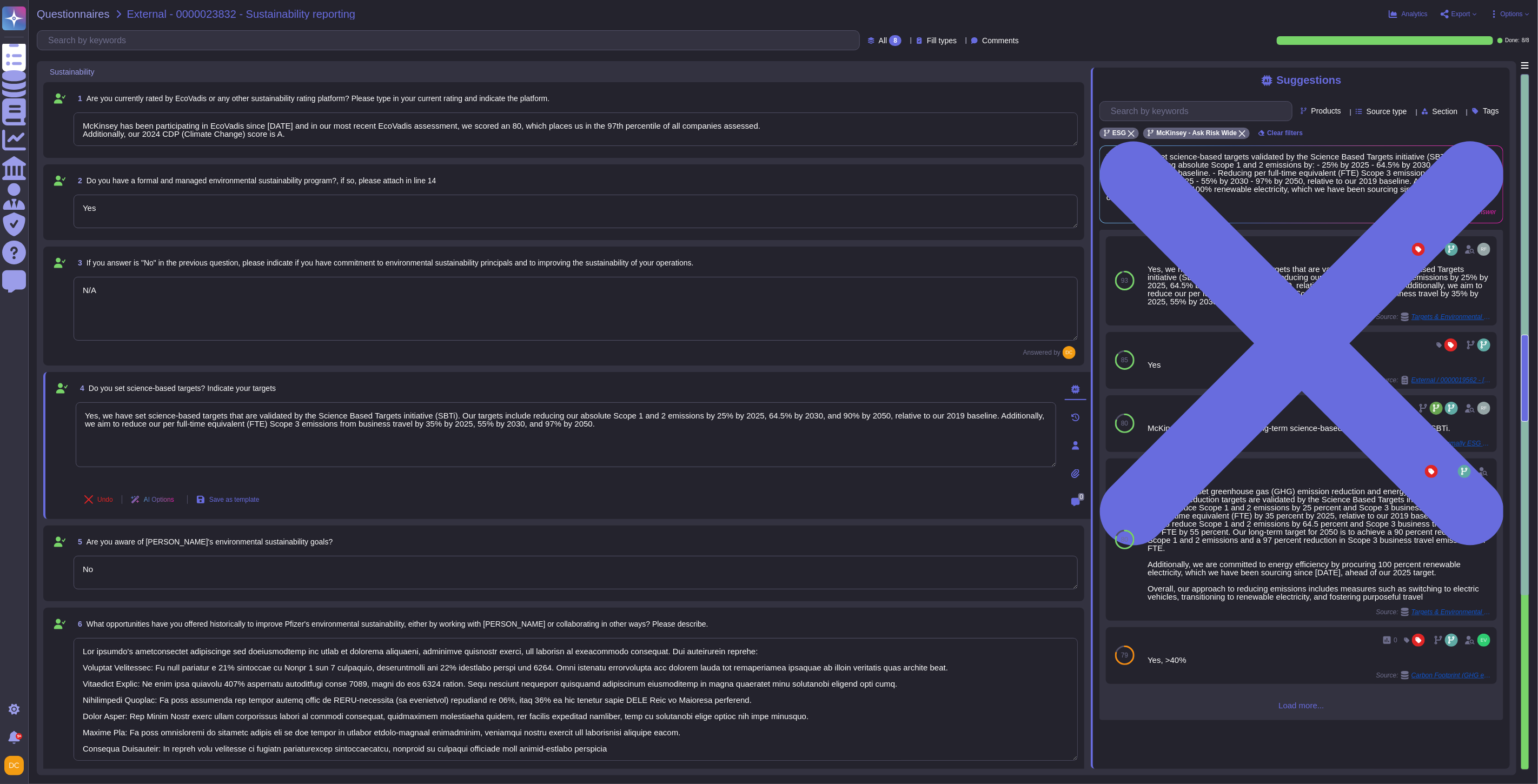
type textarea "Our company's environmental initiatives are comprehensive and focus on reducing…"
type textarea "Our ESG-related commitments are comprehensive and focus on achieving net-zero e…"
type textarea "McKinsey has been participating in EcoVadis since [DATE] and in our most recent…"
type textarea "Our company's environmental initiatives are comprehensive and focus on reducing…"
type textarea "Our ESG-related commitments are comprehensive and focus on achieving net-zero e…"
